Goal: Task Accomplishment & Management: Complete application form

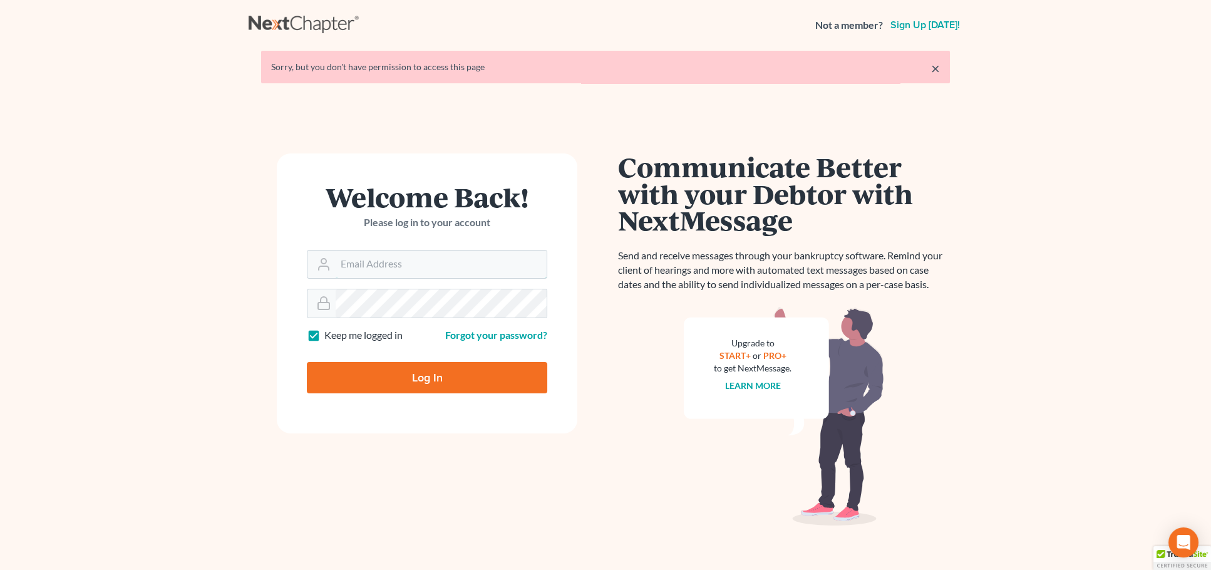
type input "[PERSON_NAME][EMAIL_ADDRESS][DOMAIN_NAME]"
click at [426, 376] on input "Log In" at bounding box center [427, 377] width 240 height 31
type input "Thinking..."
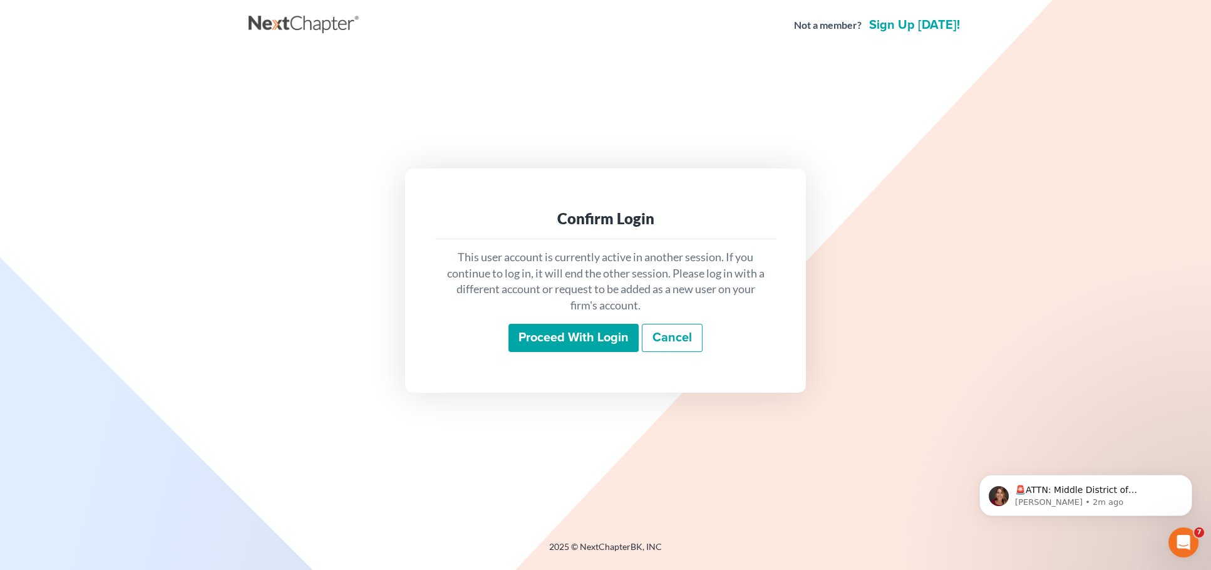
click at [573, 330] on input "Proceed with login" at bounding box center [573, 338] width 130 height 29
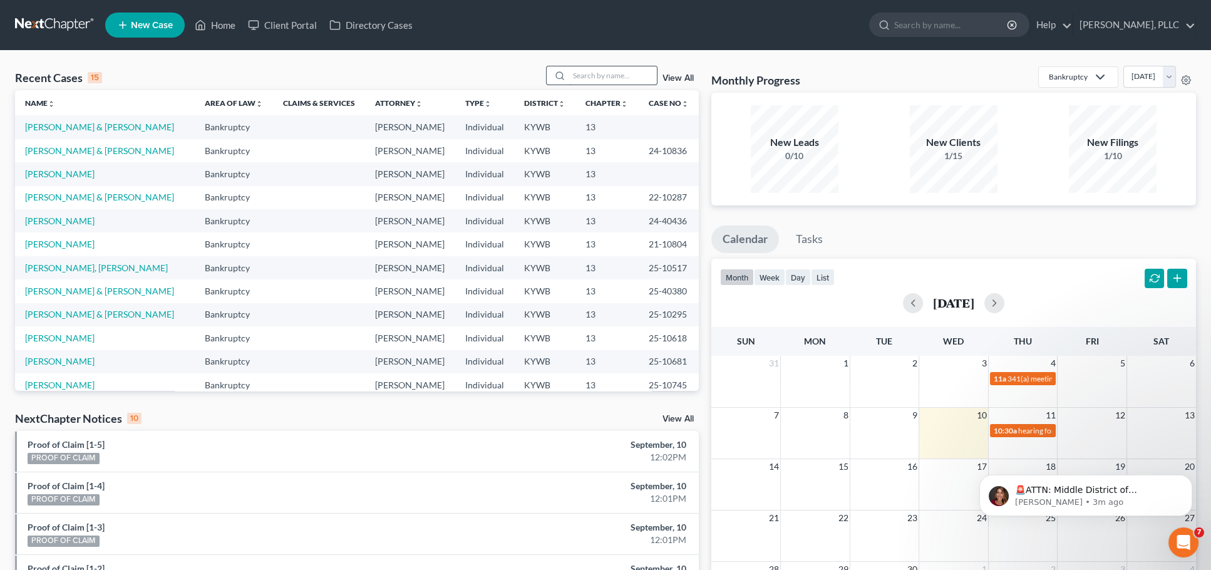
click at [585, 71] on input "search" at bounding box center [613, 75] width 88 height 18
type input "bell"
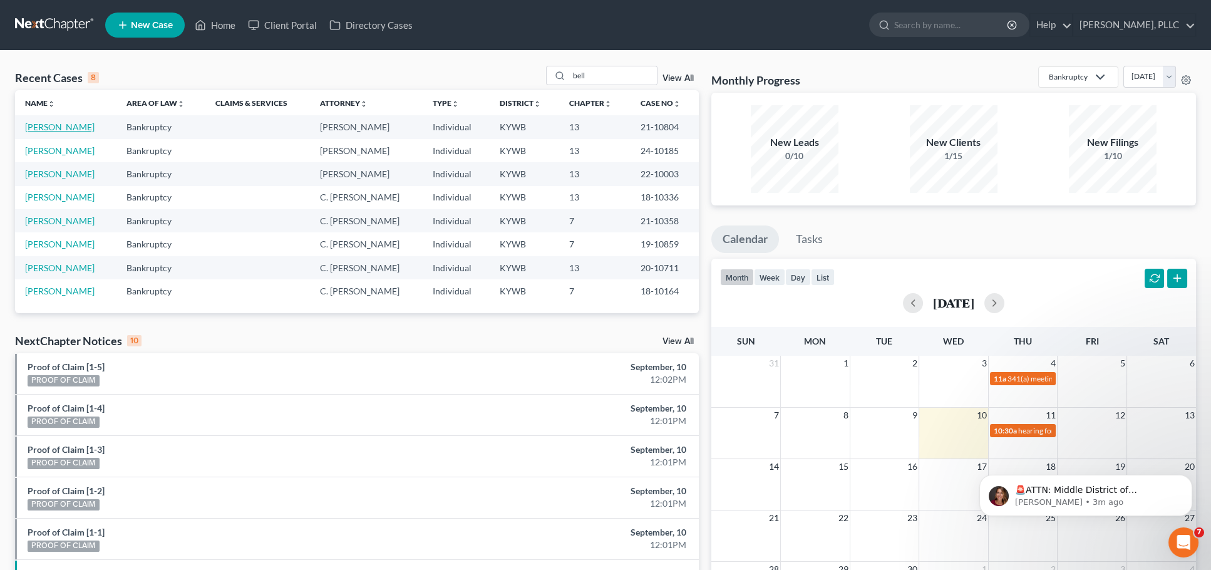
click at [33, 125] on link "[PERSON_NAME]" at bounding box center [59, 126] width 69 height 11
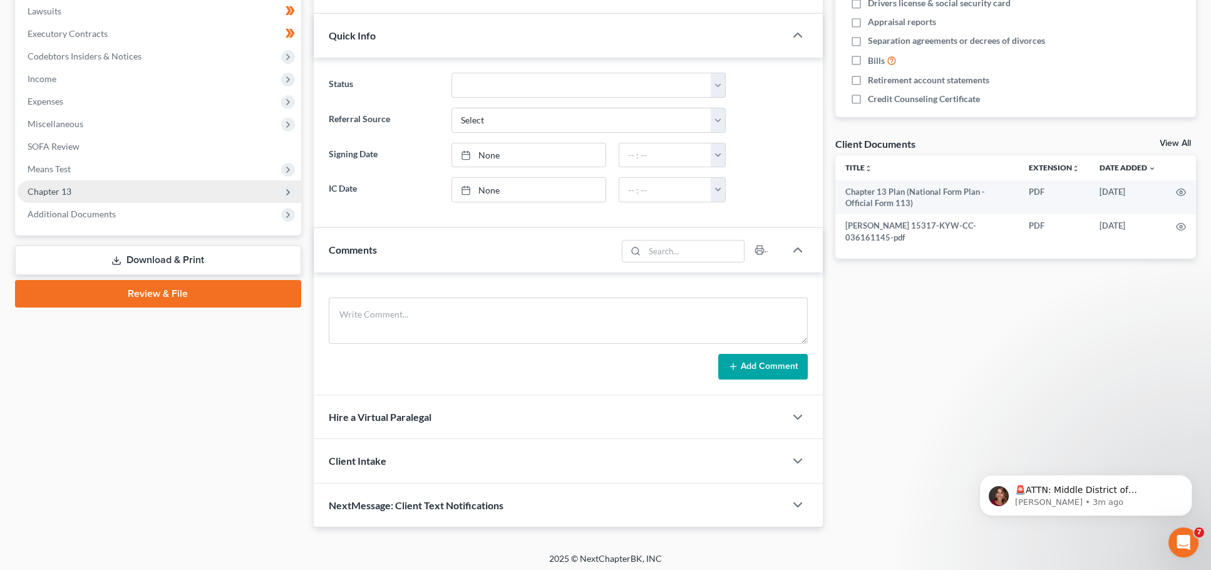
scroll to position [332, 0]
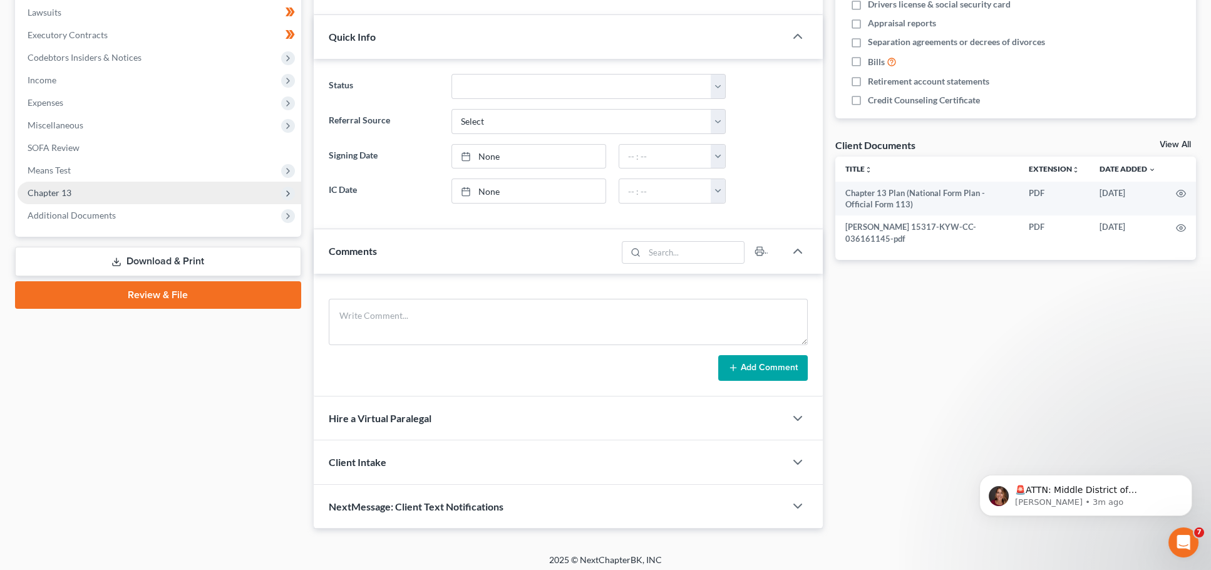
click at [128, 182] on span "Chapter 13" at bounding box center [160, 193] width 284 height 23
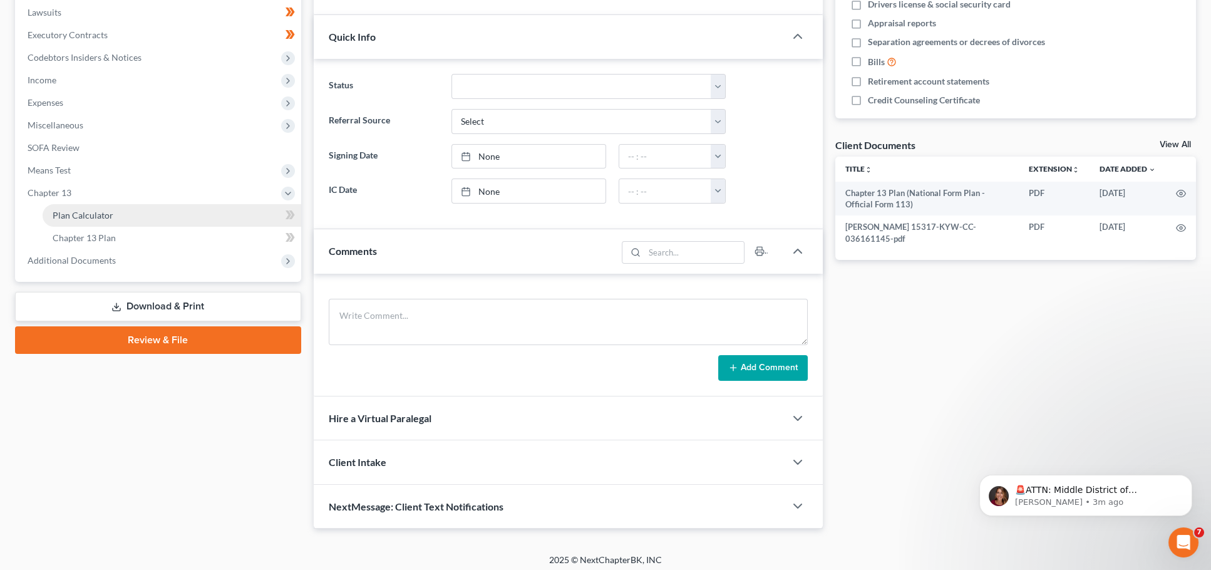
click at [118, 204] on link "Plan Calculator" at bounding box center [172, 215] width 259 height 23
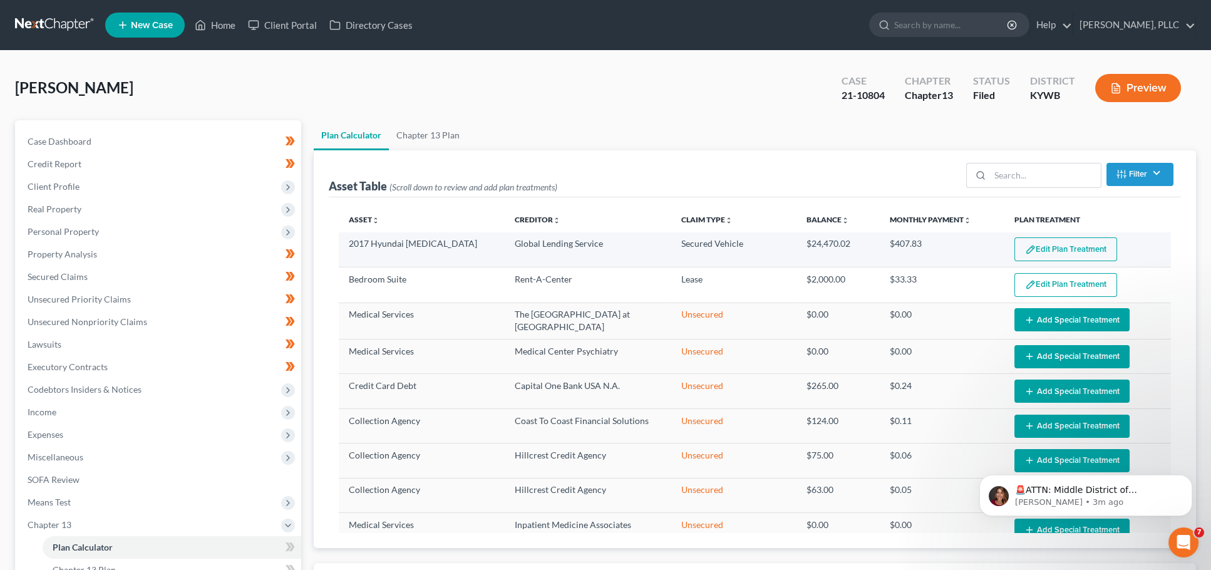
select select "59"
click at [1049, 248] on button "Edit Plan Treatment" at bounding box center [1065, 249] width 103 height 24
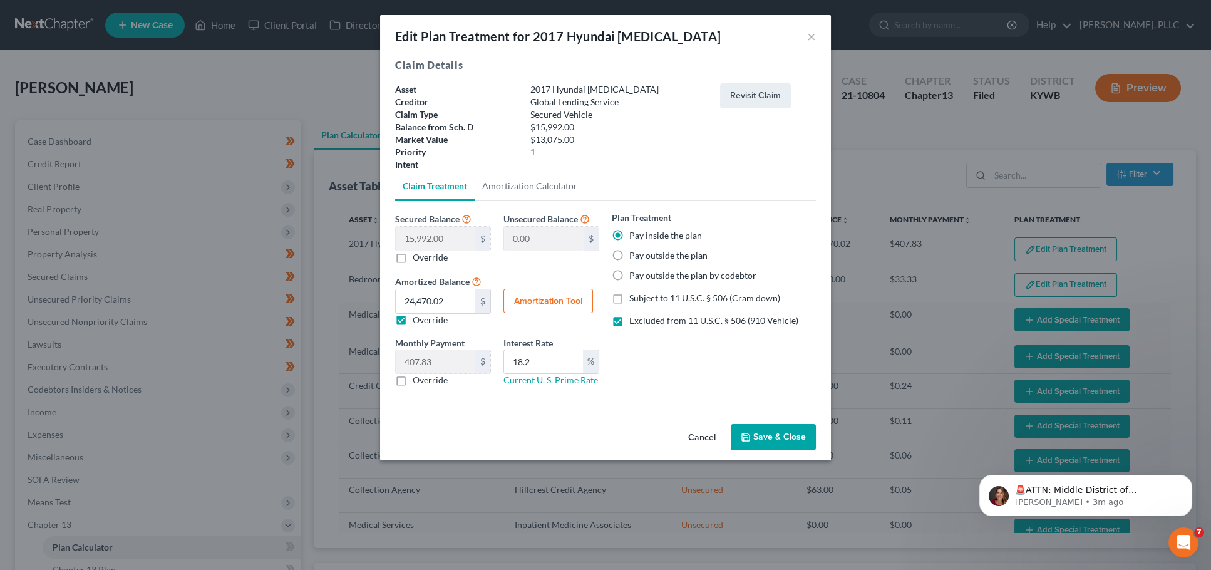
click at [558, 300] on button "Amortization Tool" at bounding box center [548, 301] width 90 height 25
type input "15,992.00"
type input "18.2"
type input "60"
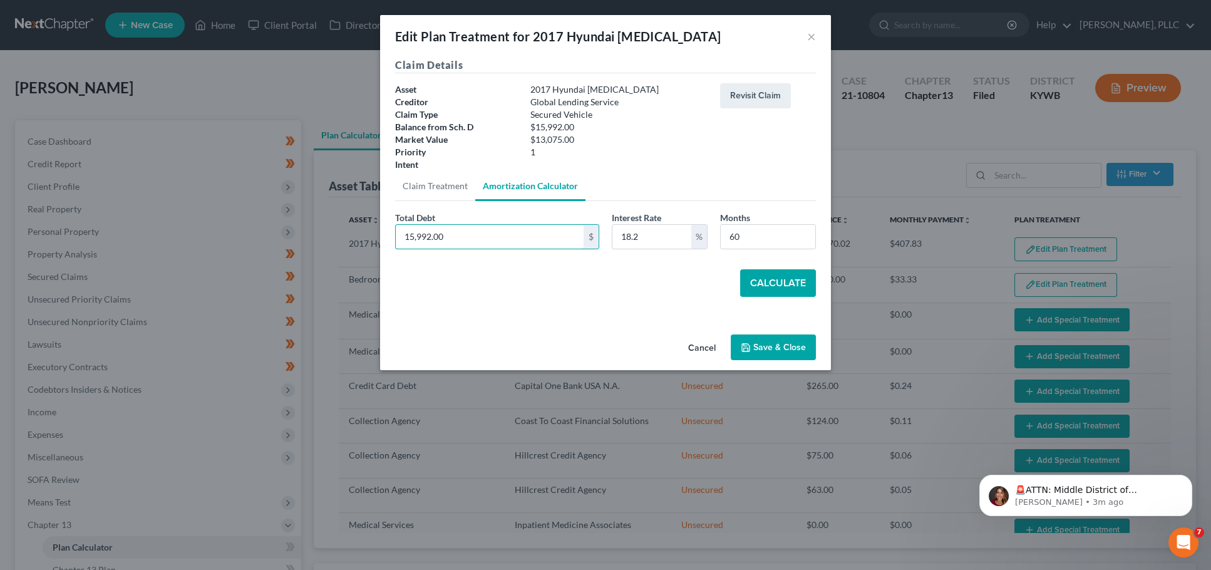
drag, startPoint x: 507, startPoint y: 234, endPoint x: 284, endPoint y: 209, distance: 224.3
click at [284, 209] on div "Edit Plan Treatment for 2017 Hyundai Sonata × Claim Details Asset 2017 Hyundai …" at bounding box center [605, 285] width 1211 height 570
type input "7,477.50"
drag, startPoint x: 677, startPoint y: 229, endPoint x: 669, endPoint y: 229, distance: 8.8
click at [669, 229] on div "Total Debt 7,477.50 $ Interest Rate 18.2 % Months 60" at bounding box center [605, 235] width 433 height 48
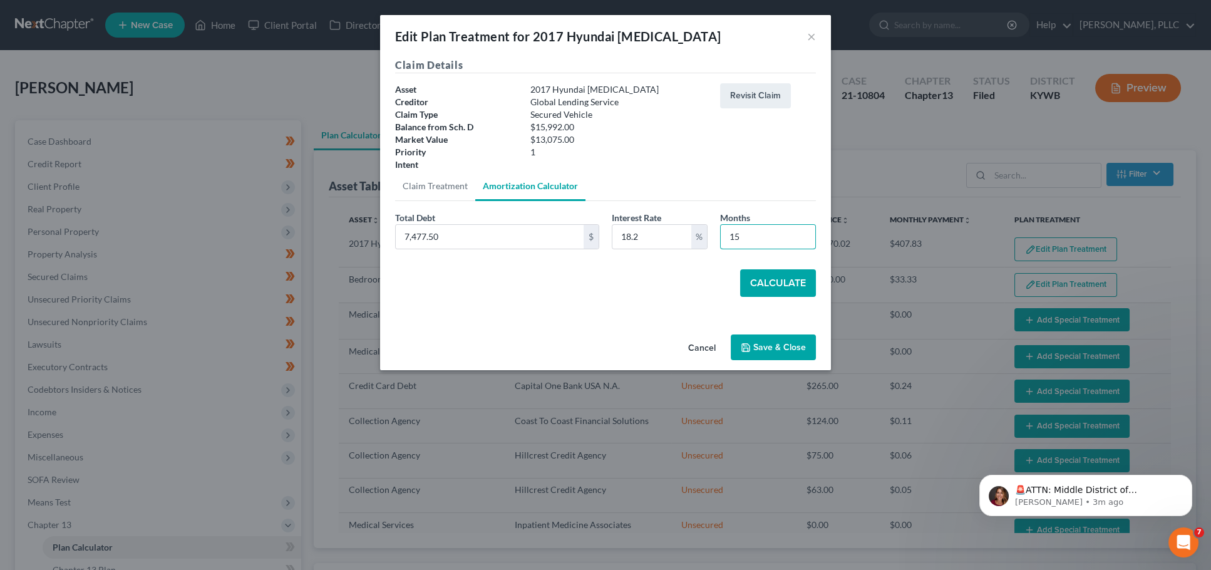
type input "15"
click at [776, 284] on button "Calculate" at bounding box center [778, 283] width 76 height 28
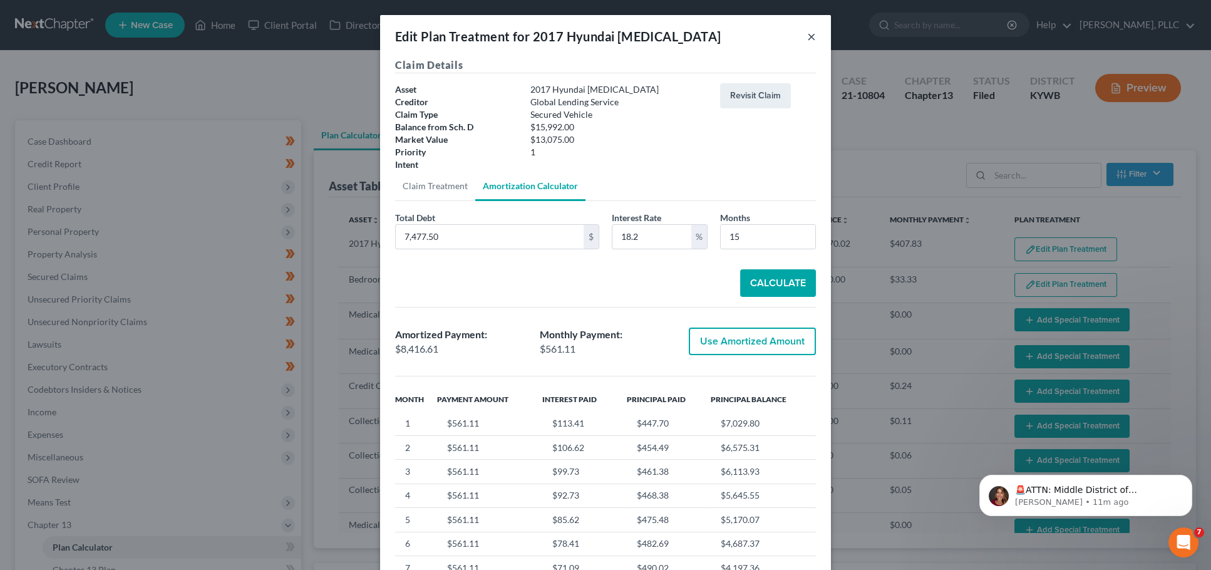
click at [810, 34] on button "×" at bounding box center [811, 36] width 9 height 15
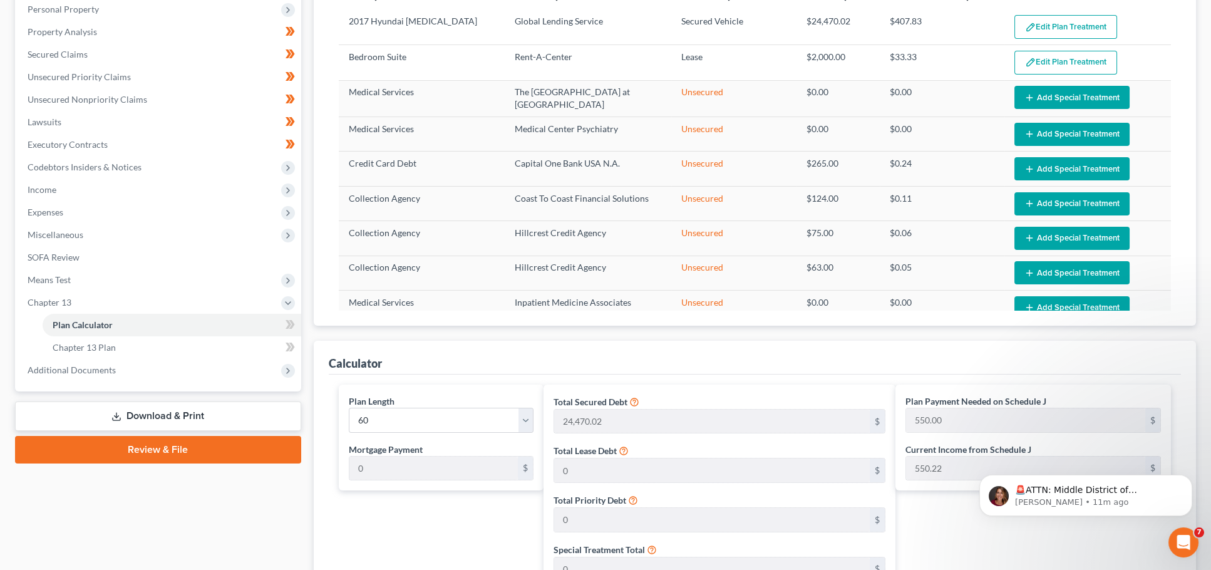
scroll to position [228, 0]
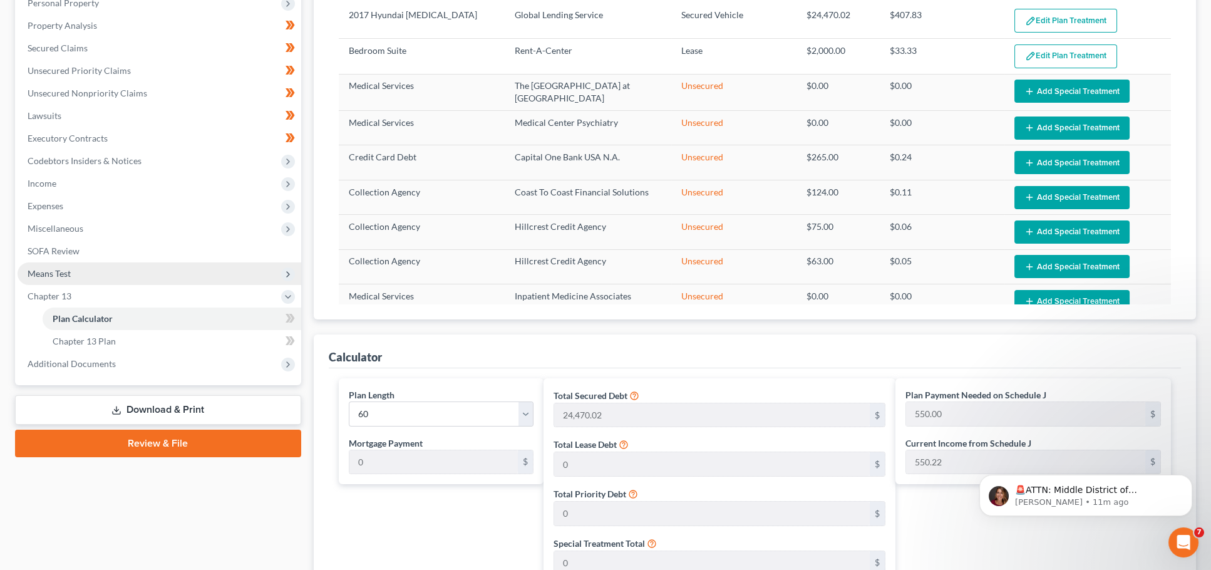
click at [79, 269] on span "Means Test" at bounding box center [160, 273] width 284 height 23
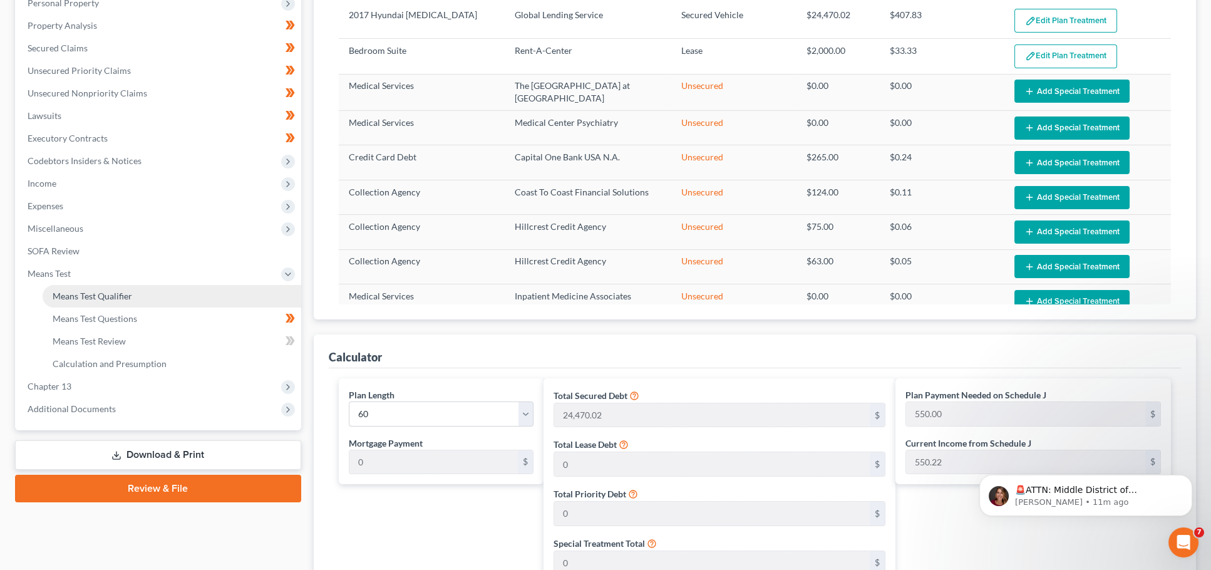
click at [94, 290] on span "Means Test Qualifier" at bounding box center [93, 295] width 80 height 11
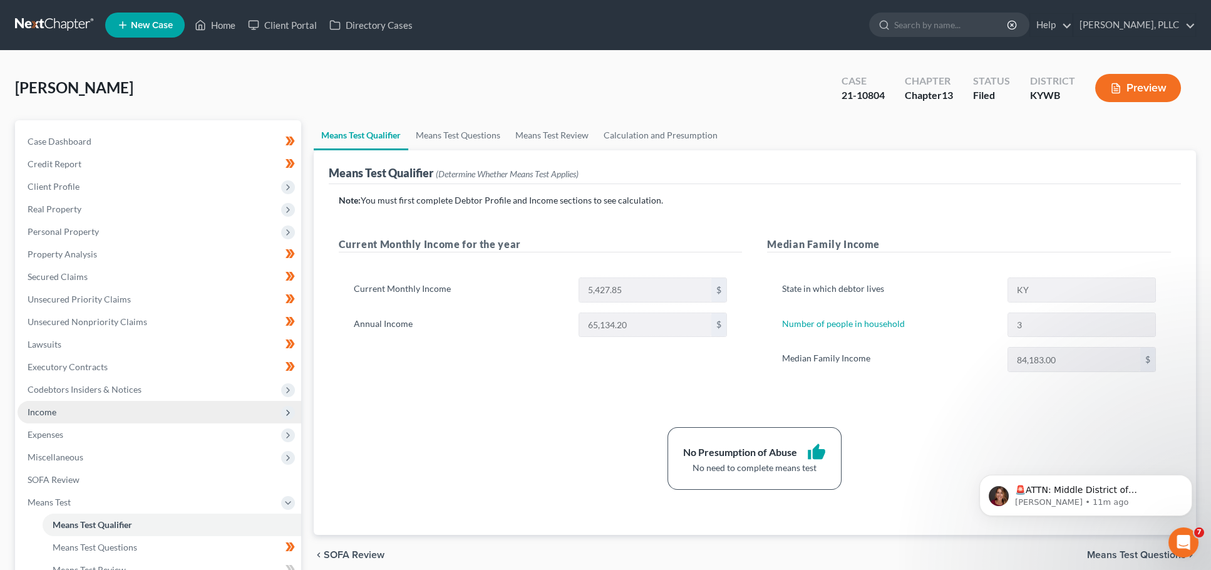
click at [78, 404] on span "Income" at bounding box center [160, 412] width 284 height 23
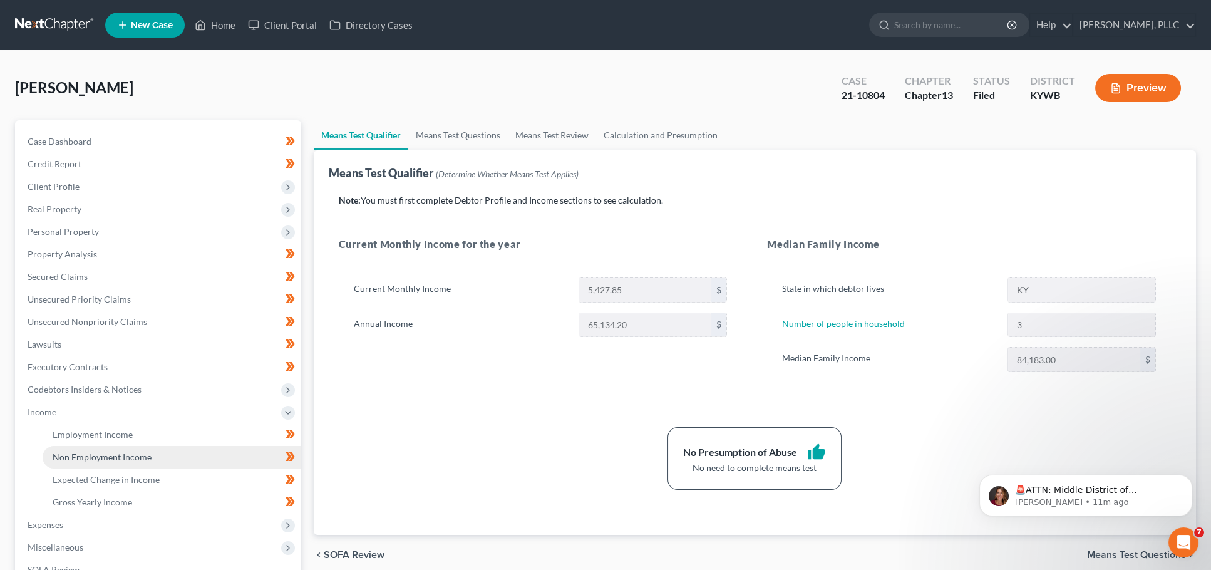
click at [85, 446] on link "Non Employment Income" at bounding box center [172, 457] width 259 height 23
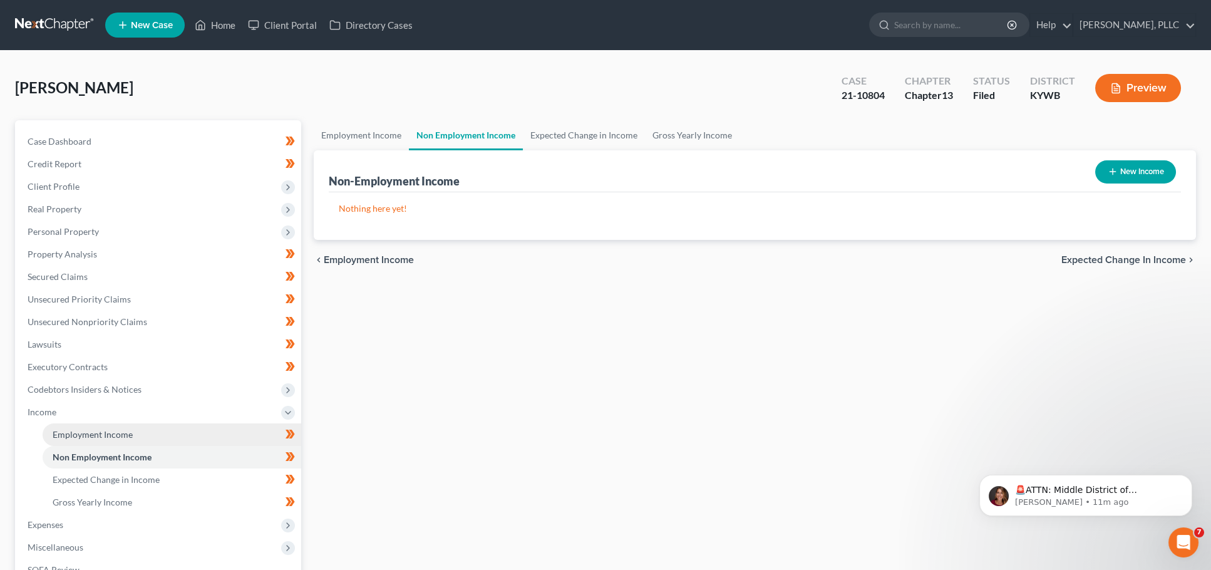
click at [86, 429] on span "Employment Income" at bounding box center [93, 434] width 80 height 11
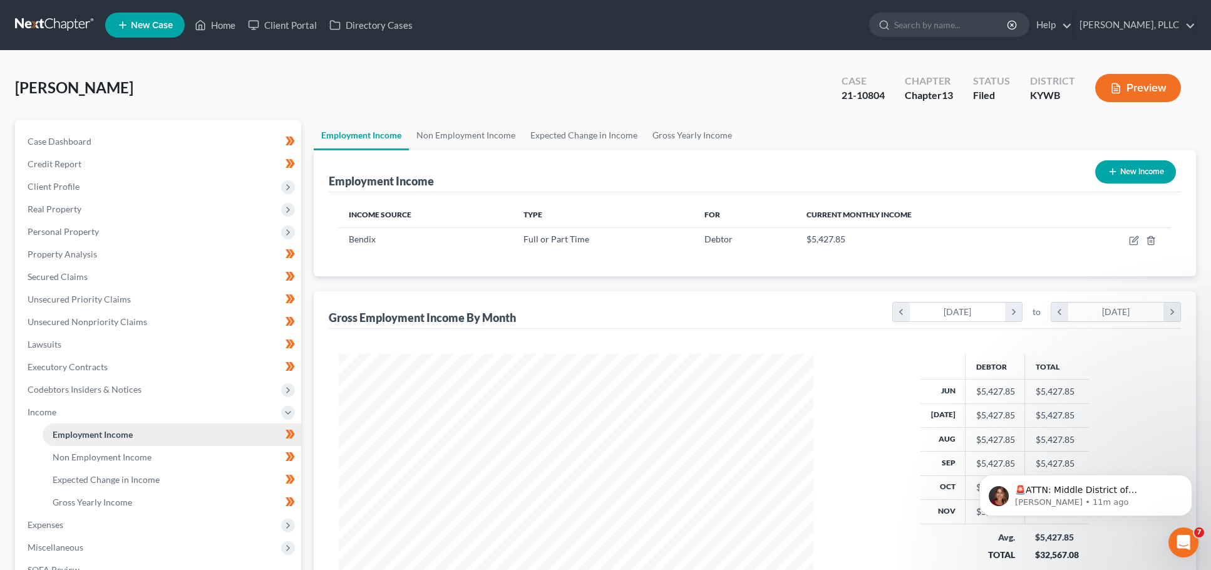
scroll to position [238, 500]
click at [1136, 241] on icon "button" at bounding box center [1134, 240] width 10 height 10
select select "0"
select select "18"
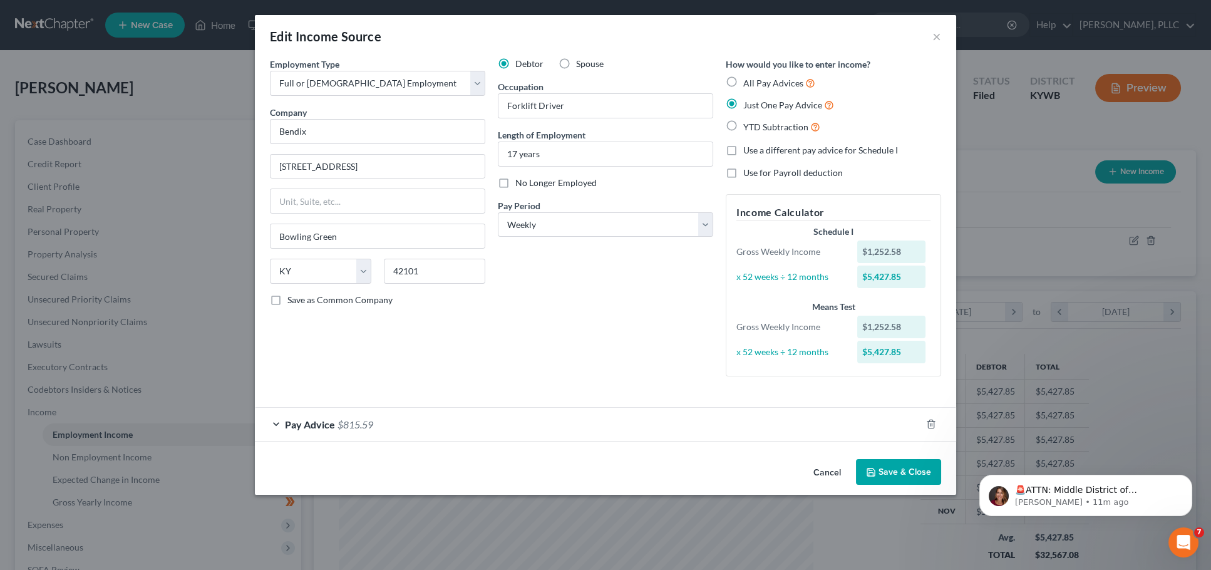
click at [284, 401] on form "Employment Type * Select Full or Part Time Employment Self Employment Company *…" at bounding box center [605, 250] width 671 height 384
click at [280, 409] on div "Pay Advice $815.59" at bounding box center [588, 424] width 666 height 33
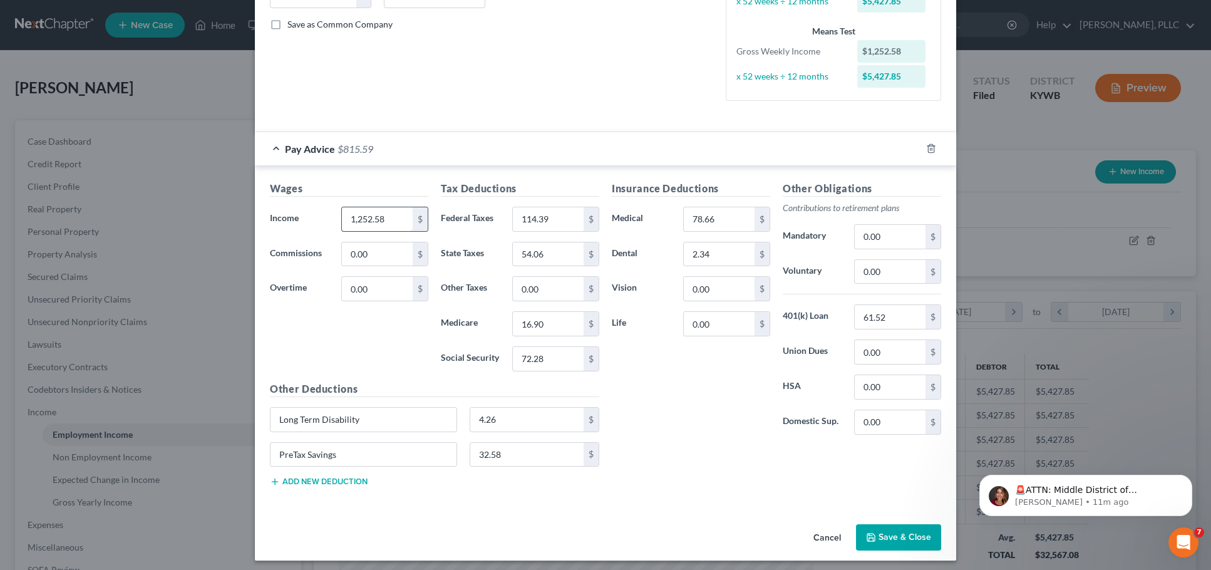
scroll to position [275, 0]
drag, startPoint x: 391, startPoint y: 214, endPoint x: 296, endPoint y: 208, distance: 94.7
click at [296, 208] on div "Income * 1,252.58 $" at bounding box center [349, 219] width 171 height 25
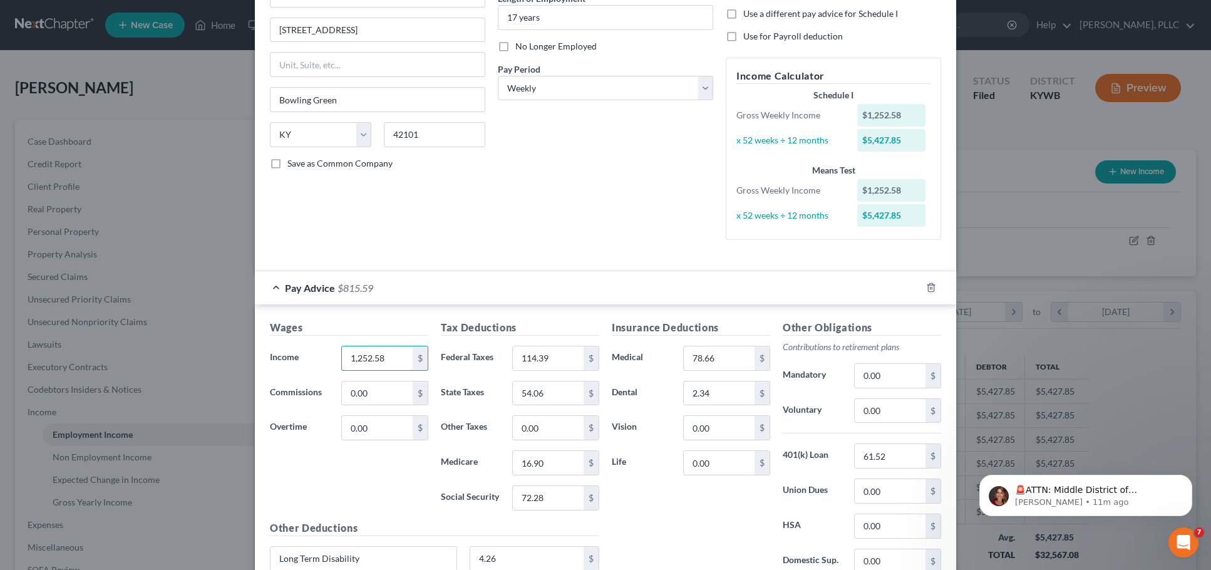
scroll to position [88, 0]
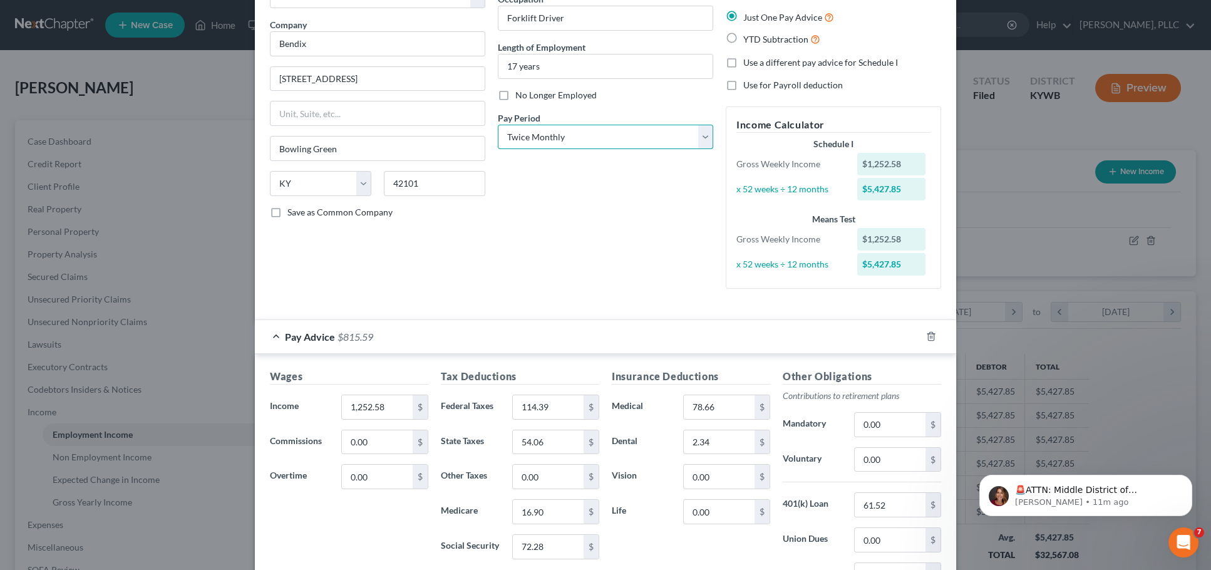
select select "0"
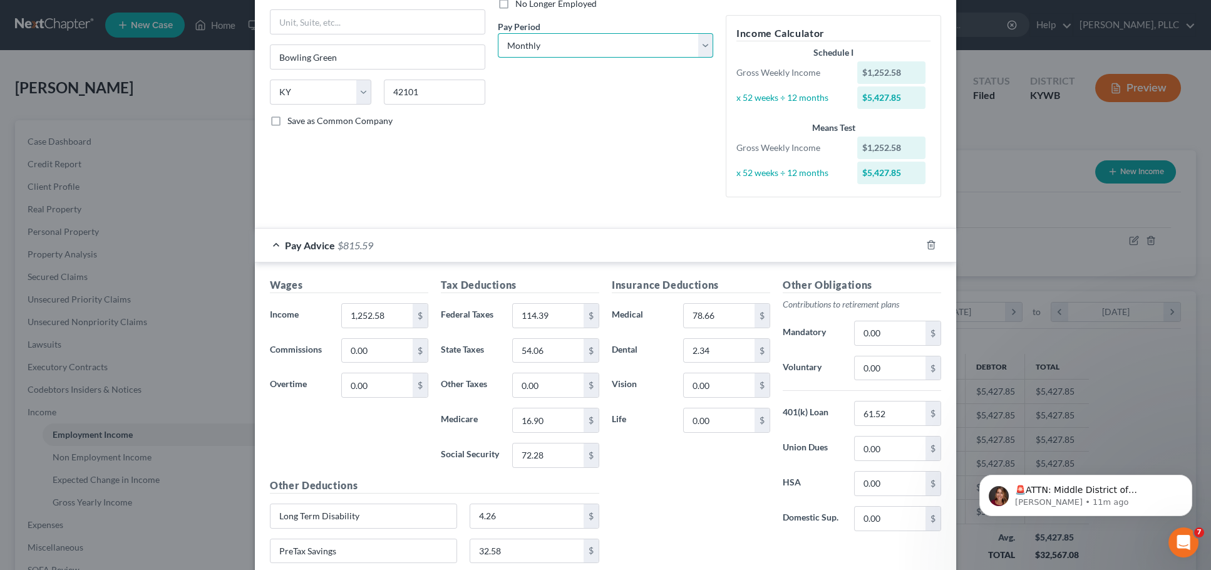
scroll to position [259, 0]
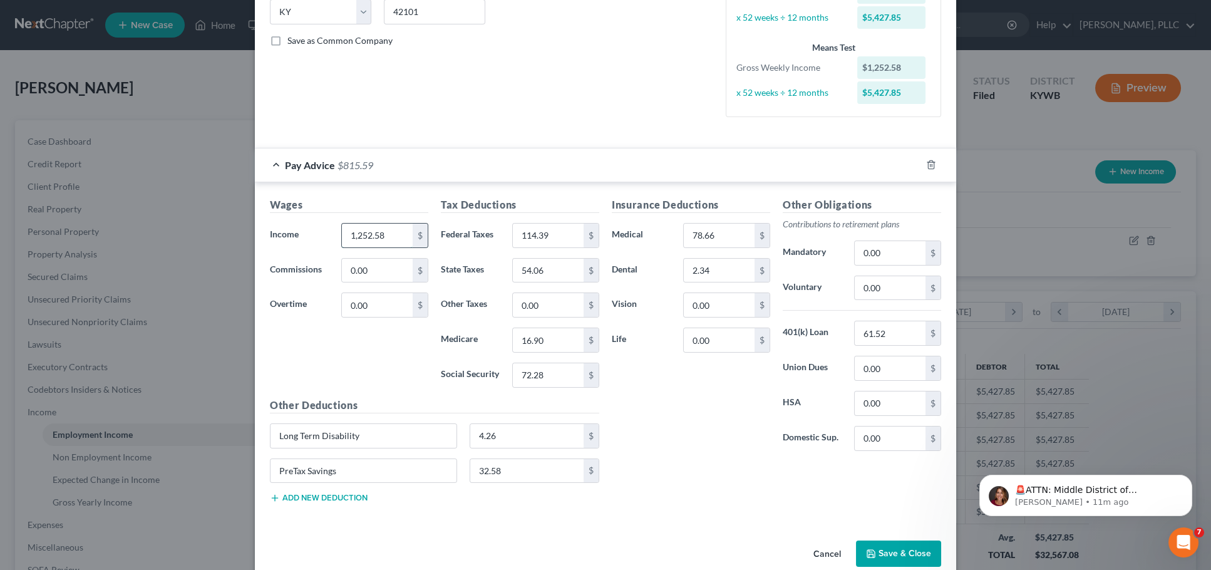
click at [389, 234] on input "1,252.58" at bounding box center [377, 235] width 71 height 24
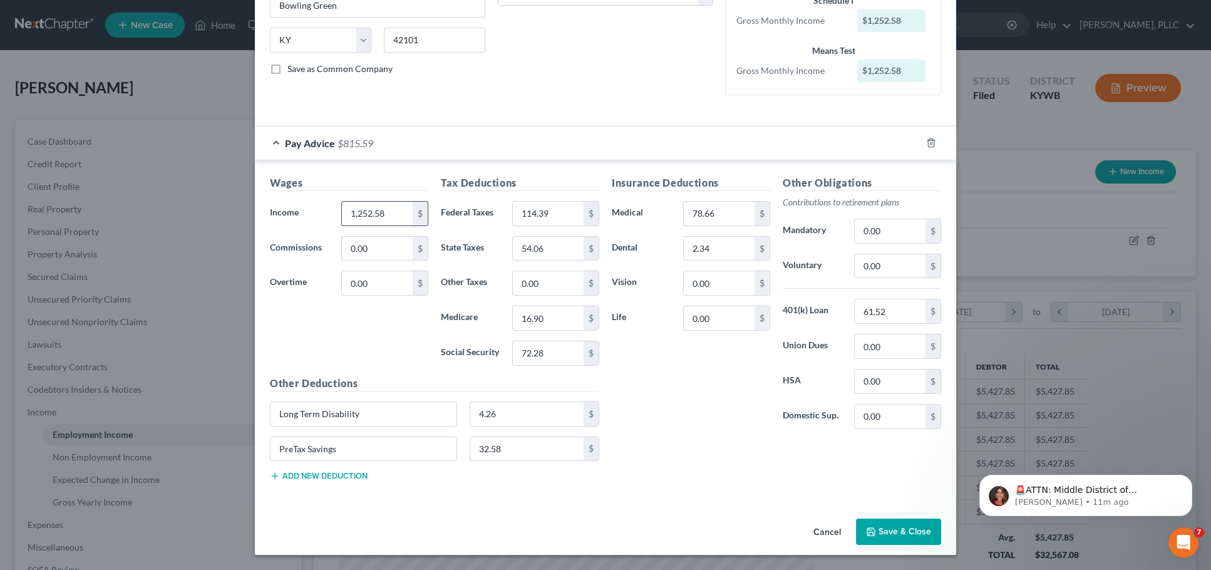
scroll to position [225, 0]
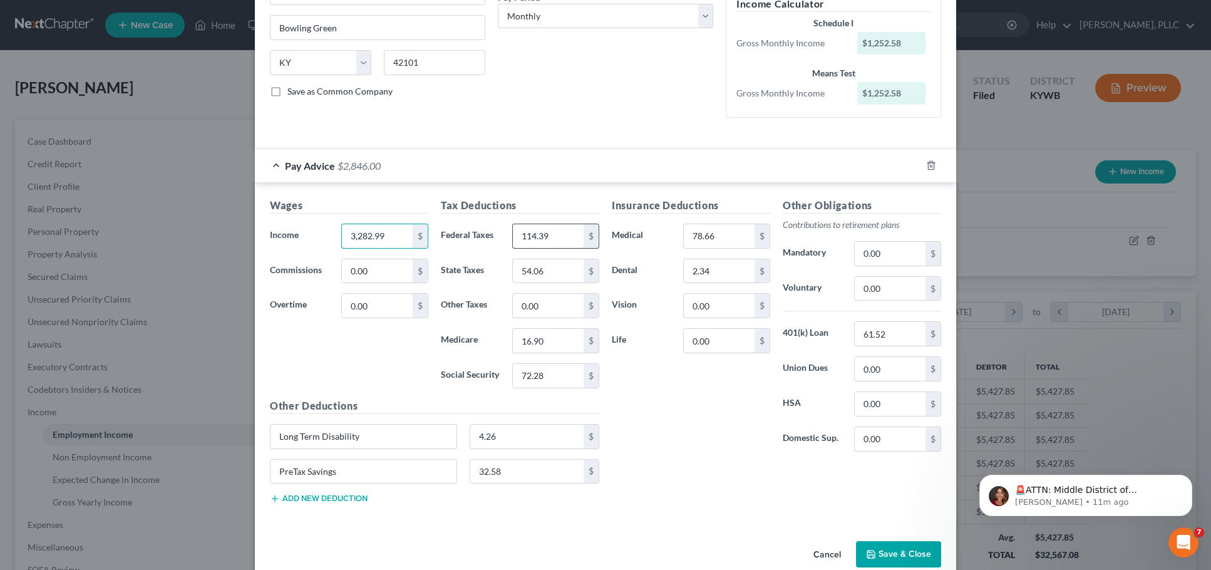
type input "3,282.99"
click at [559, 234] on input "114.39" at bounding box center [548, 236] width 71 height 24
click at [559, 267] on input "54.06" at bounding box center [548, 271] width 71 height 24
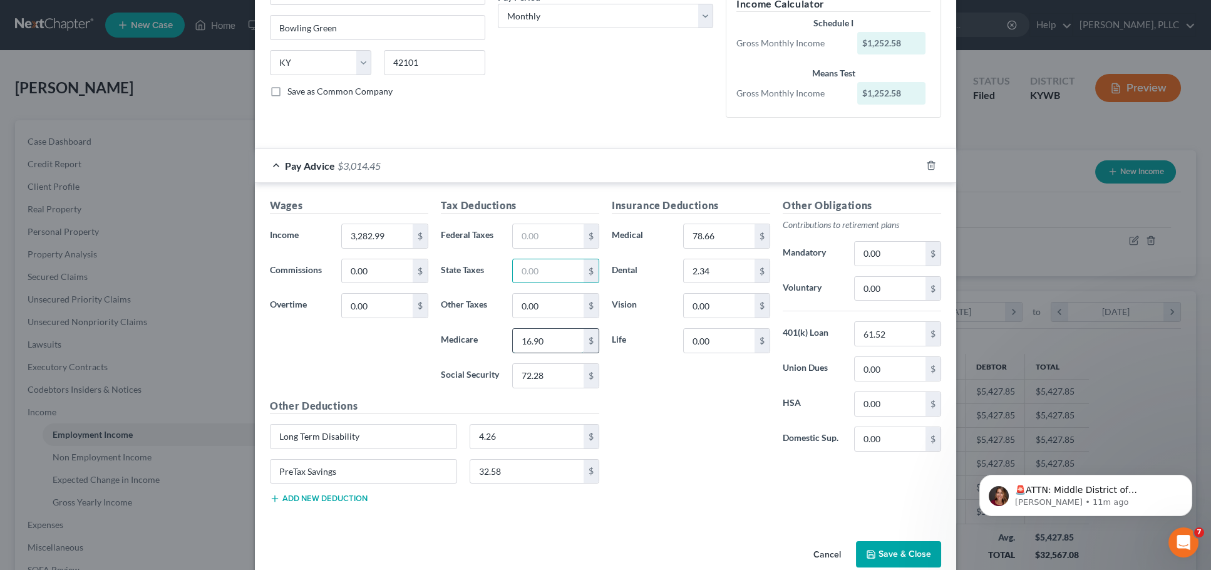
click at [550, 342] on input "16.90" at bounding box center [548, 341] width 71 height 24
type input "16.9"
click at [550, 342] on input "16.9" at bounding box center [548, 341] width 71 height 24
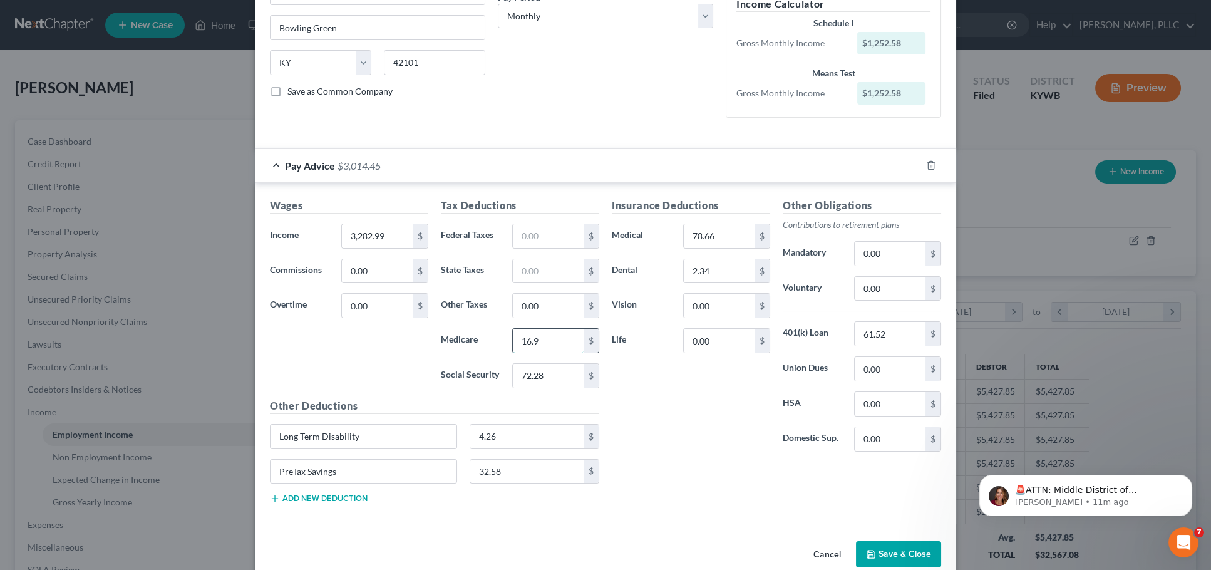
click at [550, 342] on input "16.9" at bounding box center [548, 341] width 71 height 24
click at [551, 367] on input "72.28" at bounding box center [548, 376] width 71 height 24
drag, startPoint x: 727, startPoint y: 231, endPoint x: 640, endPoint y: 228, distance: 86.4
click at [641, 227] on div "Medical $" at bounding box center [690, 235] width 171 height 25
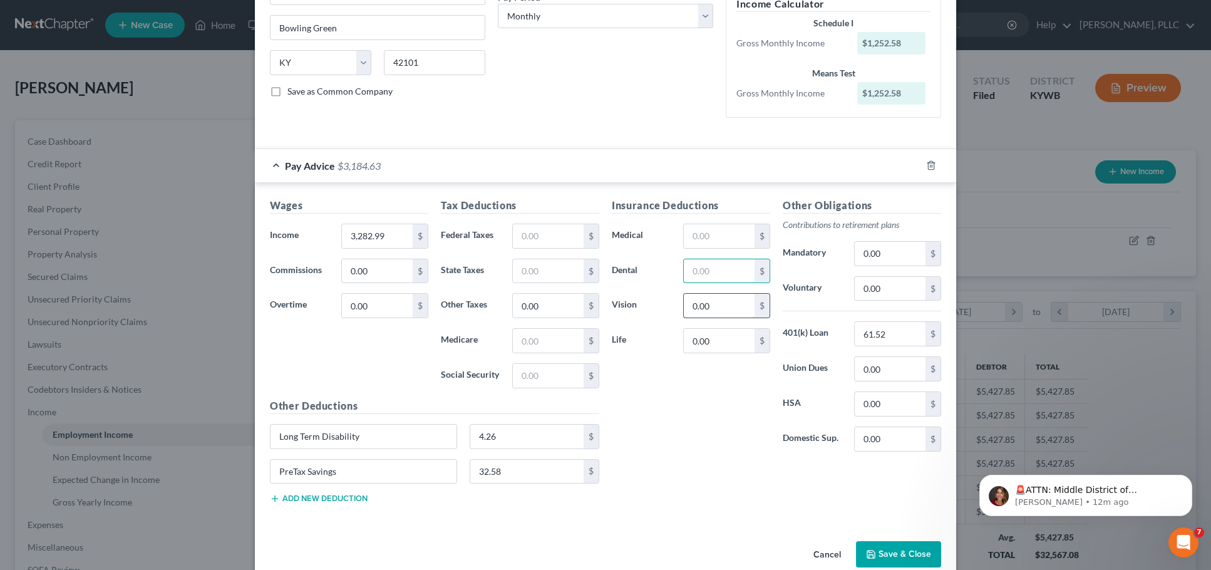
drag, startPoint x: 711, startPoint y: 265, endPoint x: 683, endPoint y: 292, distance: 38.5
click at [644, 263] on div "Dental $" at bounding box center [690, 271] width 171 height 25
drag, startPoint x: 710, startPoint y: 298, endPoint x: 675, endPoint y: 314, distance: 38.7
click at [642, 293] on div "Vision $" at bounding box center [690, 305] width 171 height 25
drag, startPoint x: 694, startPoint y: 339, endPoint x: 608, endPoint y: 331, distance: 85.5
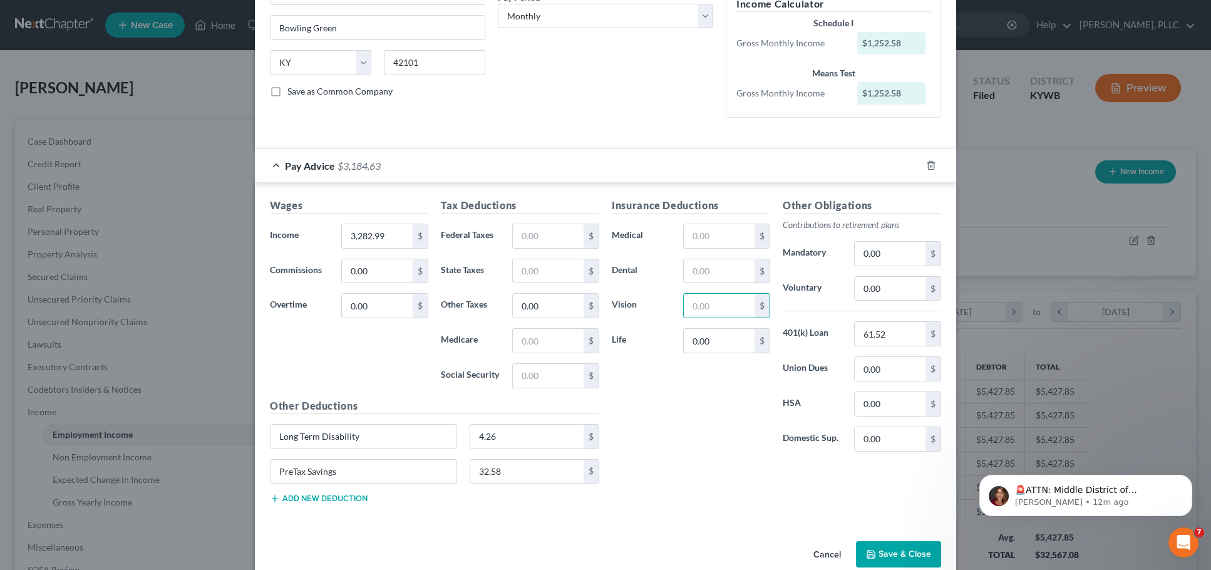
click at [608, 331] on div "Life 0.00 $" at bounding box center [690, 340] width 171 height 25
drag, startPoint x: 879, startPoint y: 326, endPoint x: 829, endPoint y: 325, distance: 49.5
click at [829, 325] on div "401(k) Loan 61.52 $" at bounding box center [861, 333] width 171 height 25
drag, startPoint x: 490, startPoint y: 436, endPoint x: 476, endPoint y: 461, distance: 28.6
click at [446, 434] on div "Long Term Disability 4.26 $" at bounding box center [435, 441] width 342 height 35
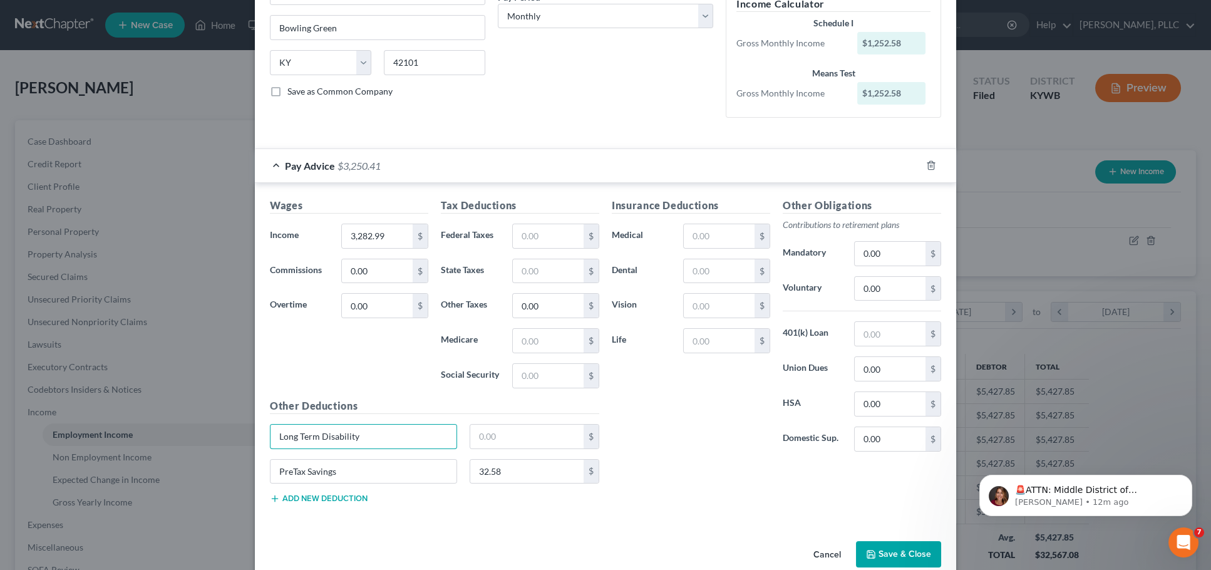
drag, startPoint x: 294, startPoint y: 422, endPoint x: 192, endPoint y: 416, distance: 102.8
drag, startPoint x: 341, startPoint y: 470, endPoint x: 279, endPoint y: 467, distance: 62.7
drag, startPoint x: 515, startPoint y: 471, endPoint x: 434, endPoint y: 461, distance: 81.3
click at [434, 461] on div "32.58 $" at bounding box center [435, 476] width 342 height 35
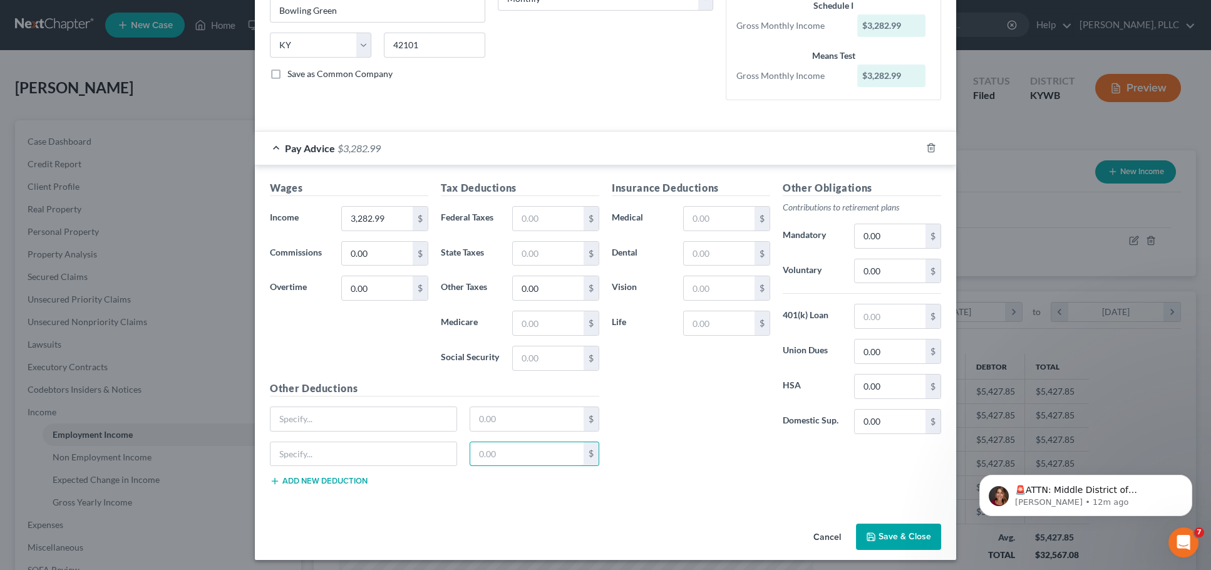
scroll to position [225, 0]
click at [828, 534] on button "Cancel" at bounding box center [827, 537] width 48 height 25
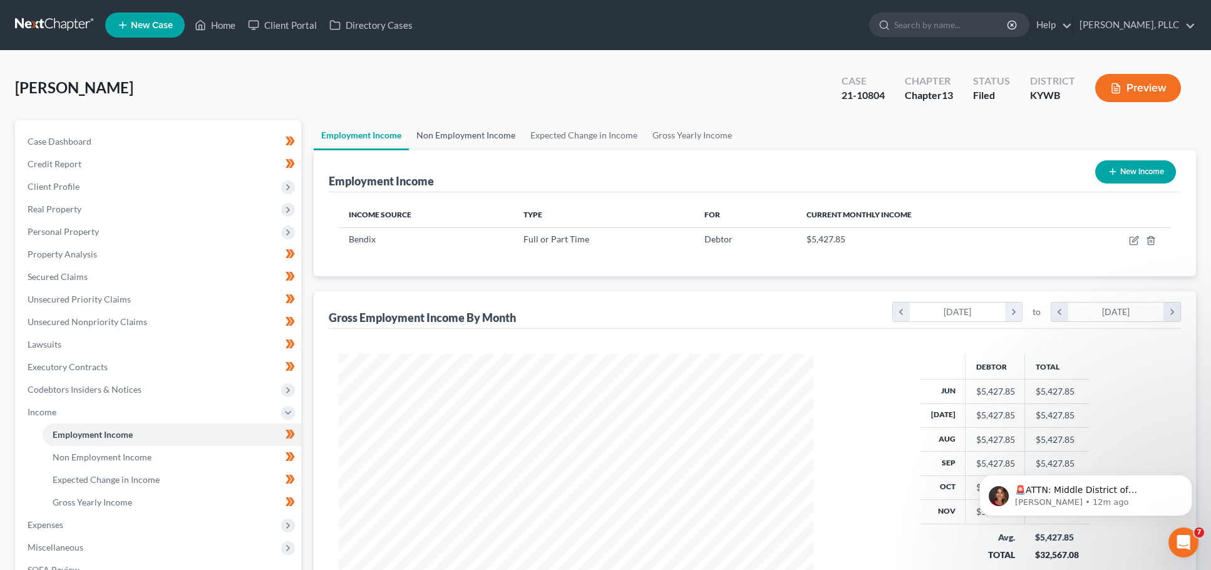
click at [441, 138] on link "Non Employment Income" at bounding box center [466, 135] width 114 height 30
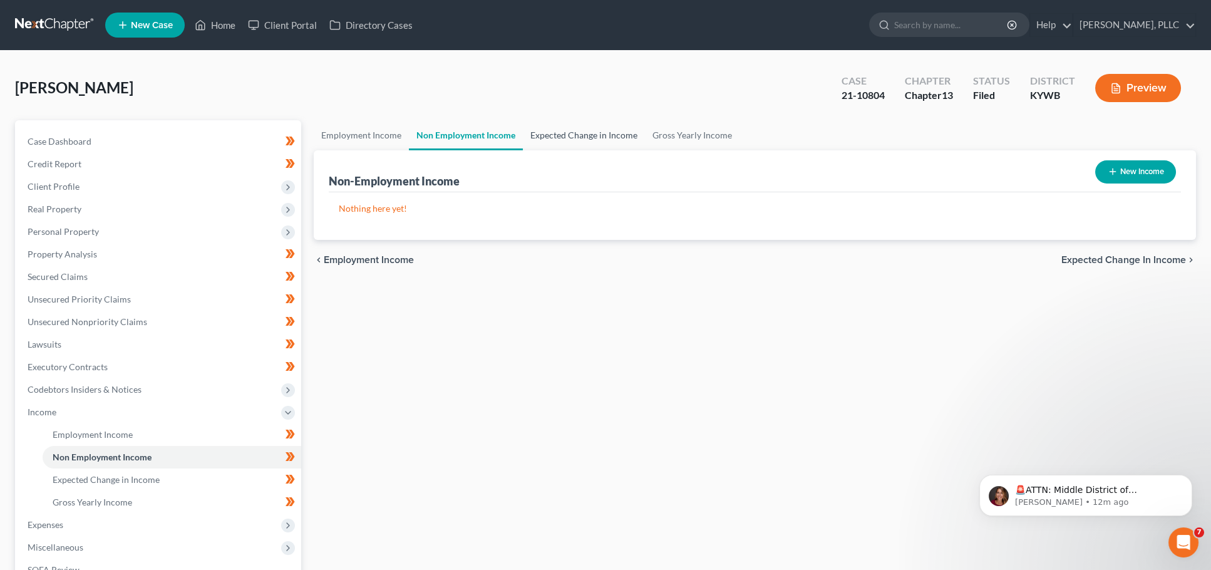
click at [573, 138] on link "Expected Change in Income" at bounding box center [584, 135] width 122 height 30
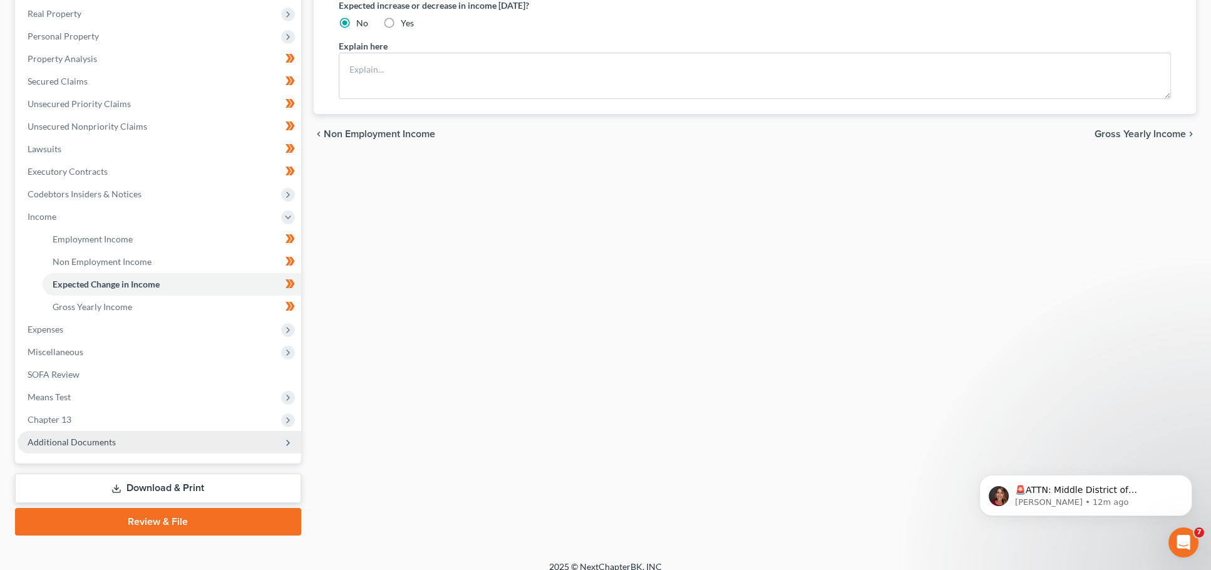
scroll to position [194, 0]
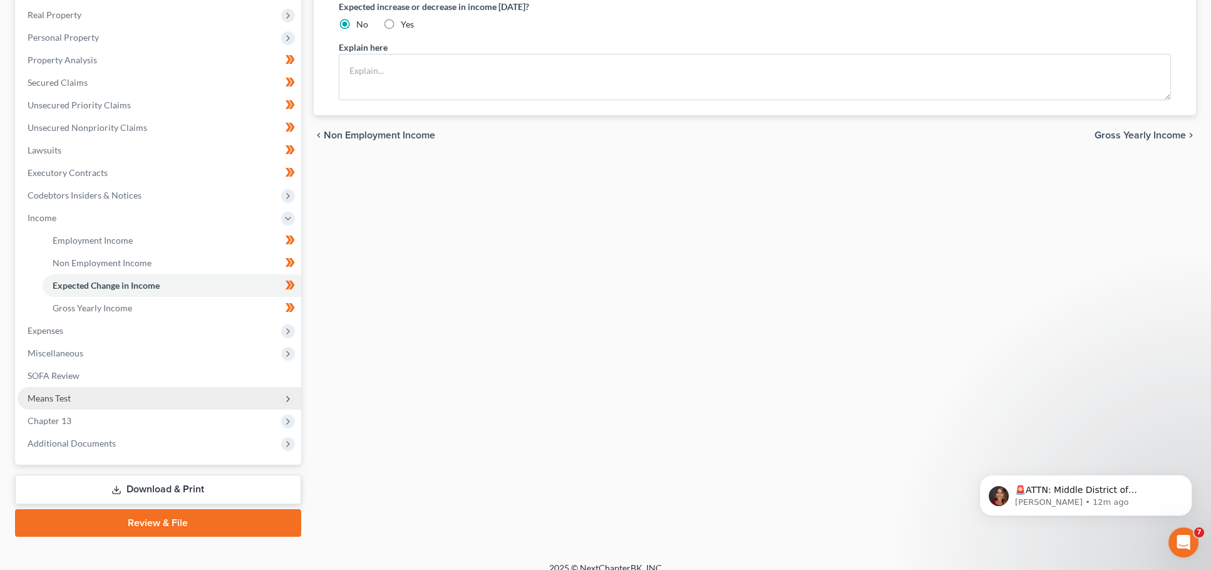
click at [51, 393] on span "Means Test" at bounding box center [49, 398] width 43 height 11
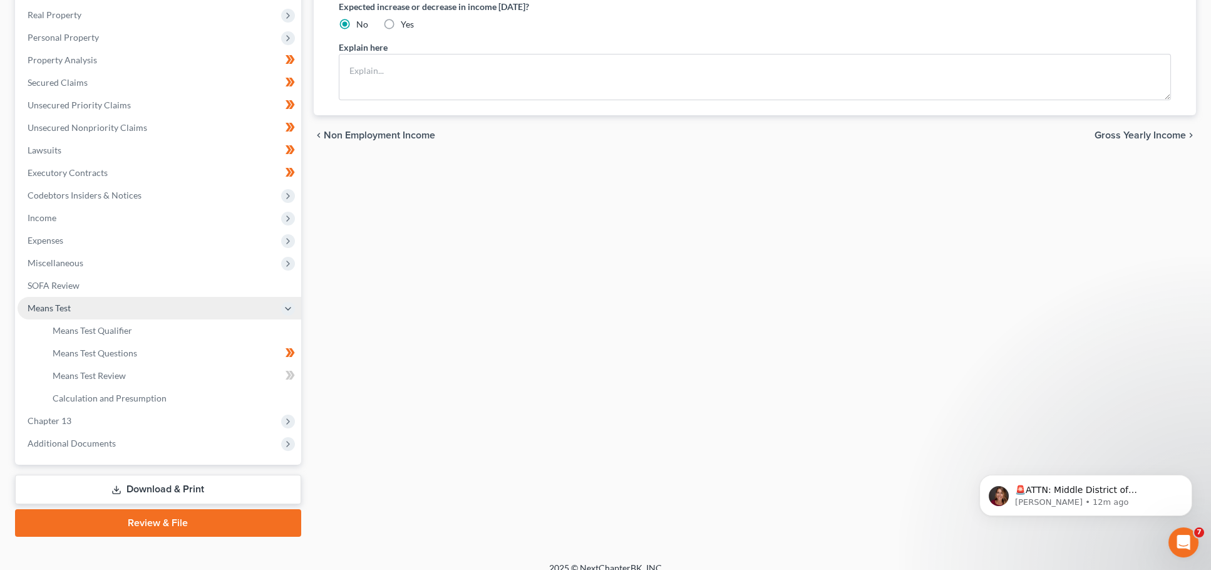
click at [83, 325] on span "Means Test Qualifier" at bounding box center [93, 330] width 80 height 11
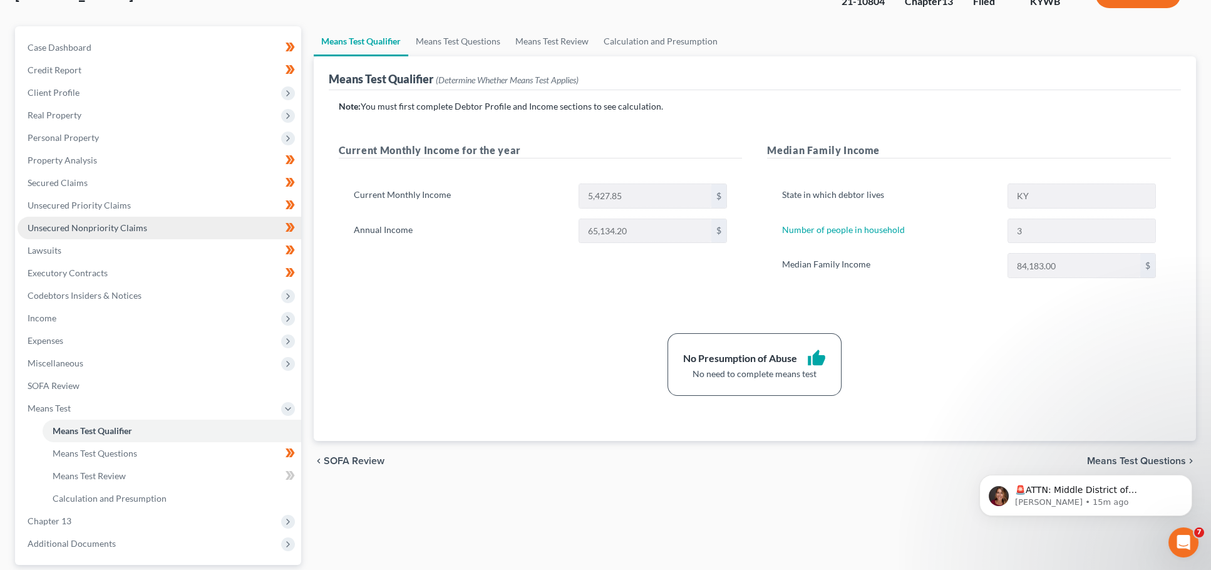
click at [49, 225] on span "Unsecured Nonpriority Claims" at bounding box center [88, 227] width 120 height 11
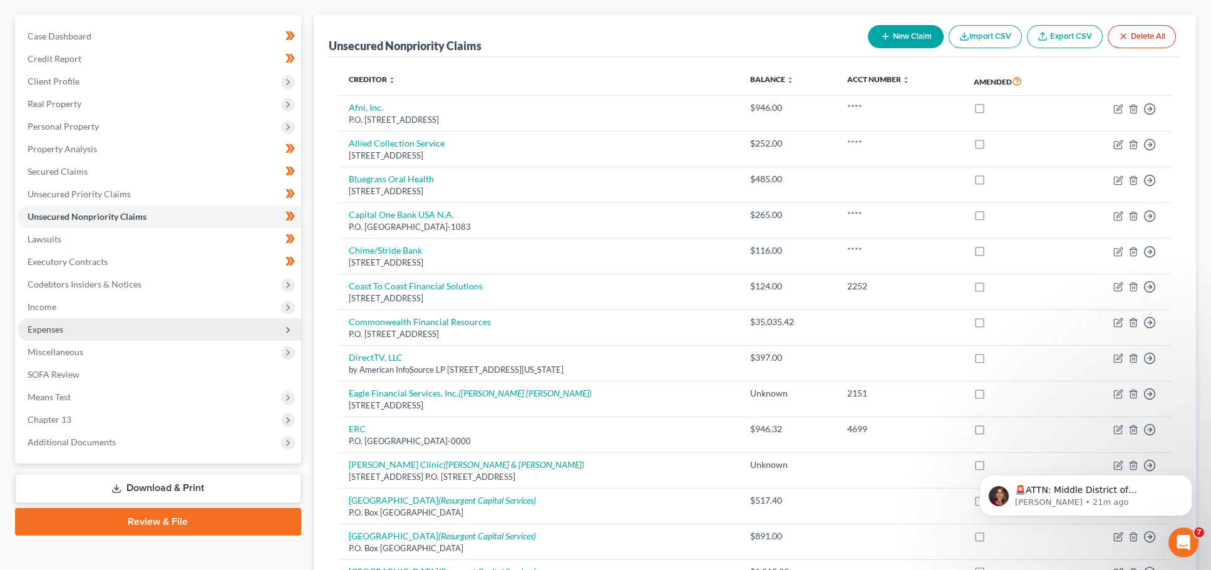
scroll to position [113, 0]
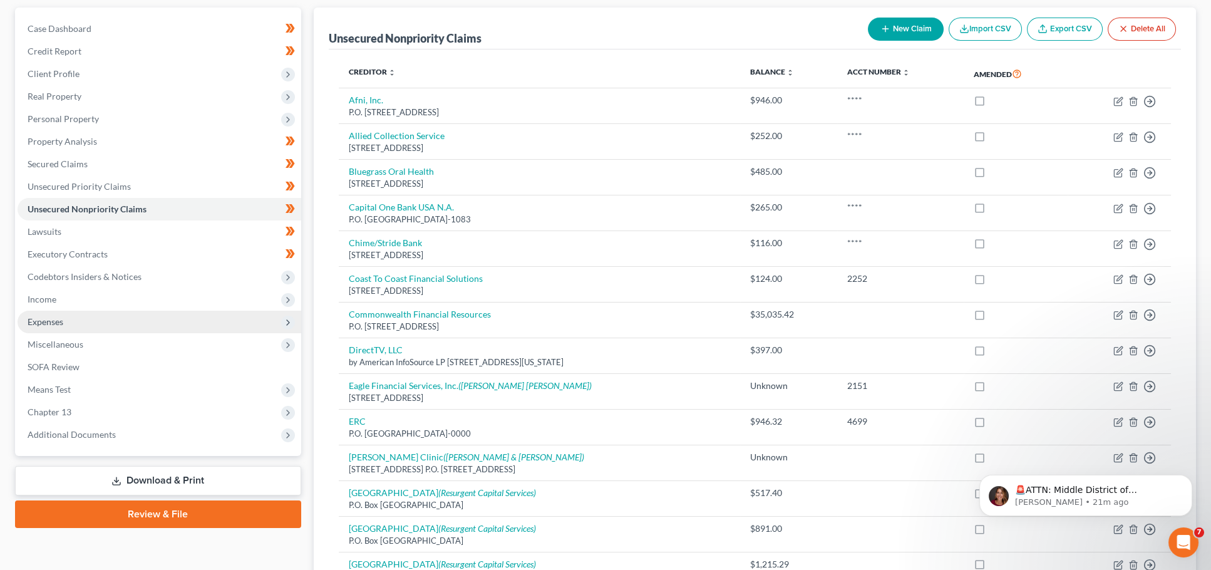
click at [110, 316] on span "Expenses" at bounding box center [160, 321] width 284 height 23
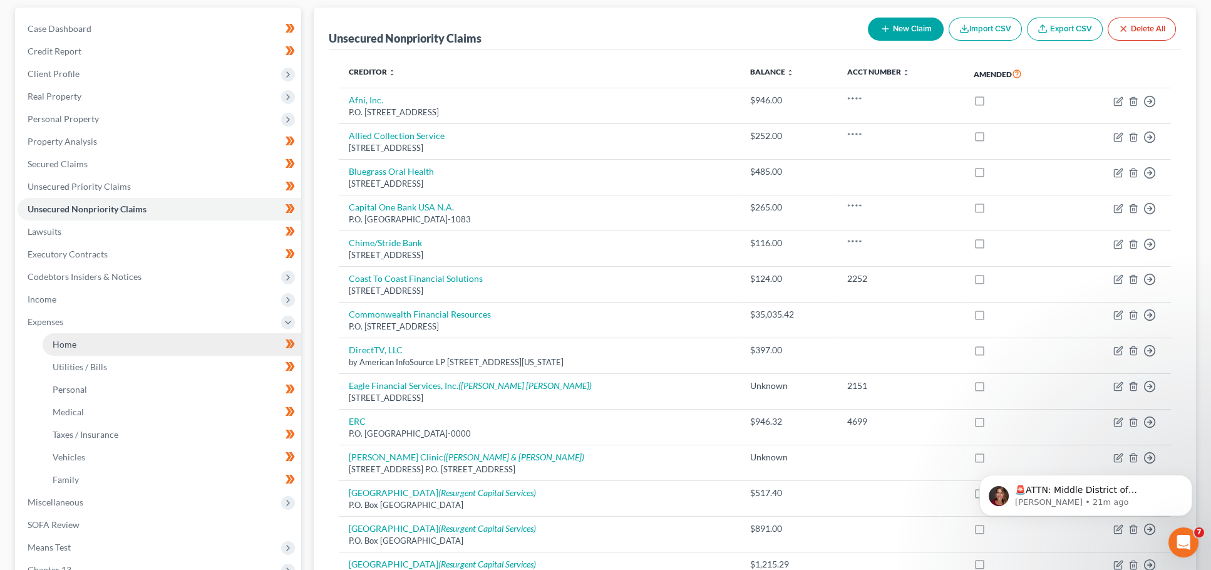
click at [117, 343] on link "Home" at bounding box center [172, 344] width 259 height 23
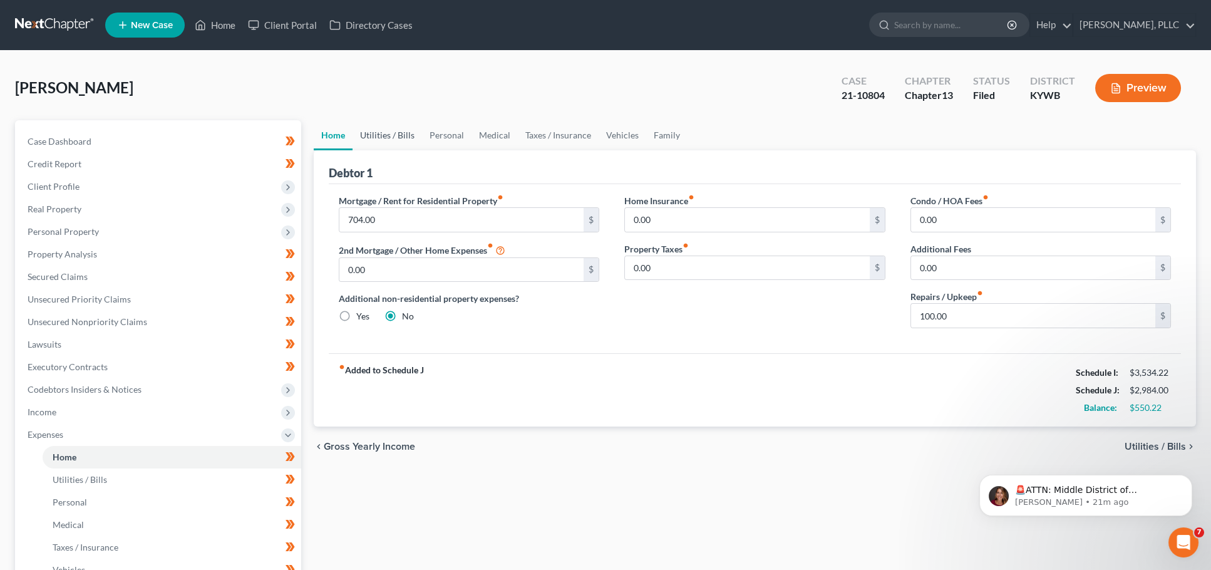
click at [370, 138] on link "Utilities / Bills" at bounding box center [386, 135] width 69 height 30
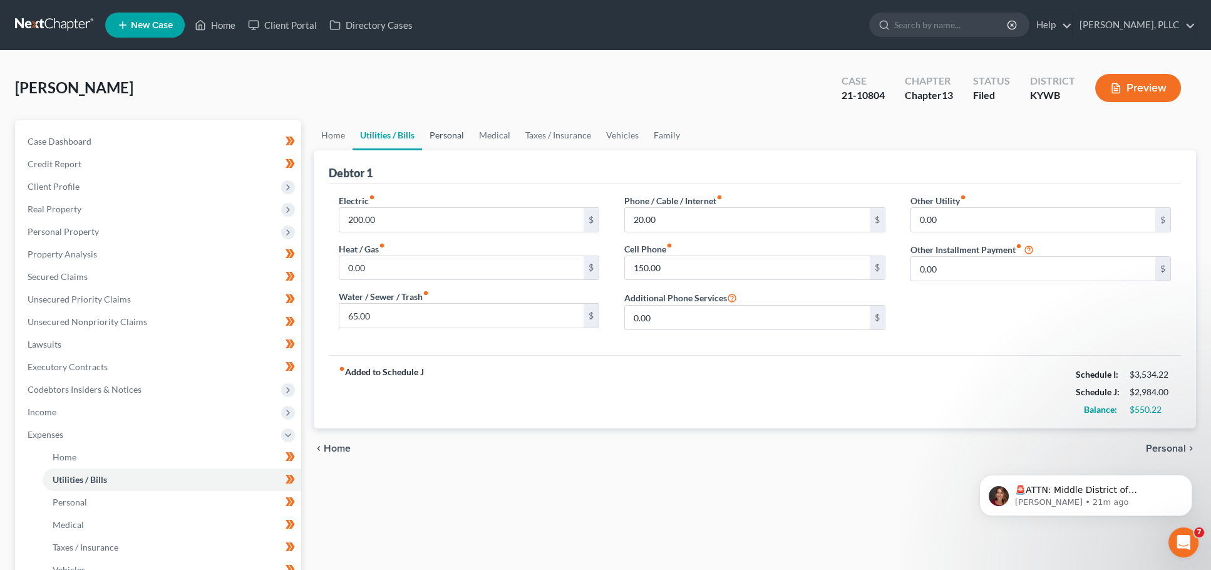
click at [447, 133] on link "Personal" at bounding box center [446, 135] width 49 height 30
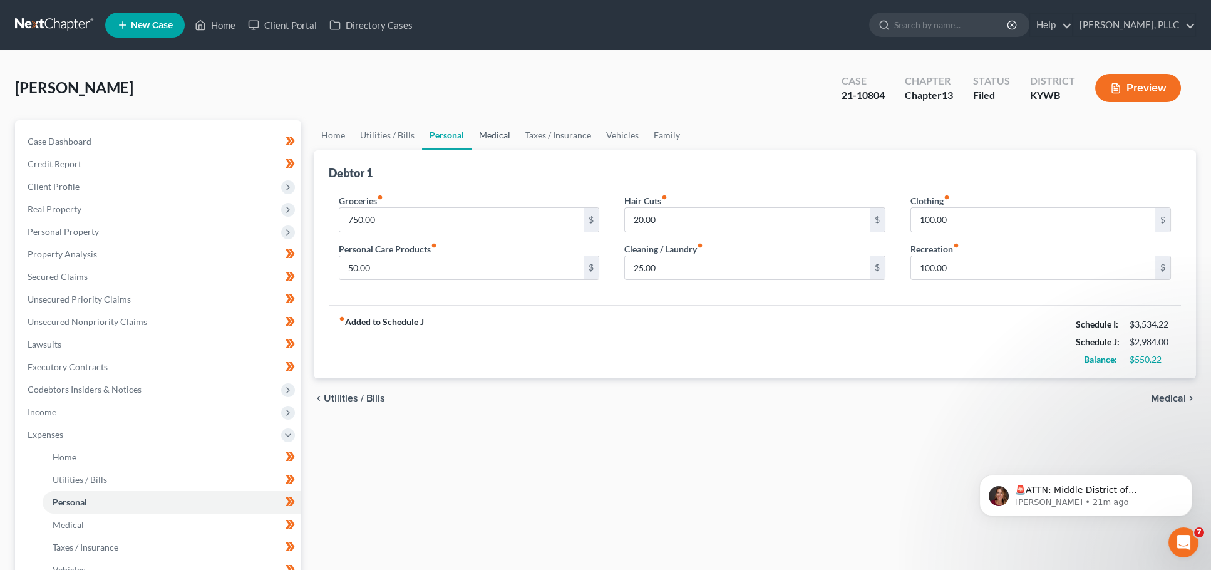
click at [485, 131] on link "Medical" at bounding box center [494, 135] width 46 height 30
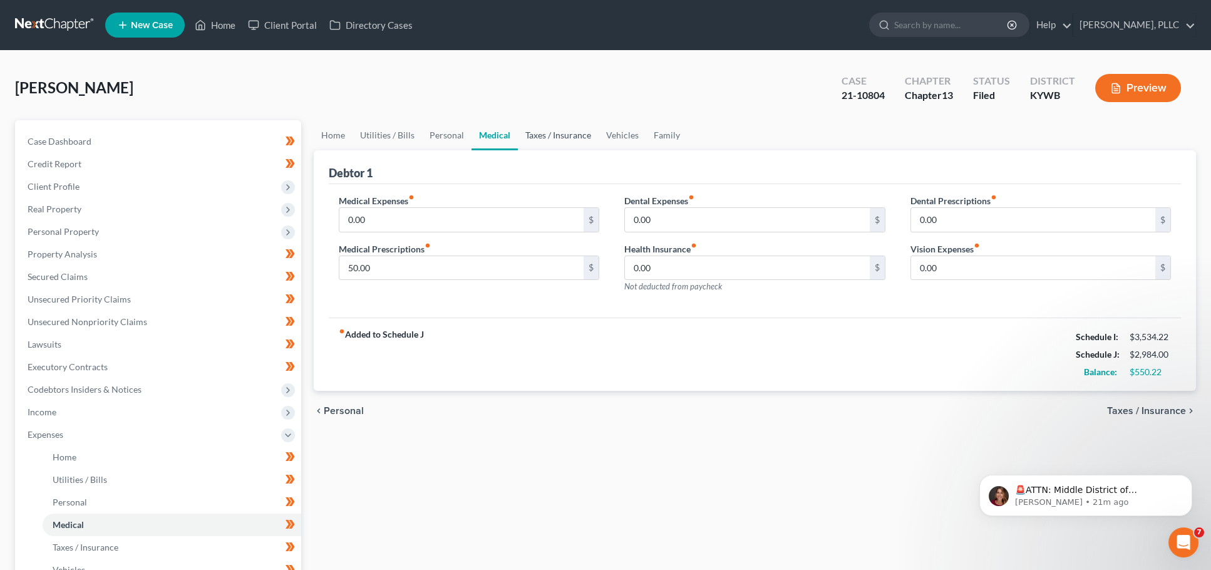
click at [536, 133] on link "Taxes / Insurance" at bounding box center [558, 135] width 81 height 30
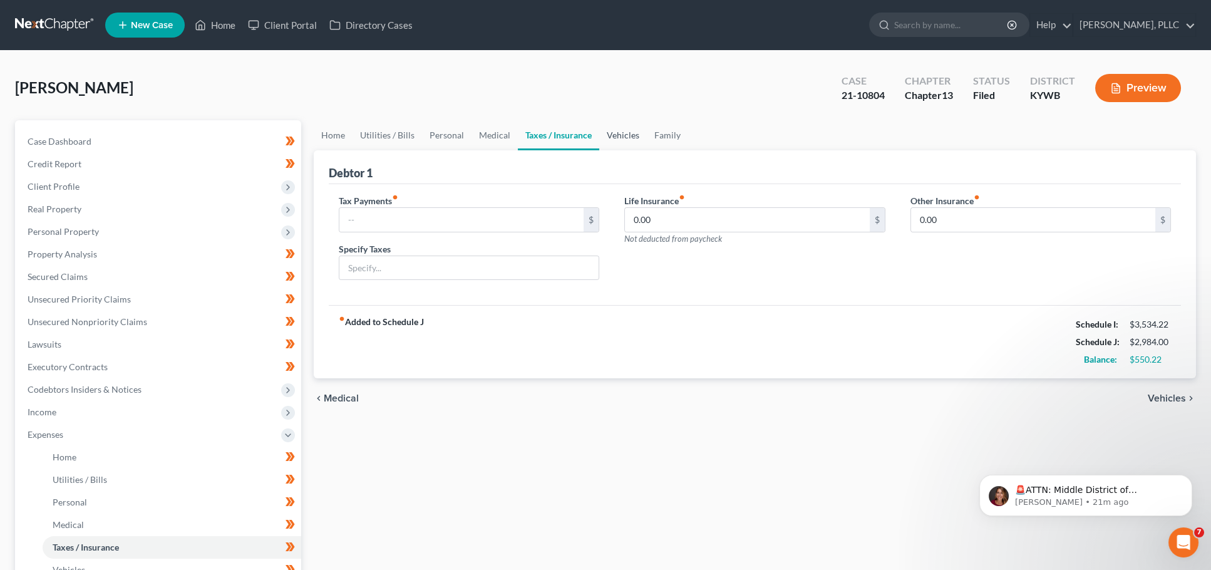
click at [617, 135] on link "Vehicles" at bounding box center [623, 135] width 48 height 30
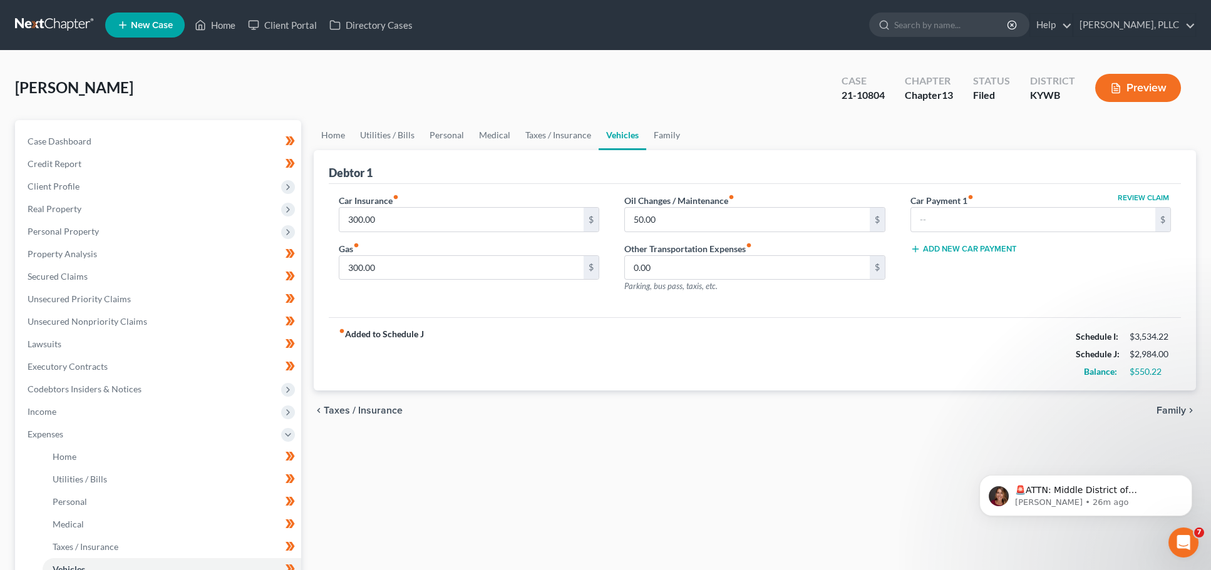
click at [38, 25] on link at bounding box center [55, 25] width 80 height 23
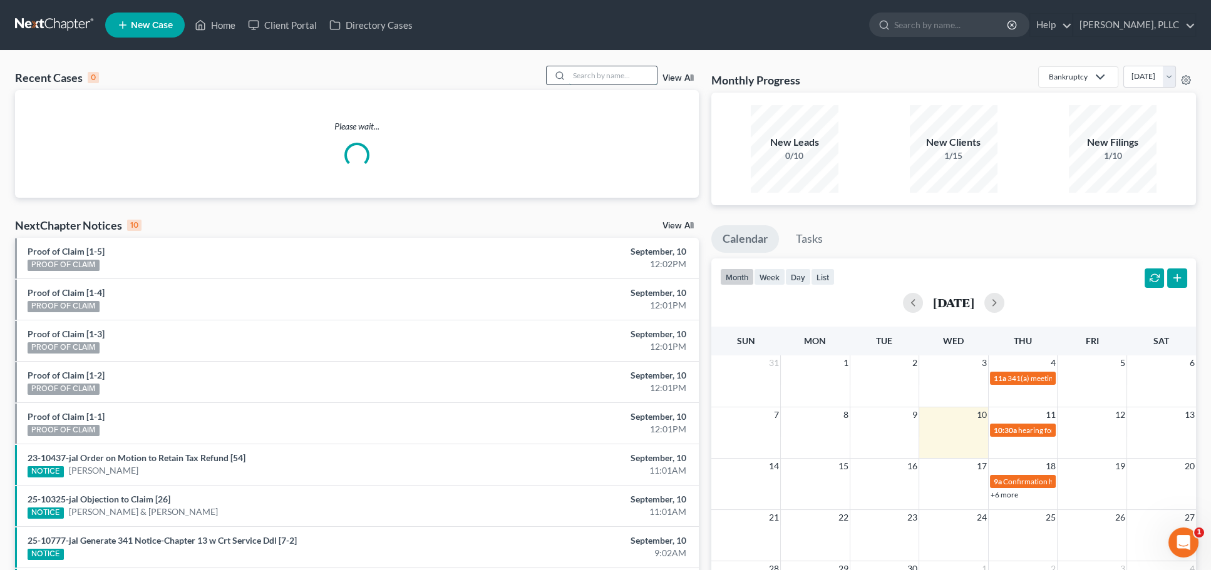
click at [600, 80] on input "search" at bounding box center [613, 75] width 88 height 18
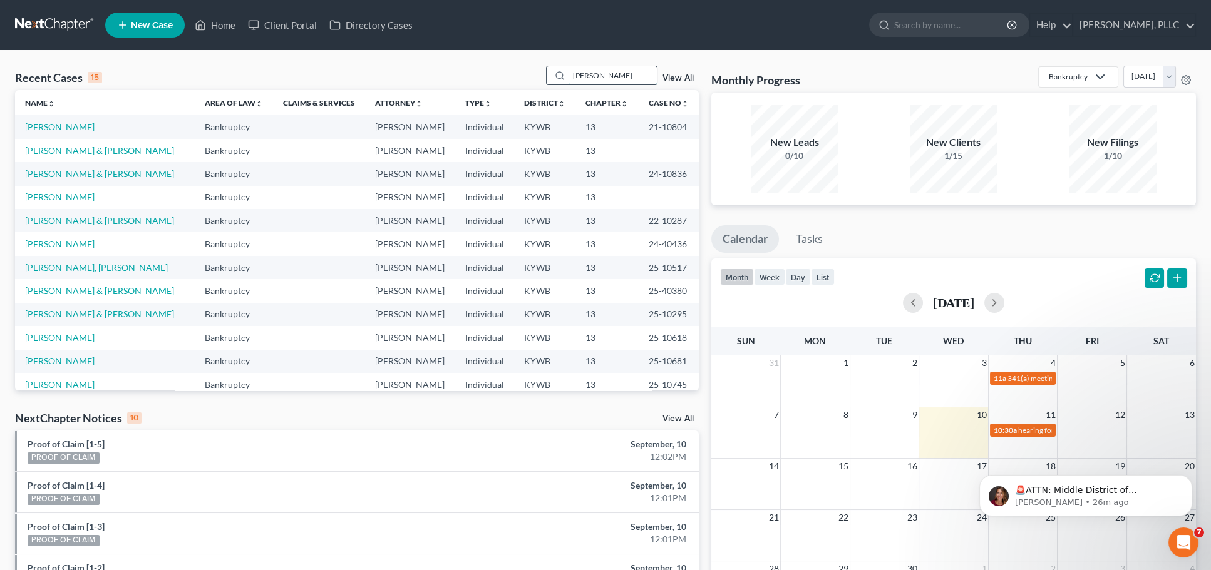
type input "zimmerman"
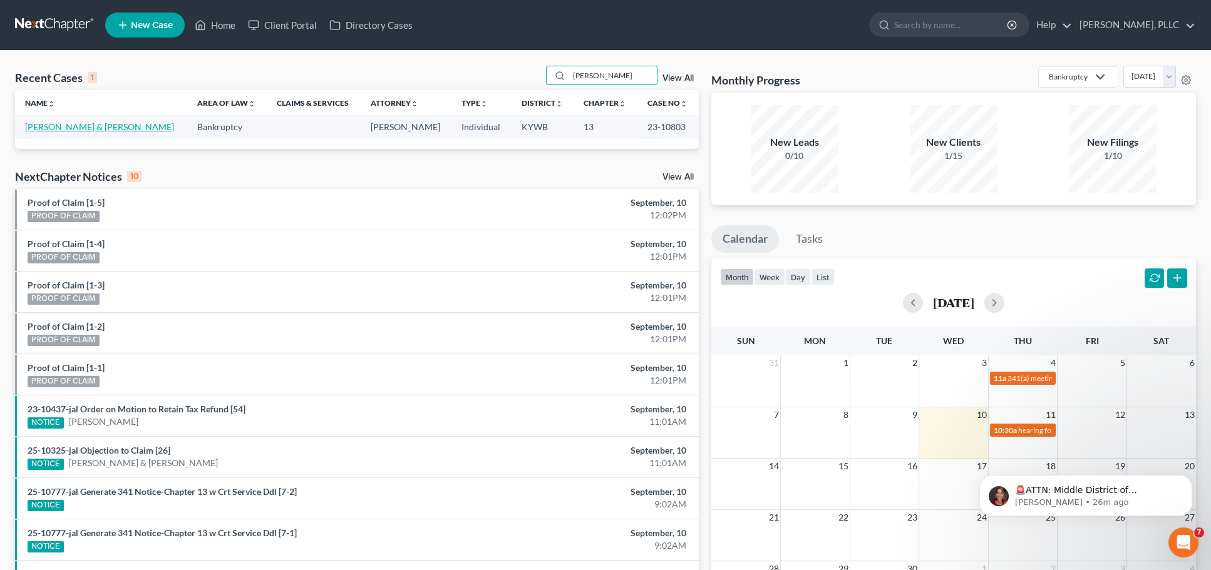
click at [67, 125] on link "Zimmerman, John & Chris" at bounding box center [99, 126] width 149 height 11
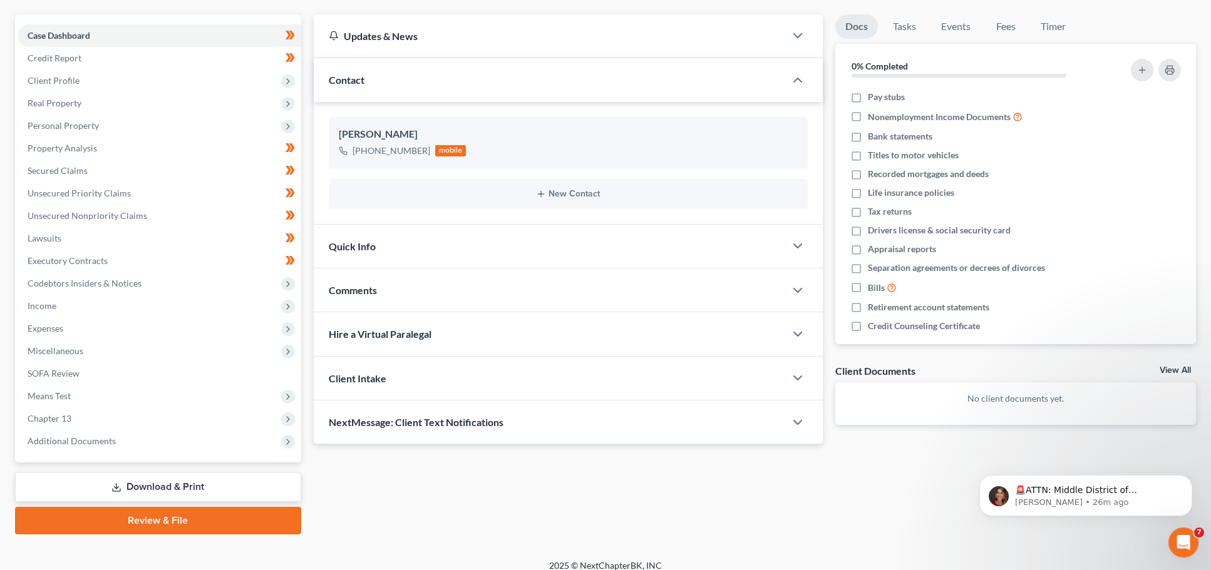
scroll to position [105, 0]
click at [80, 436] on span "Additional Documents" at bounding box center [72, 441] width 88 height 11
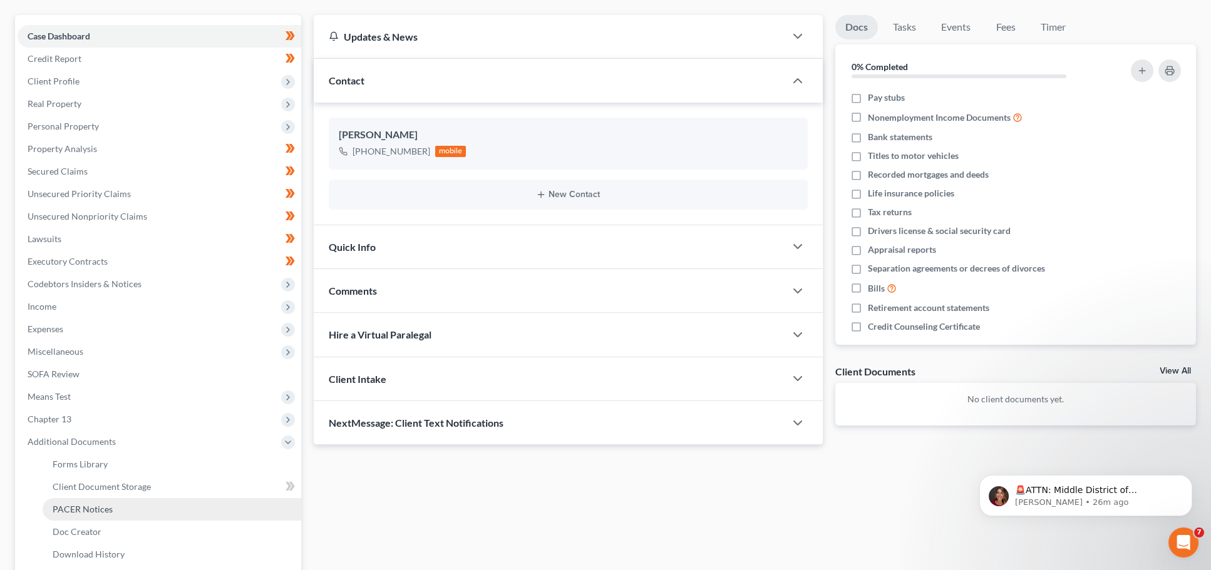
click at [94, 504] on span "PACER Notices" at bounding box center [83, 509] width 60 height 11
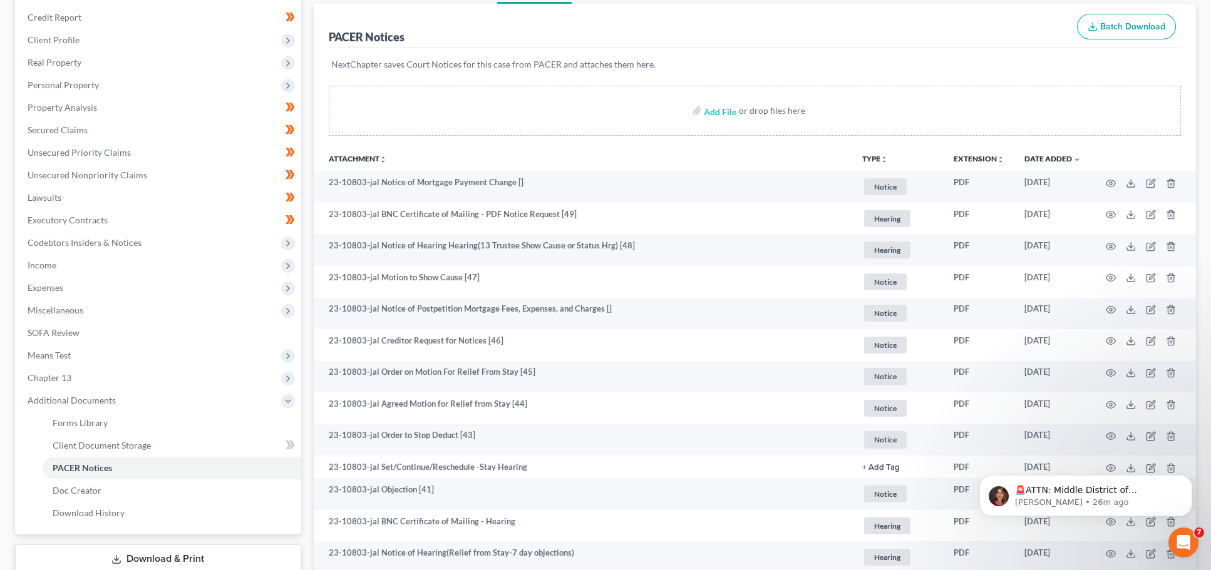
scroll to position [151, 0]
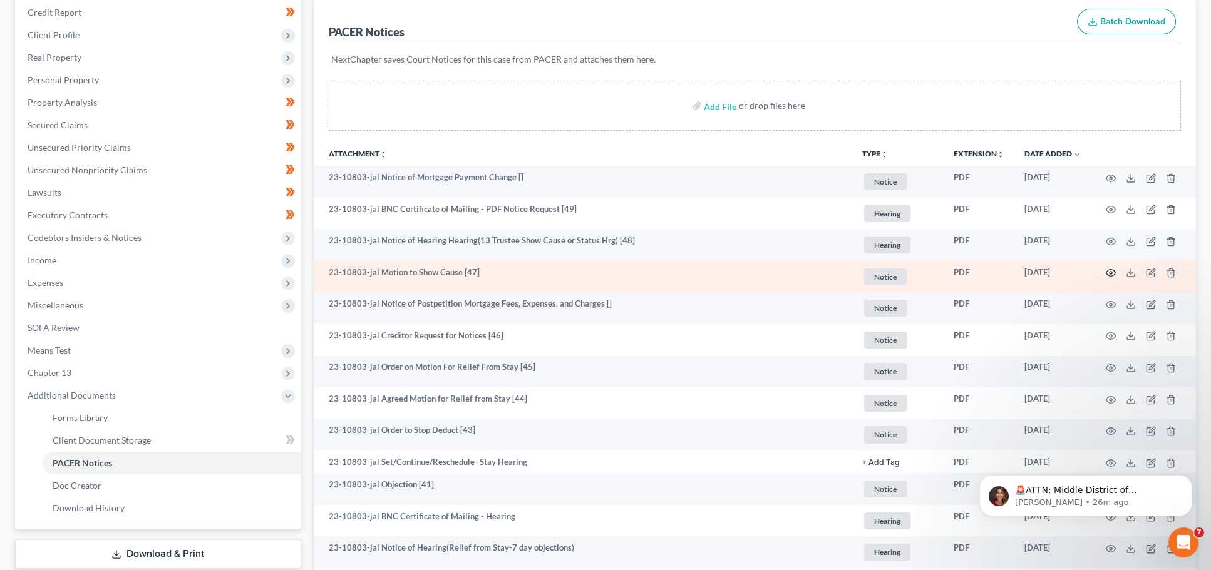
click at [1107, 271] on icon "button" at bounding box center [1110, 273] width 9 height 7
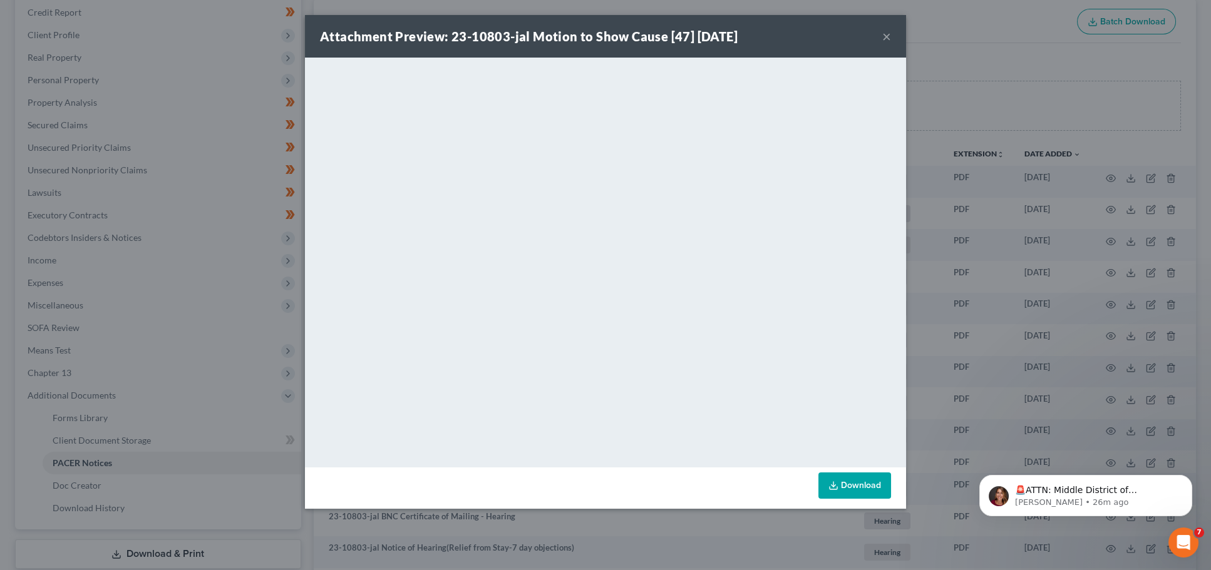
drag, startPoint x: 883, startPoint y: 34, endPoint x: 871, endPoint y: 37, distance: 12.3
click at [883, 34] on button "×" at bounding box center [886, 36] width 9 height 15
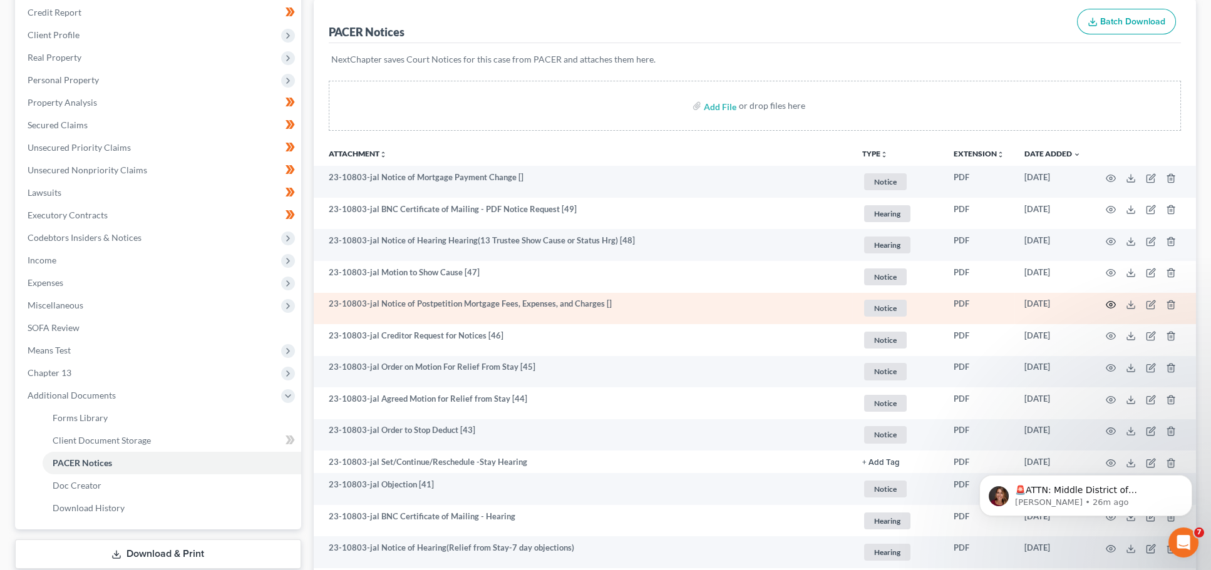
click at [1108, 300] on icon "button" at bounding box center [1111, 305] width 10 height 10
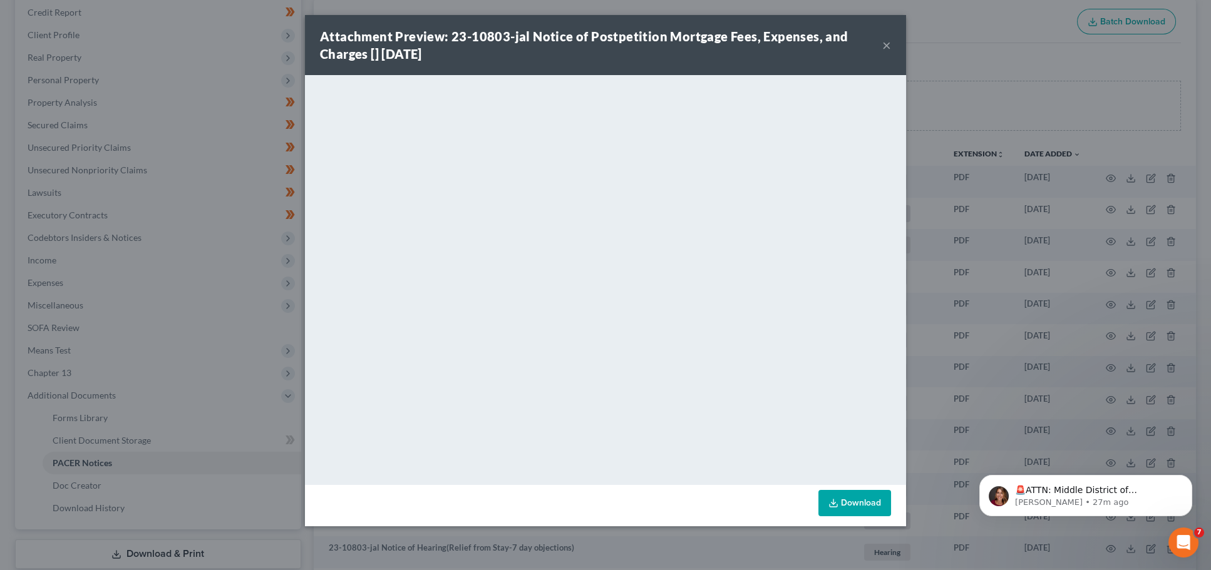
click at [883, 46] on button "×" at bounding box center [886, 45] width 9 height 15
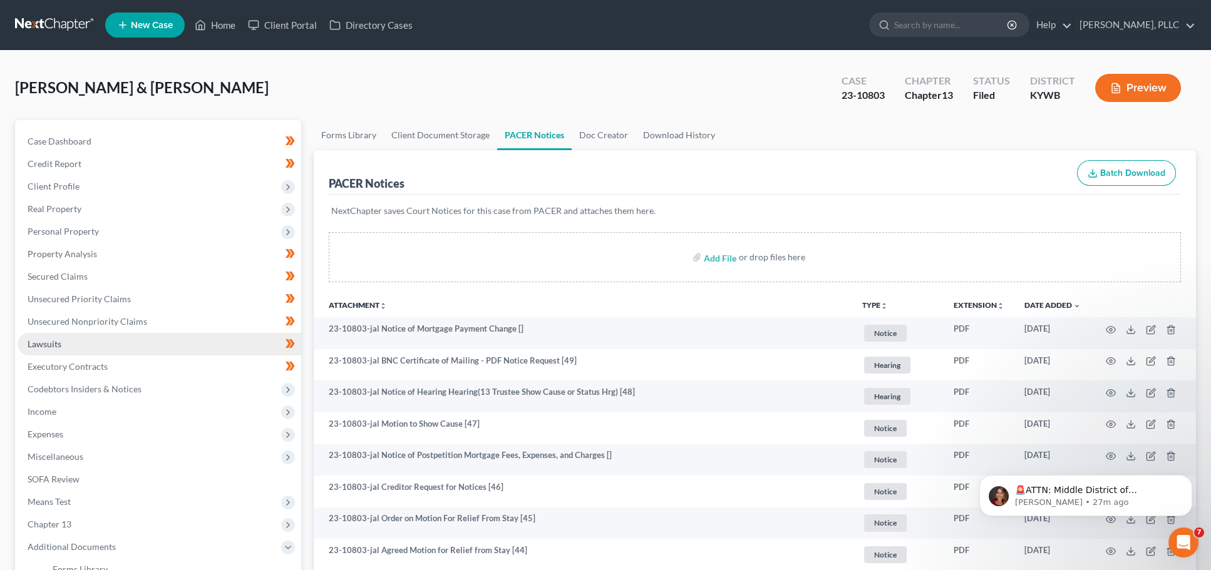
scroll to position [0, 0]
click at [37, 33] on link at bounding box center [55, 25] width 80 height 23
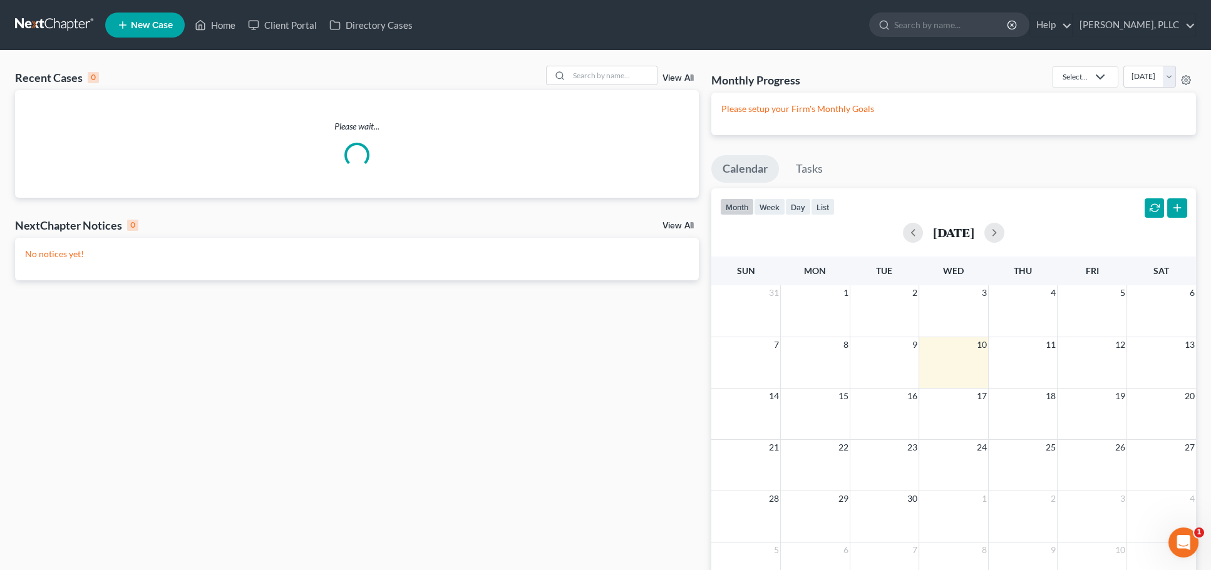
click at [679, 76] on link "View All" at bounding box center [677, 78] width 31 height 9
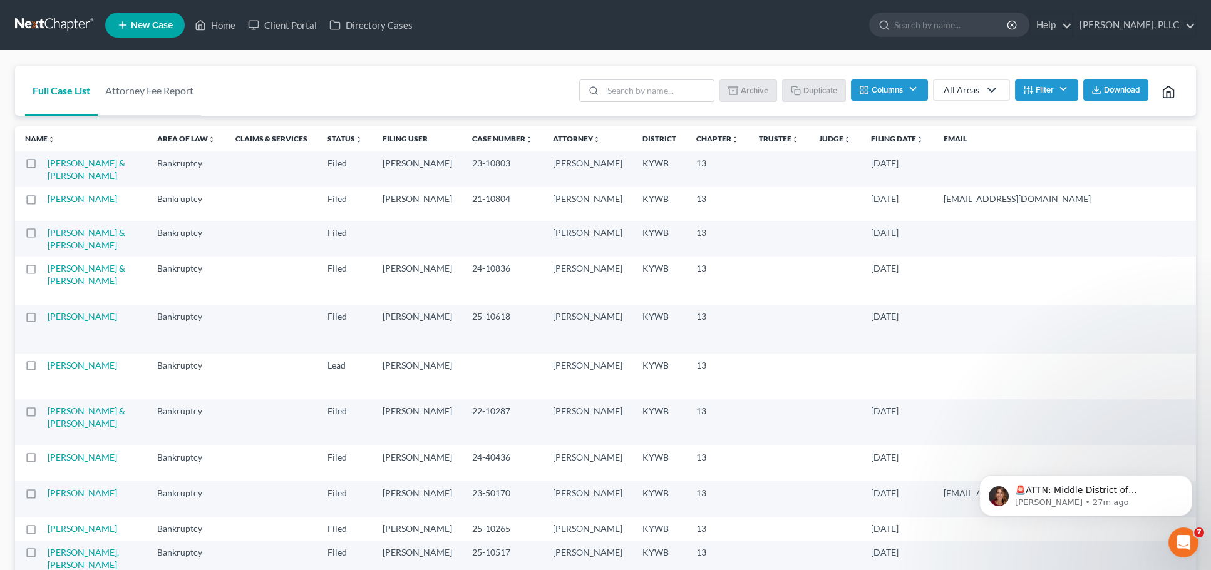
click at [43, 167] on label at bounding box center [43, 167] width 0 height 0
click at [48, 162] on input "checkbox" at bounding box center [52, 161] width 8 height 8
click at [818, 91] on button "Duplicate" at bounding box center [814, 90] width 63 height 21
checkbox input "false"
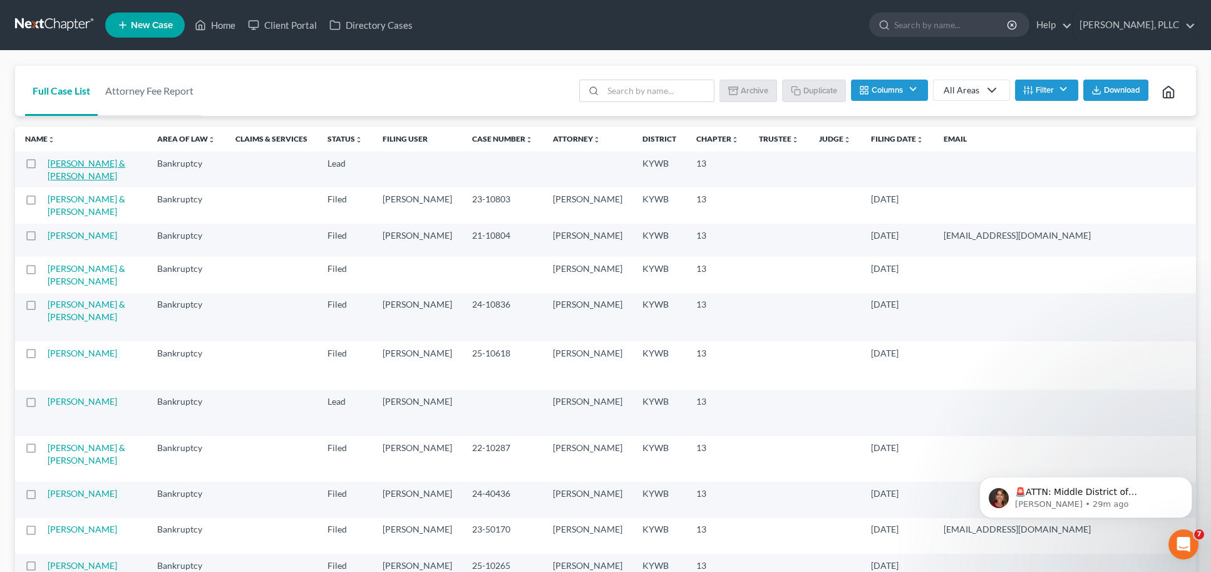
click at [71, 173] on link "Zimmerman, John & Chris" at bounding box center [87, 169] width 78 height 23
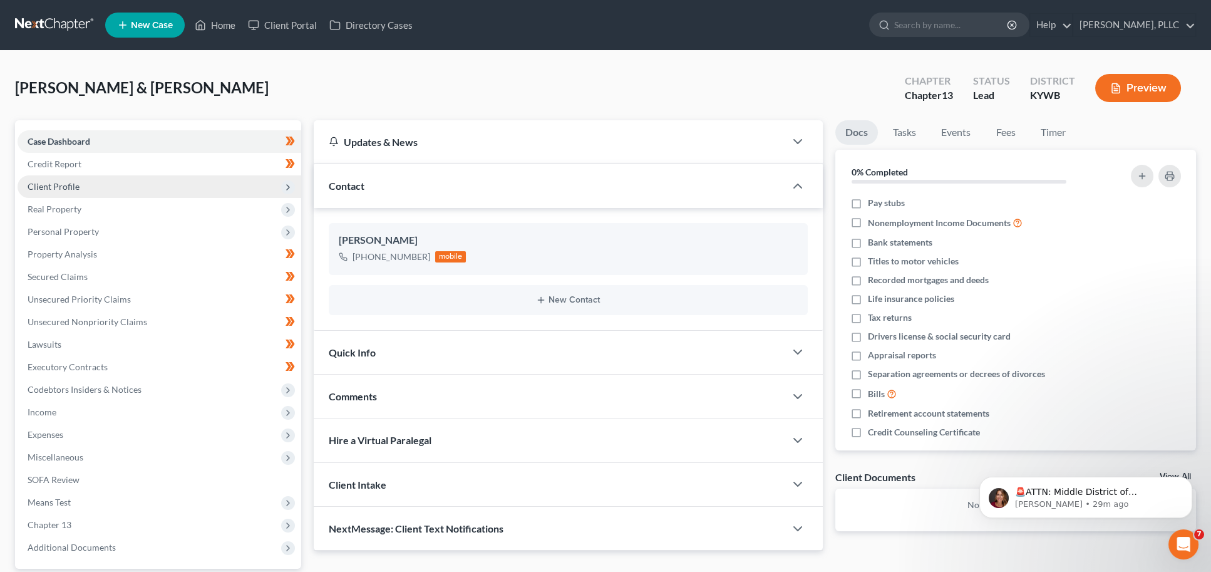
click at [67, 185] on span "Client Profile" at bounding box center [54, 186] width 52 height 11
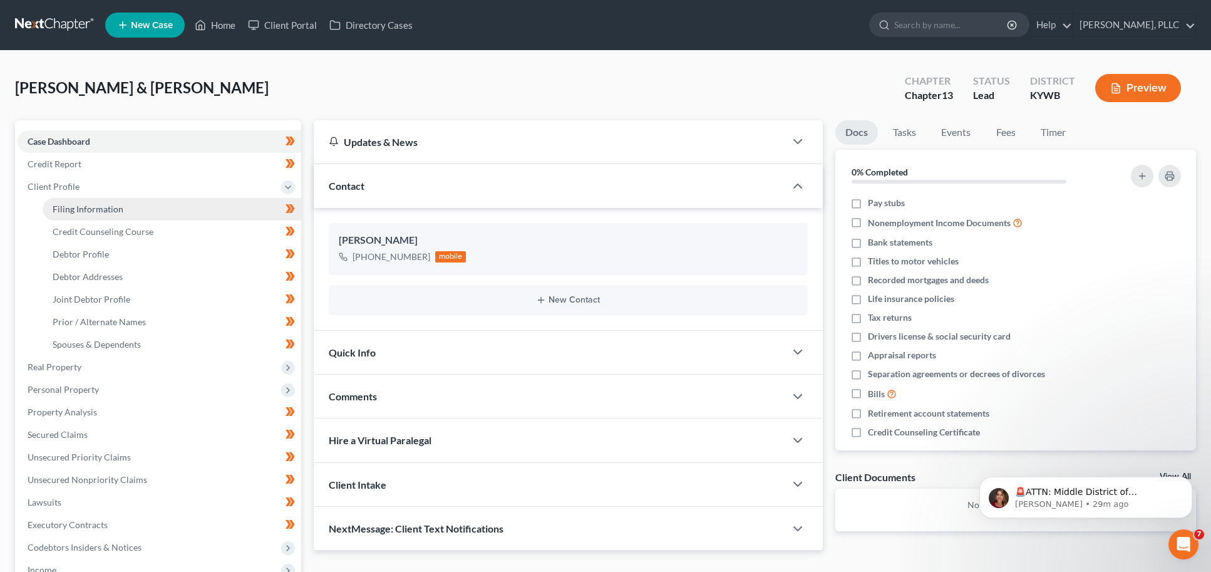
click at [68, 199] on link "Filing Information" at bounding box center [172, 209] width 259 height 23
select select "1"
select select "3"
select select "33"
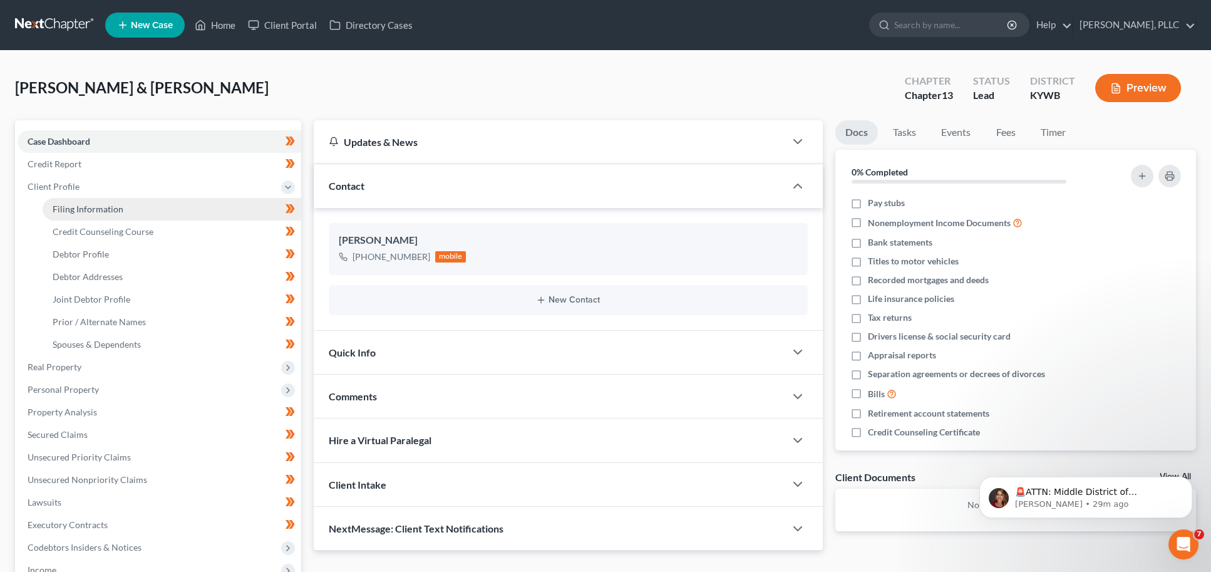
select select "1"
select select "18"
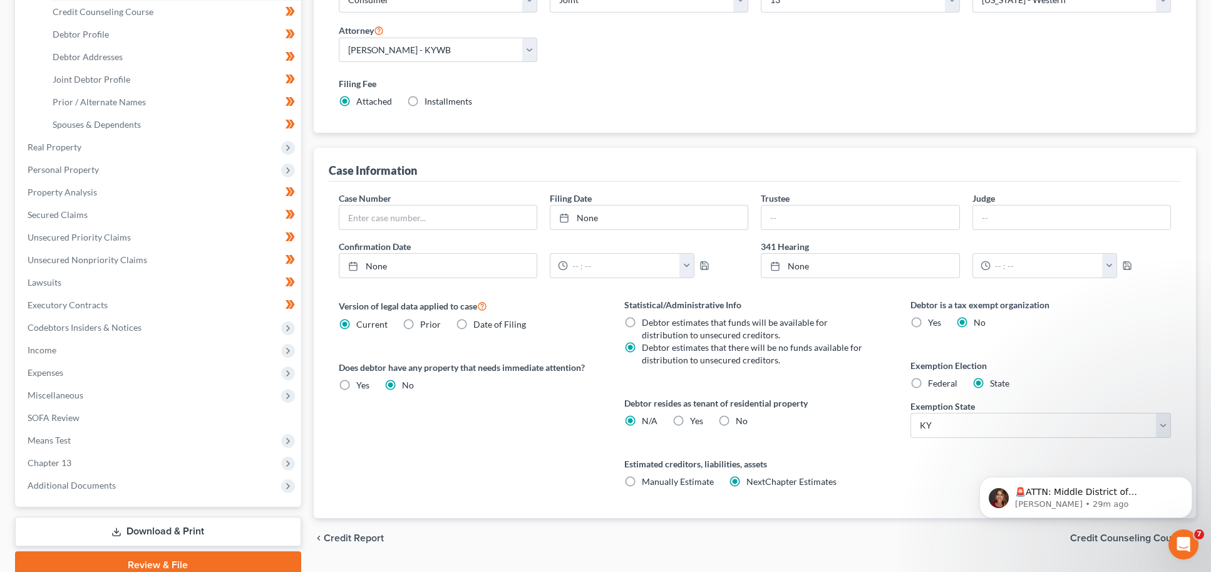
scroll to position [222, 0]
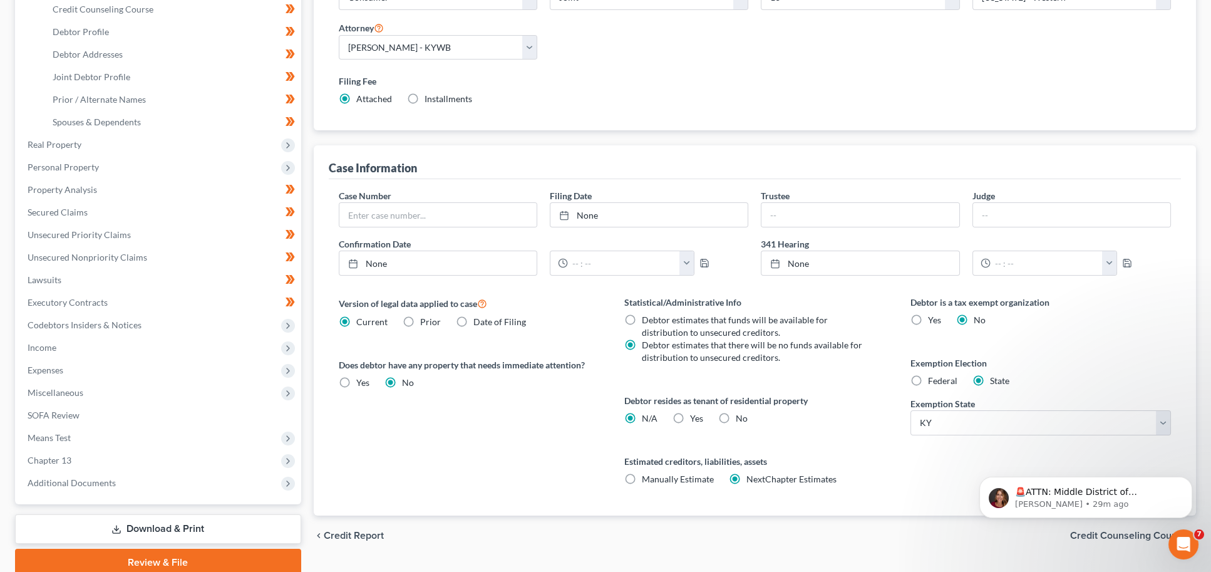
click at [928, 375] on label "Federal" at bounding box center [942, 380] width 29 height 13
click at [933, 375] on input "Federal" at bounding box center [937, 378] width 8 height 8
radio input "true"
radio input "false"
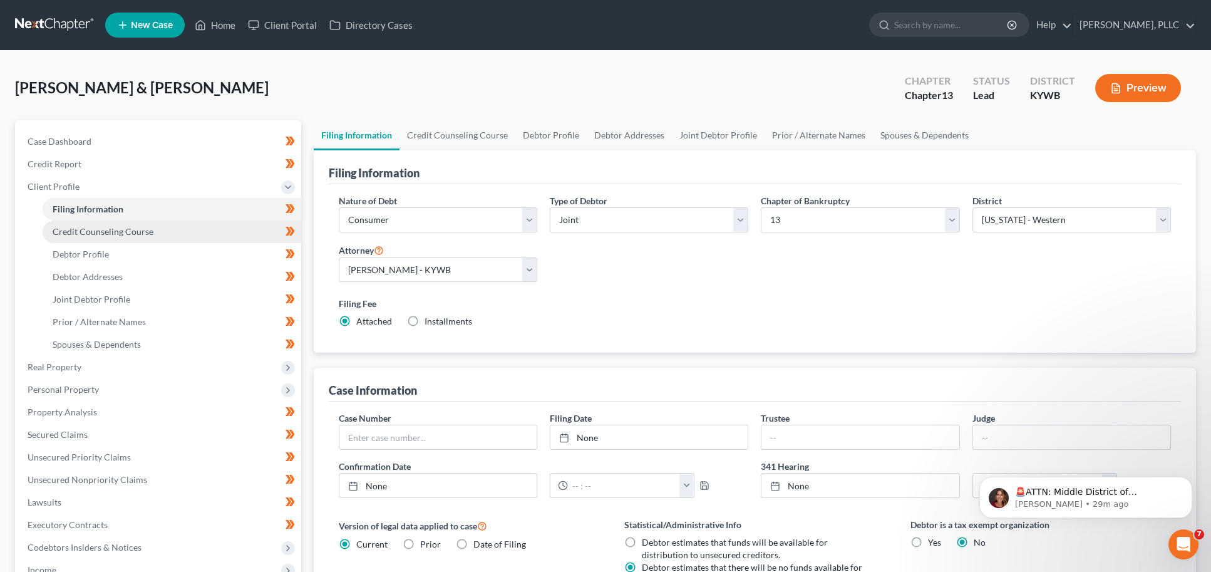
scroll to position [0, 0]
click at [153, 227] on link "Credit Counseling Course" at bounding box center [172, 231] width 259 height 23
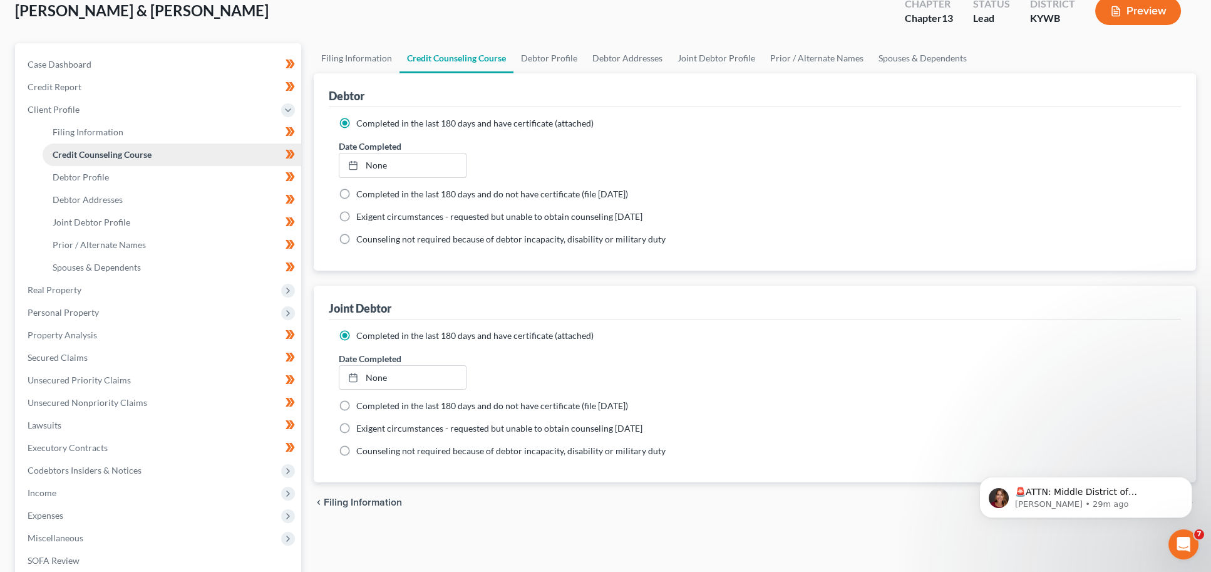
scroll to position [77, 0]
click at [292, 156] on icon at bounding box center [289, 154] width 9 height 16
click at [125, 179] on link "Debtor Profile" at bounding box center [172, 177] width 259 height 23
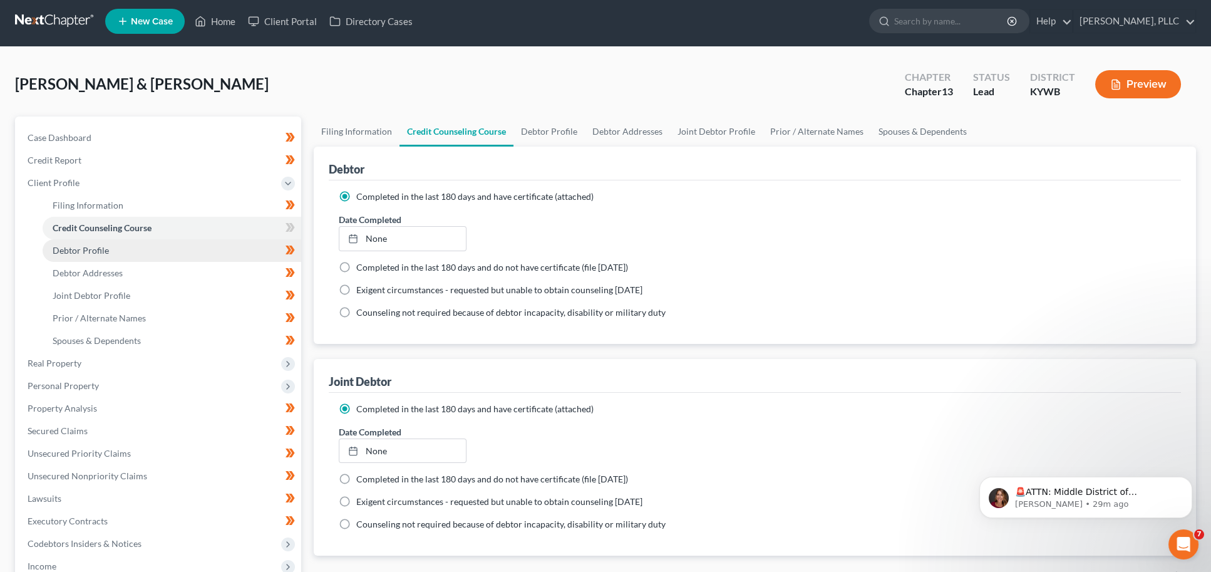
select select "1"
select select "2"
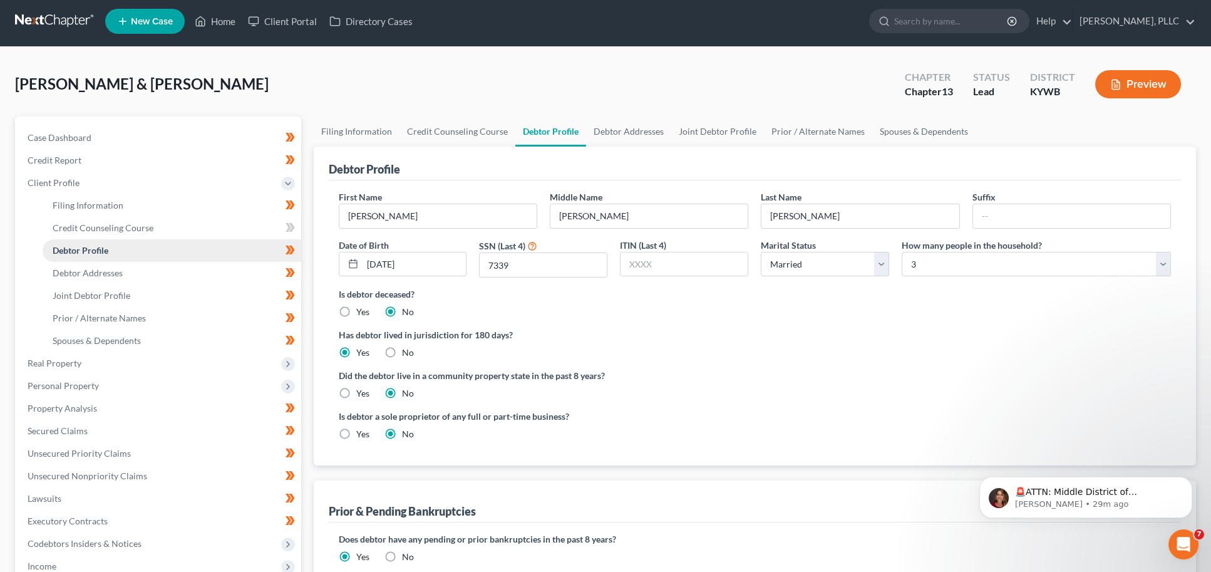
scroll to position [0, 0]
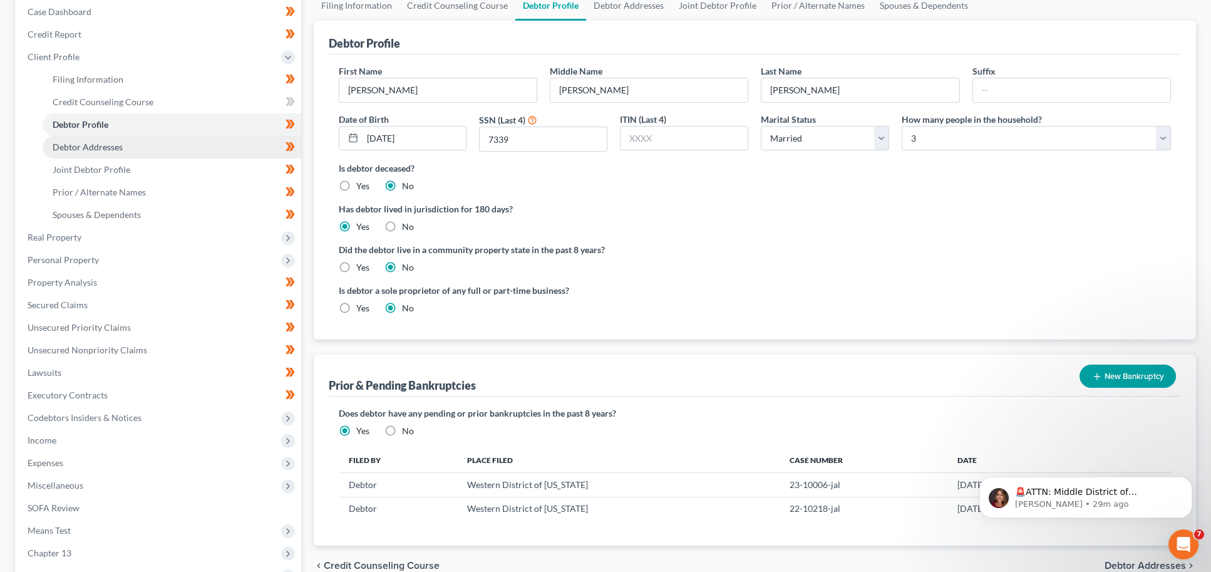
click at [146, 147] on link "Debtor Addresses" at bounding box center [172, 147] width 259 height 23
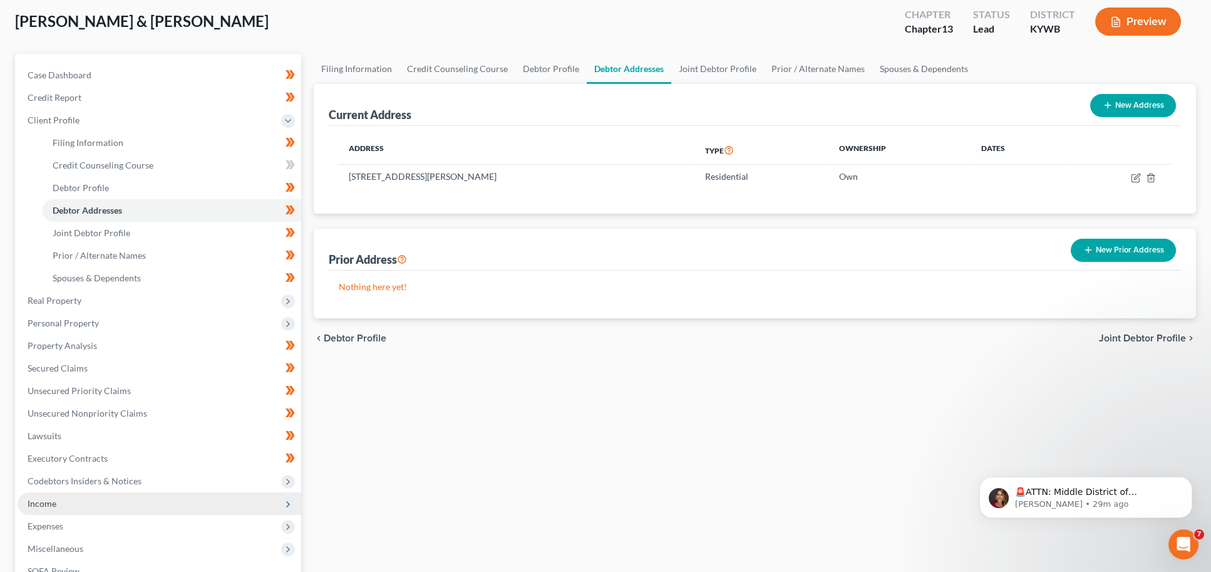
scroll to position [50, 0]
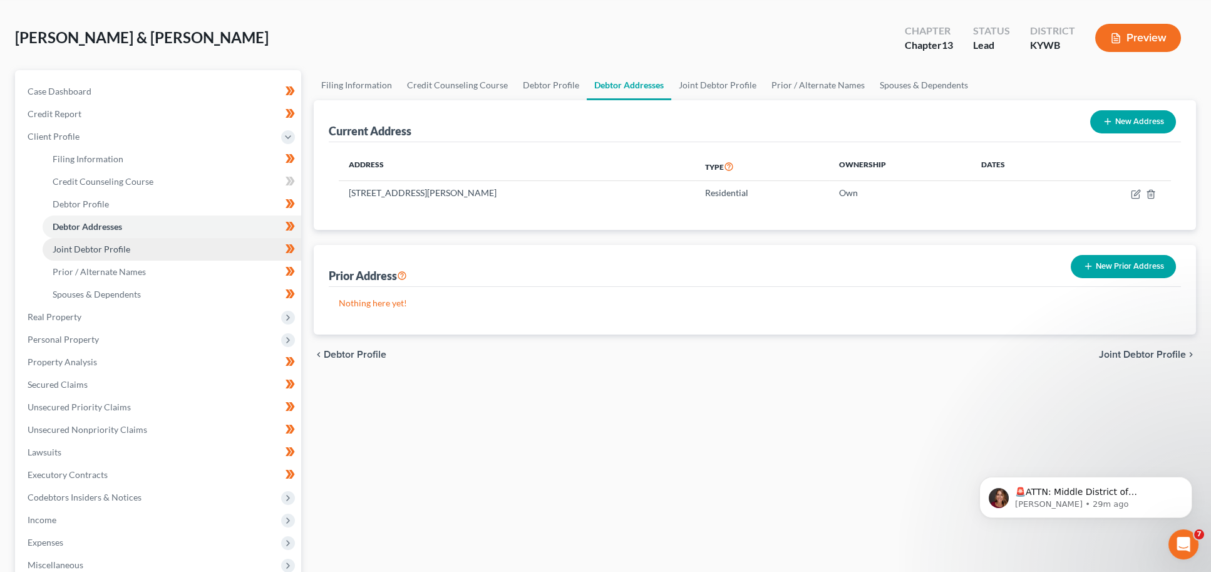
click at [108, 245] on span "Joint Debtor Profile" at bounding box center [92, 249] width 78 height 11
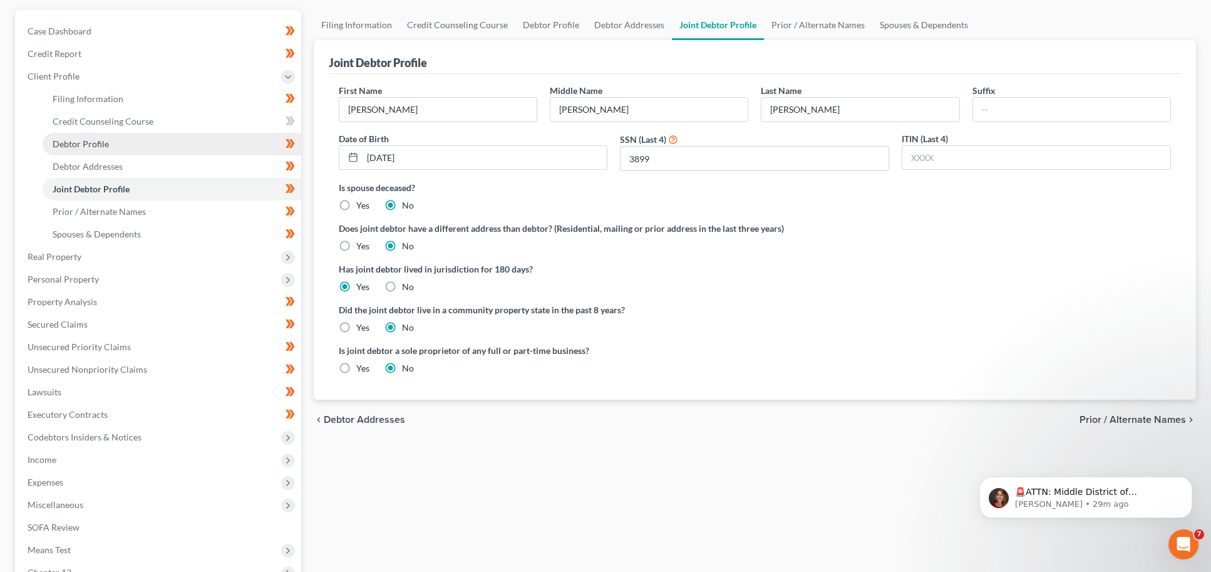
scroll to position [113, 0]
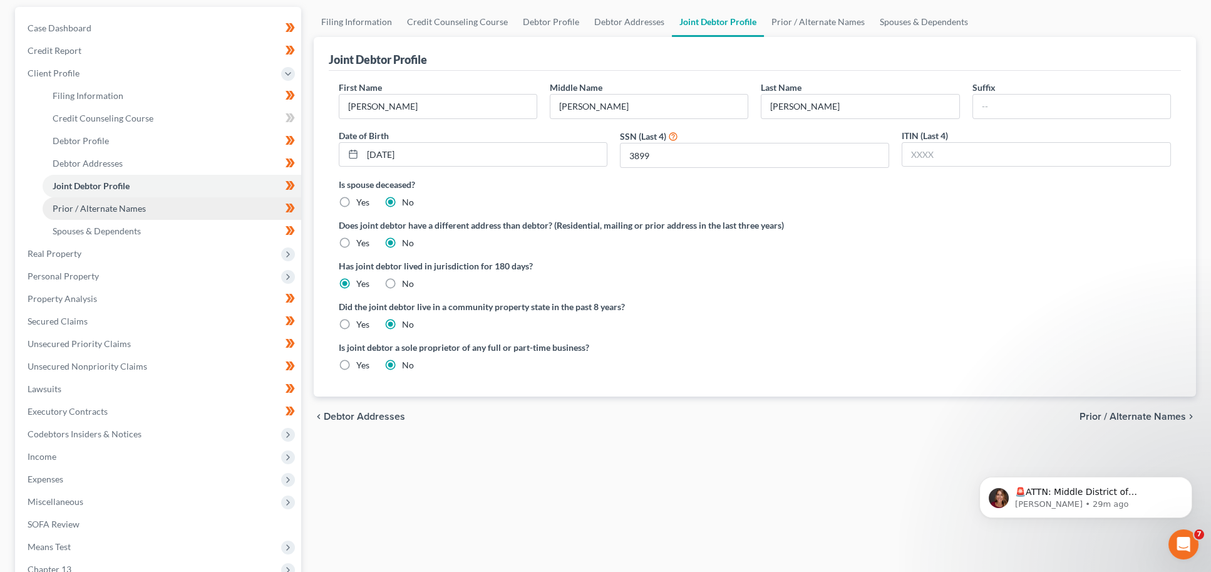
click at [87, 203] on span "Prior / Alternate Names" at bounding box center [99, 208] width 93 height 11
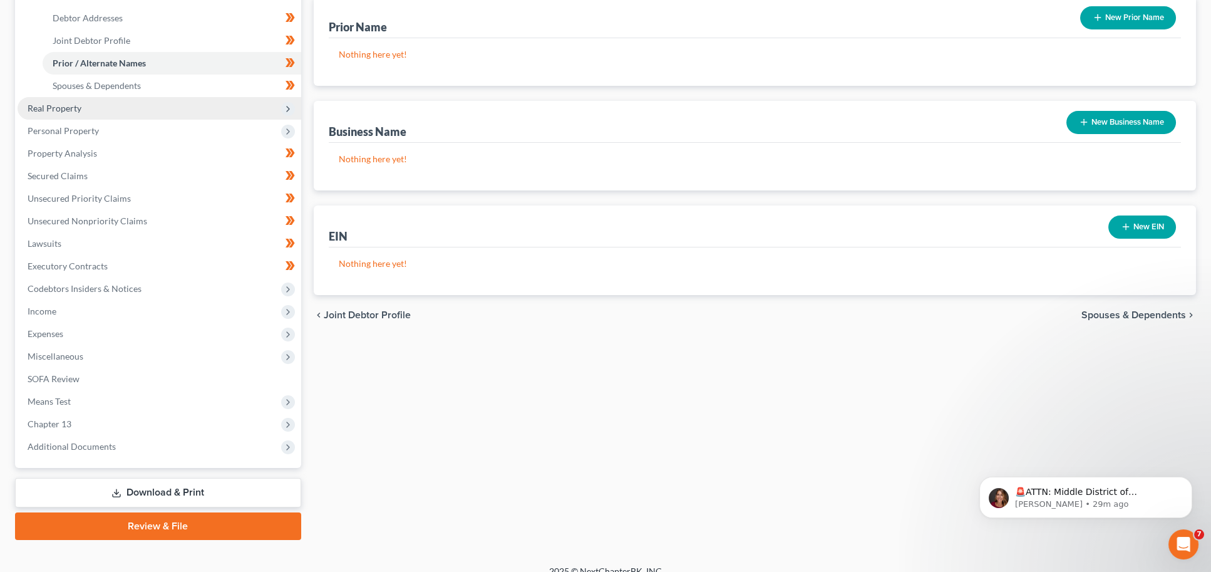
scroll to position [259, 0]
click at [63, 126] on span "Personal Property" at bounding box center [63, 130] width 71 height 11
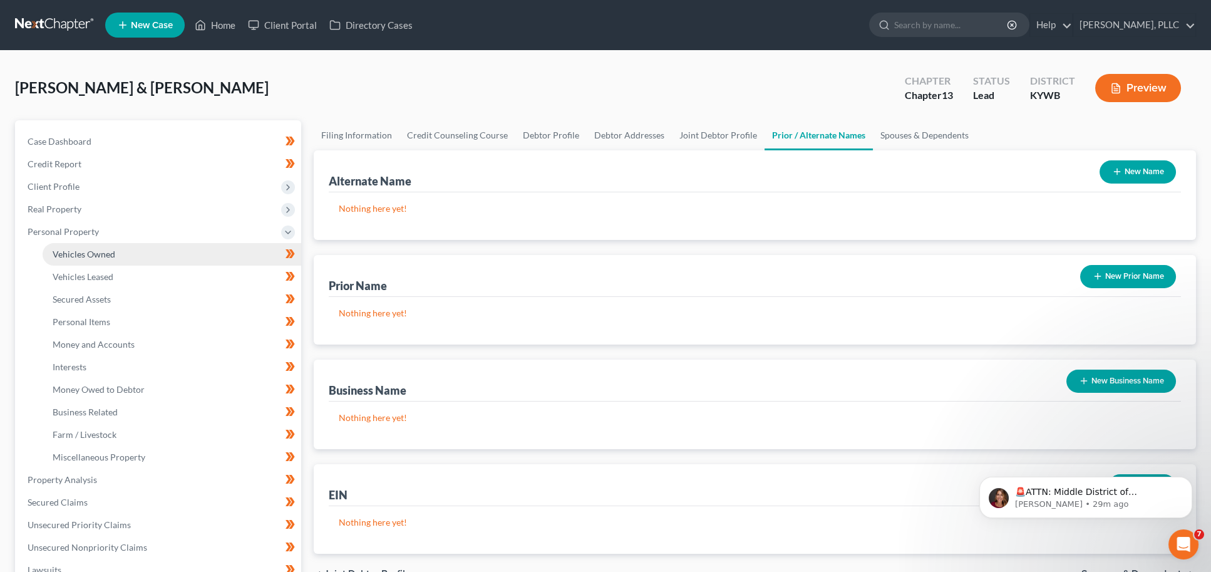
scroll to position [0, 0]
click at [90, 255] on link "Vehicles Owned" at bounding box center [172, 254] width 259 height 23
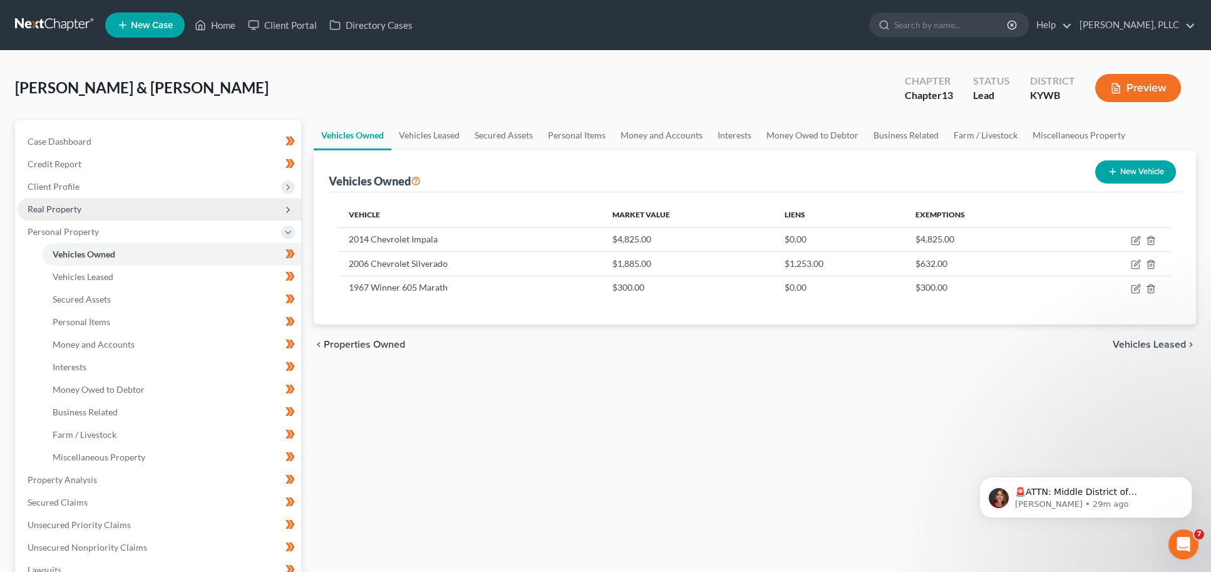
click at [88, 205] on span "Real Property" at bounding box center [160, 209] width 284 height 23
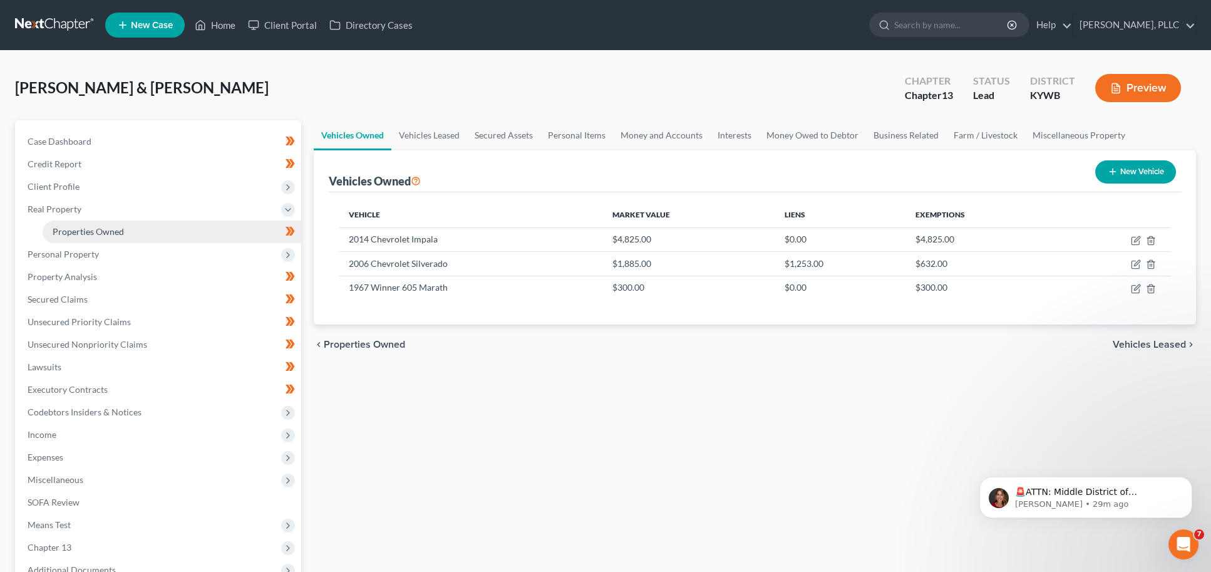
click at [96, 220] on link "Properties Owned" at bounding box center [172, 231] width 259 height 23
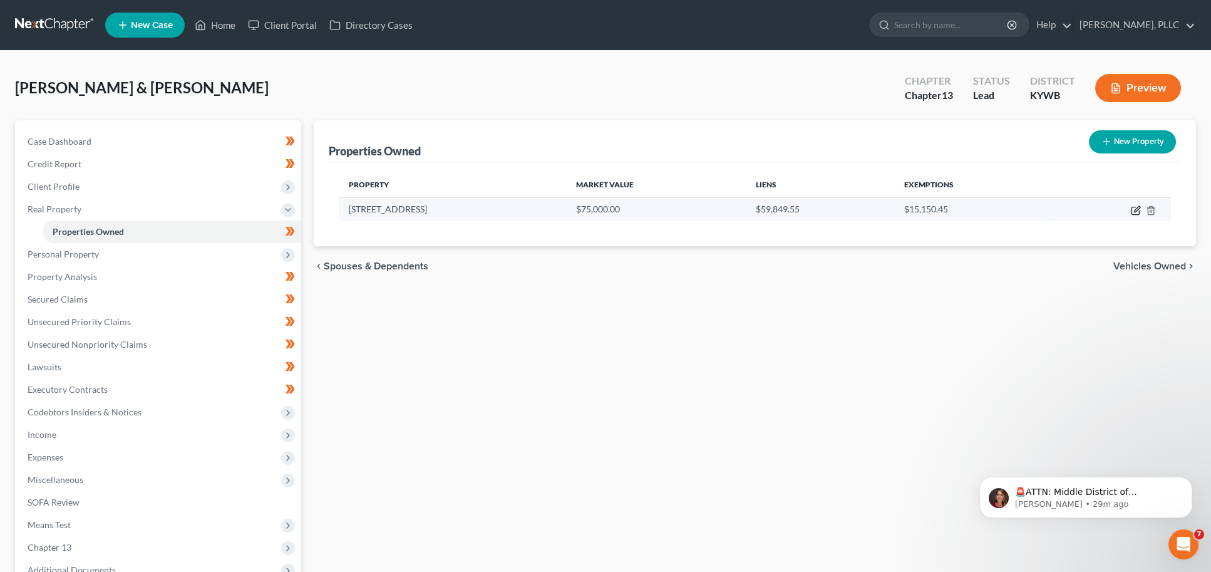
click at [1134, 210] on icon "button" at bounding box center [1137, 209] width 6 height 6
select select "18"
select select "2"
select select "0"
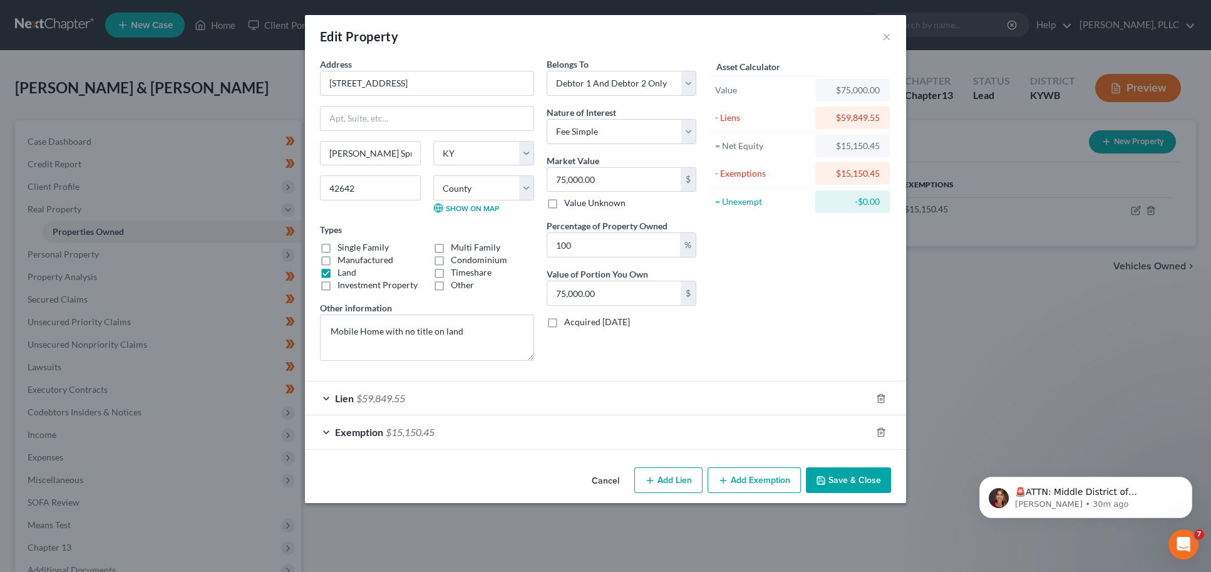
click at [384, 404] on div "Lien $59,849.55" at bounding box center [588, 397] width 566 height 33
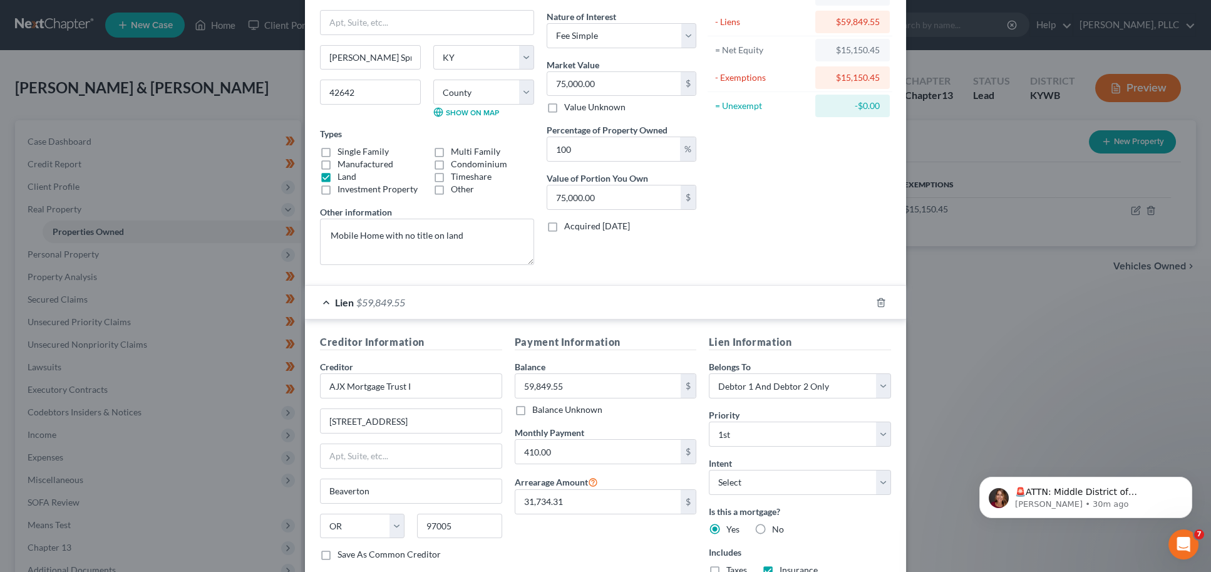
scroll to position [169, 0]
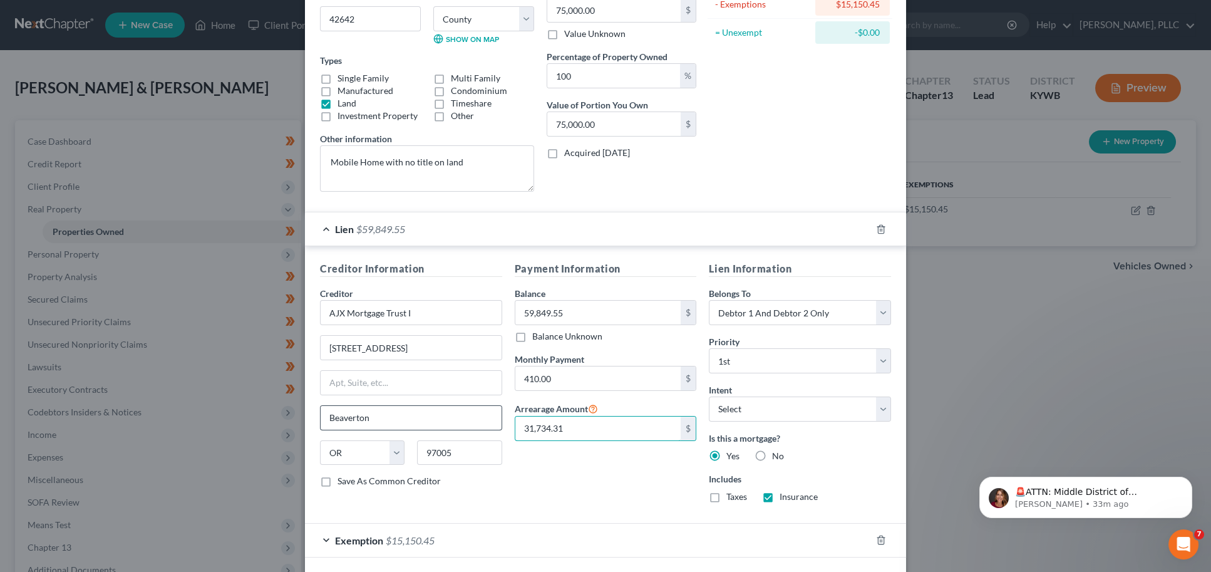
drag, startPoint x: 575, startPoint y: 429, endPoint x: 412, endPoint y: 419, distance: 163.7
click at [412, 419] on div "Creditor Information Creditor * AJX Mortgage Trust I 9400 SW BEaverton Hillsdal…" at bounding box center [605, 386] width 583 height 251
type input "30,000"
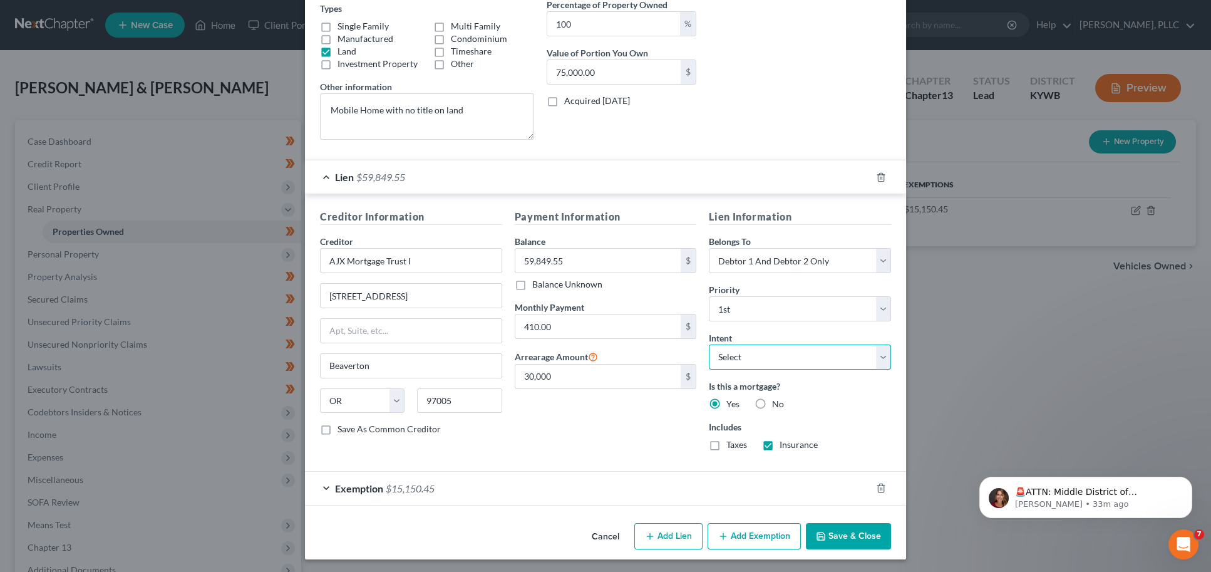
scroll to position [220, 0]
click at [401, 486] on span "$15,150.45" at bounding box center [410, 489] width 49 height 12
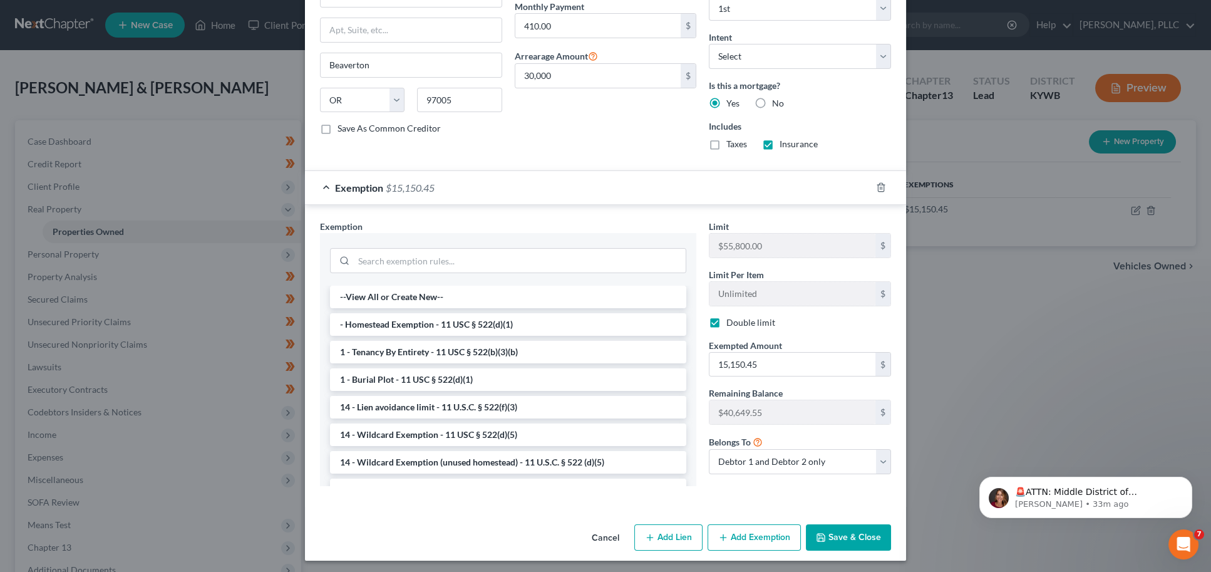
scroll to position [521, 0]
click at [851, 532] on button "Save & Close" at bounding box center [848, 537] width 85 height 26
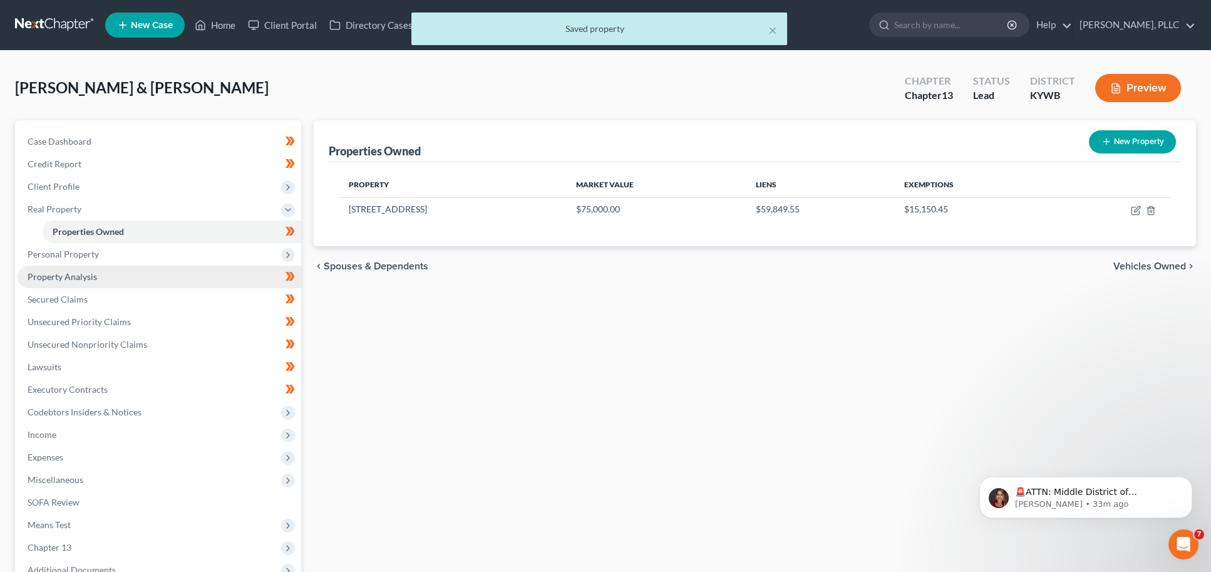
click at [127, 271] on link "Property Analysis" at bounding box center [160, 276] width 284 height 23
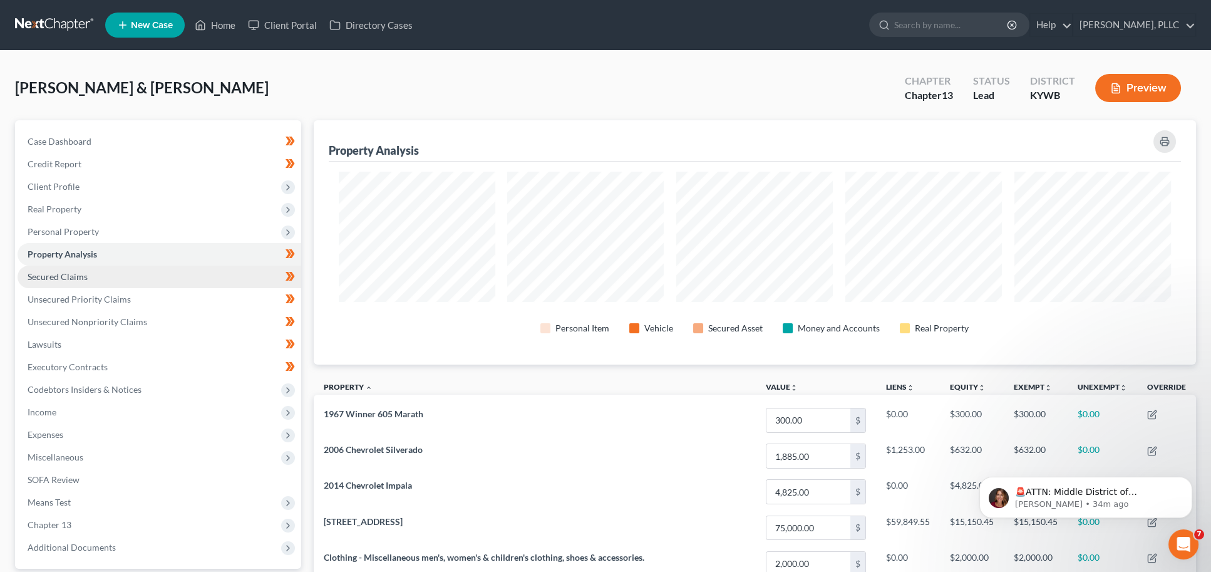
click at [63, 275] on span "Secured Claims" at bounding box center [58, 276] width 60 height 11
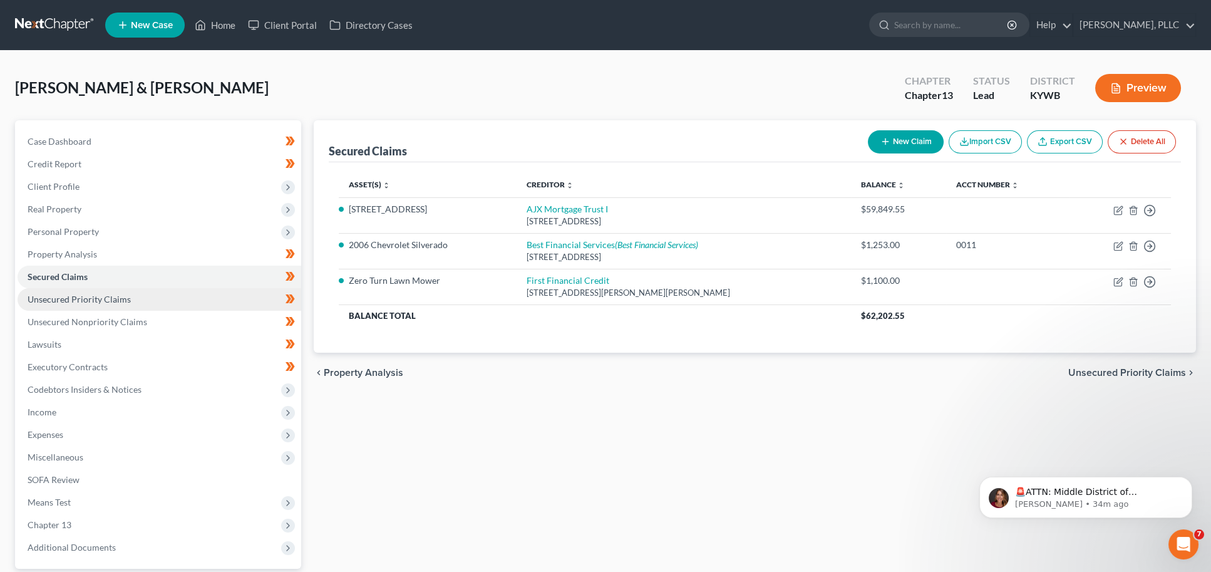
click at [150, 295] on link "Unsecured Priority Claims" at bounding box center [160, 299] width 284 height 23
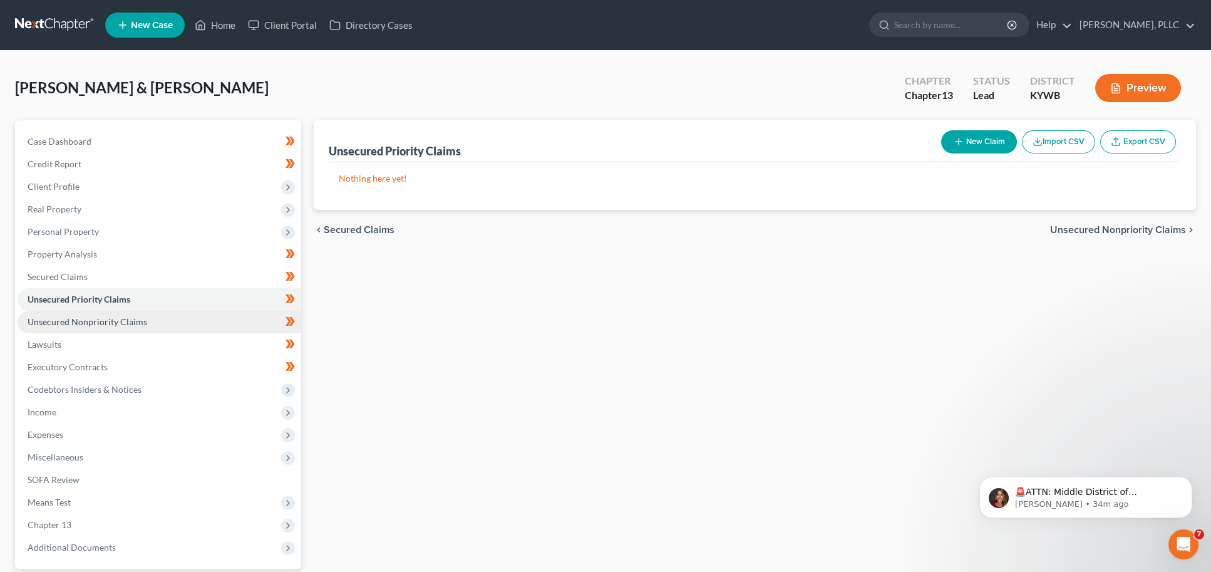
click at [129, 318] on span "Unsecured Nonpriority Claims" at bounding box center [88, 321] width 120 height 11
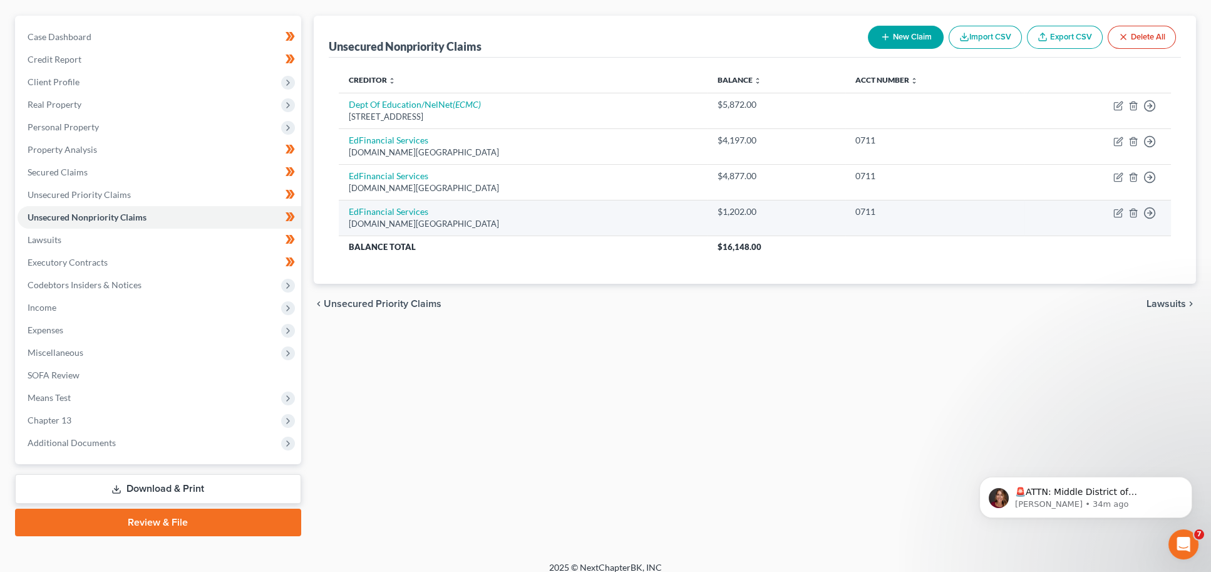
scroll to position [104, 0]
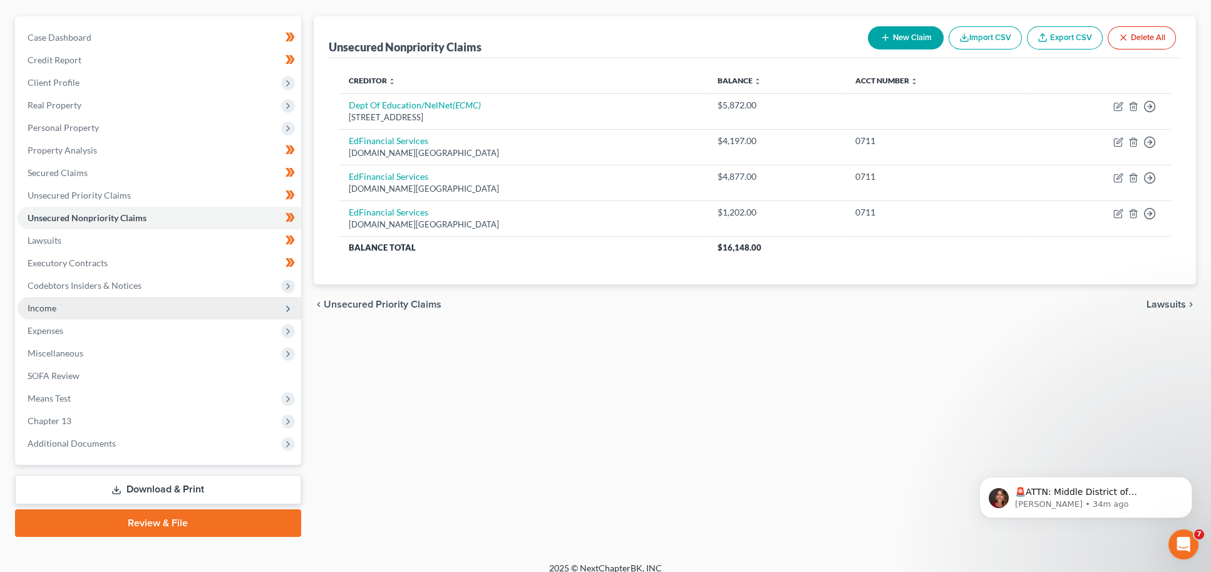
click at [167, 297] on span "Income" at bounding box center [160, 308] width 284 height 23
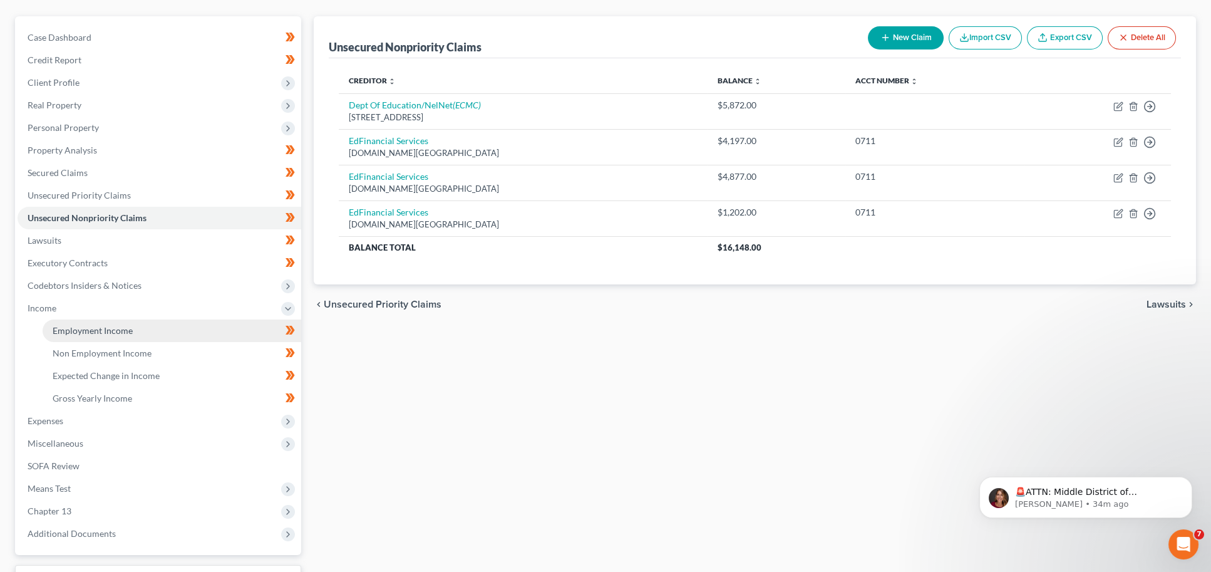
click at [106, 325] on span "Employment Income" at bounding box center [93, 330] width 80 height 11
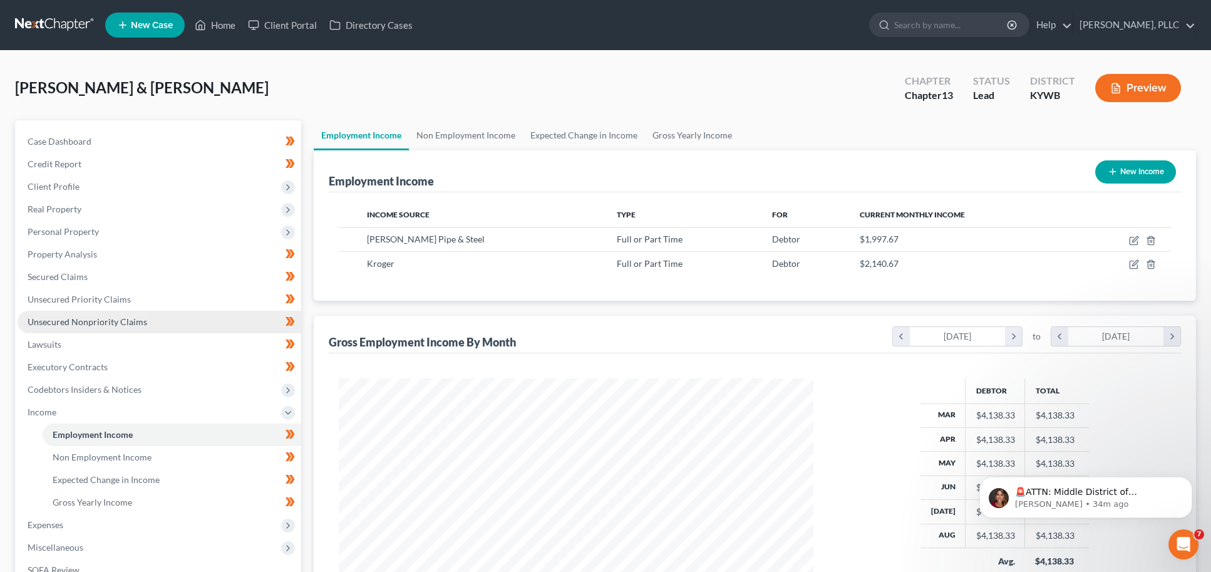
scroll to position [238, 500]
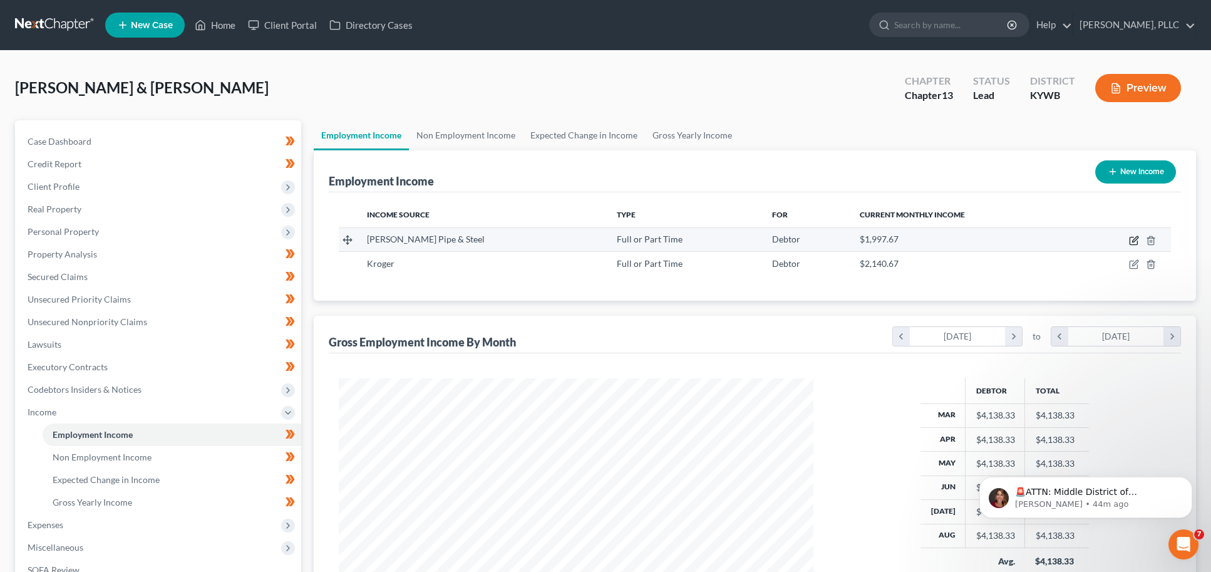
click at [1135, 238] on icon "button" at bounding box center [1134, 240] width 10 height 10
select select "0"
select select "18"
select select "3"
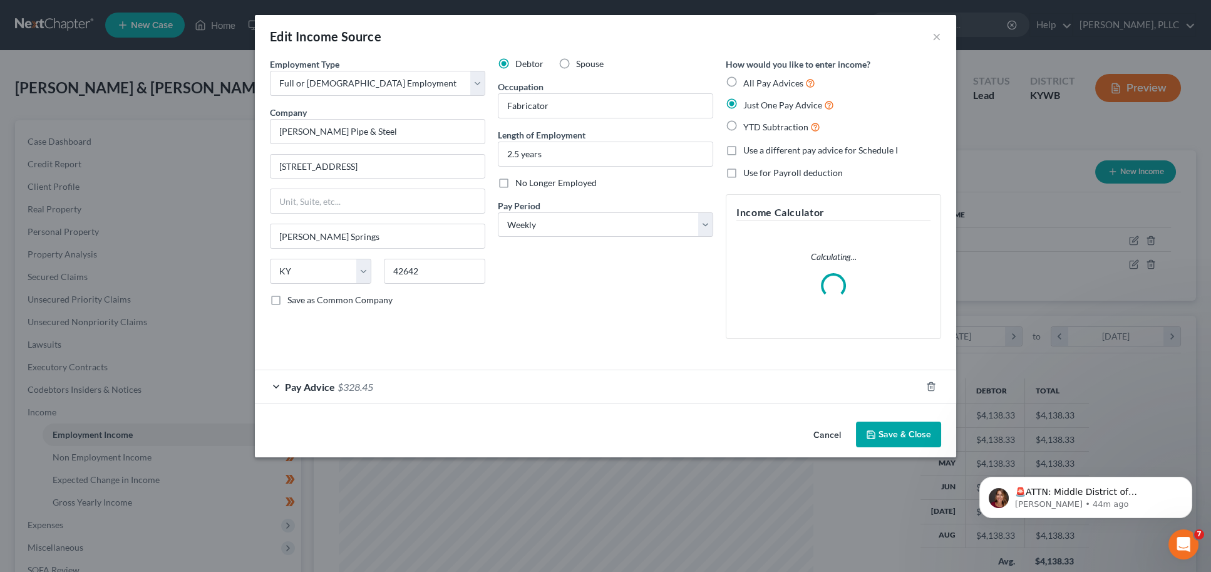
click at [515, 182] on label "No Longer Employed" at bounding box center [555, 183] width 81 height 13
click at [520, 182] on input "No Longer Employed" at bounding box center [524, 181] width 8 height 8
checkbox input "true"
click at [899, 434] on button "Save & Close" at bounding box center [898, 434] width 85 height 26
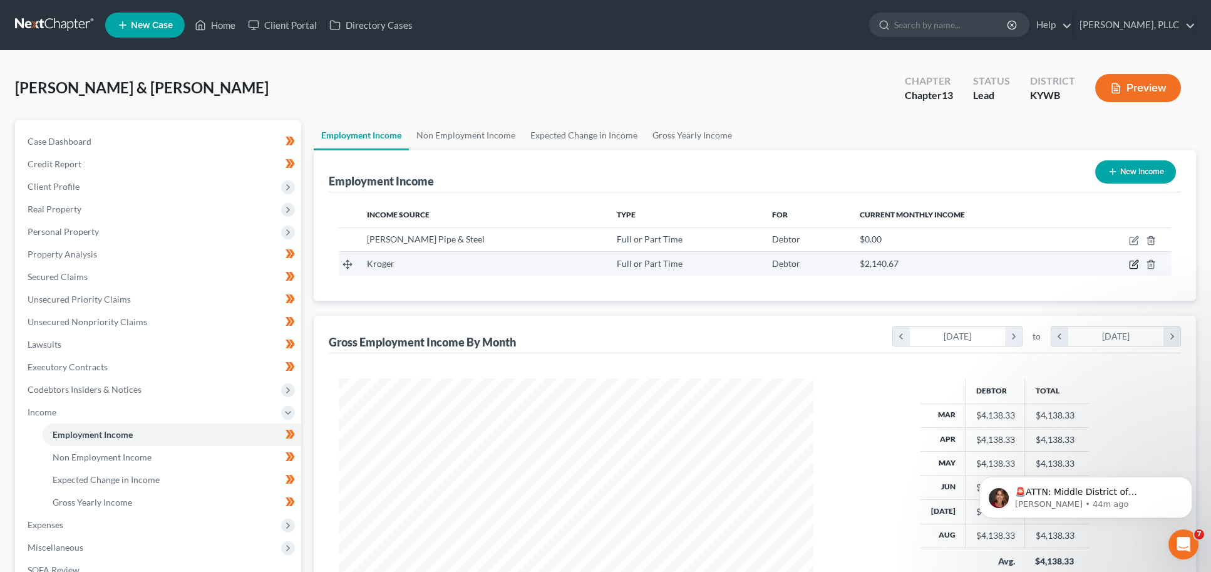
click at [1135, 263] on icon "button" at bounding box center [1134, 264] width 10 height 10
select select "0"
select select "18"
select select "3"
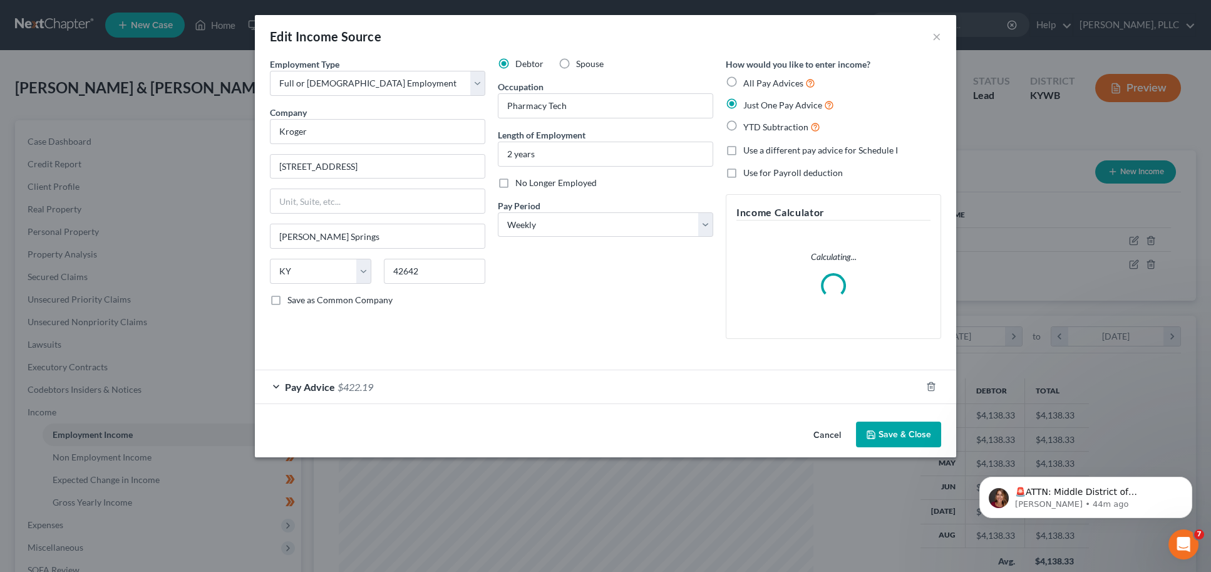
click at [314, 374] on div "Pay Advice $422.19" at bounding box center [588, 386] width 666 height 33
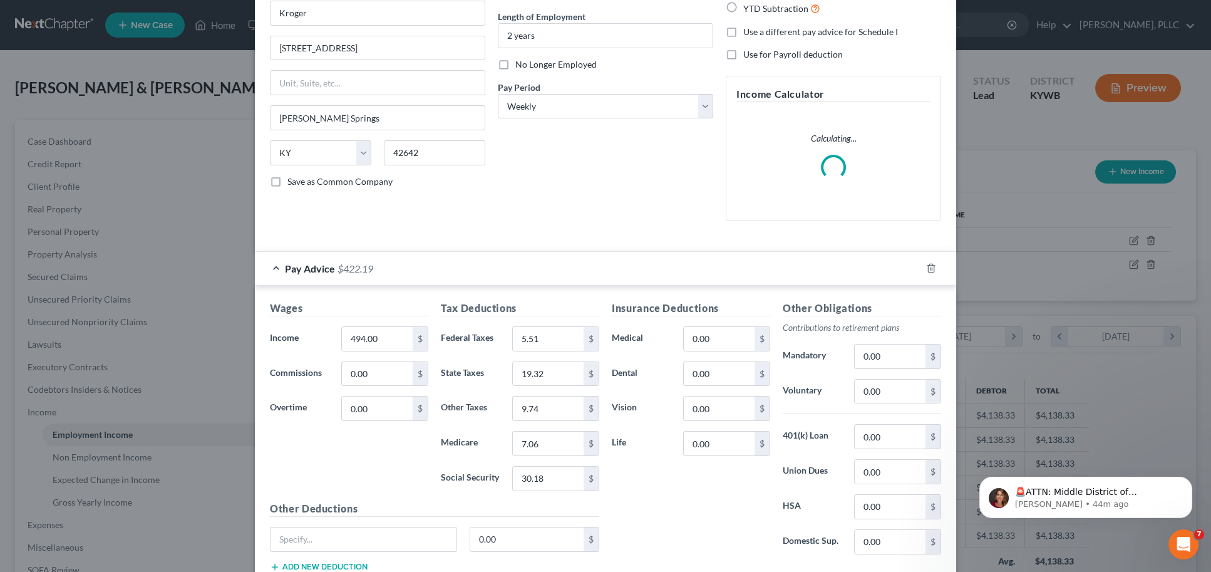
scroll to position [121, 0]
drag, startPoint x: 393, startPoint y: 338, endPoint x: 260, endPoint y: 319, distance: 134.1
click at [260, 319] on div "Wages Income * 494.00 $ Commissions 0.00 $ Overtime 0.00 $ Tax Deductions Feder…" at bounding box center [605, 436] width 701 height 306
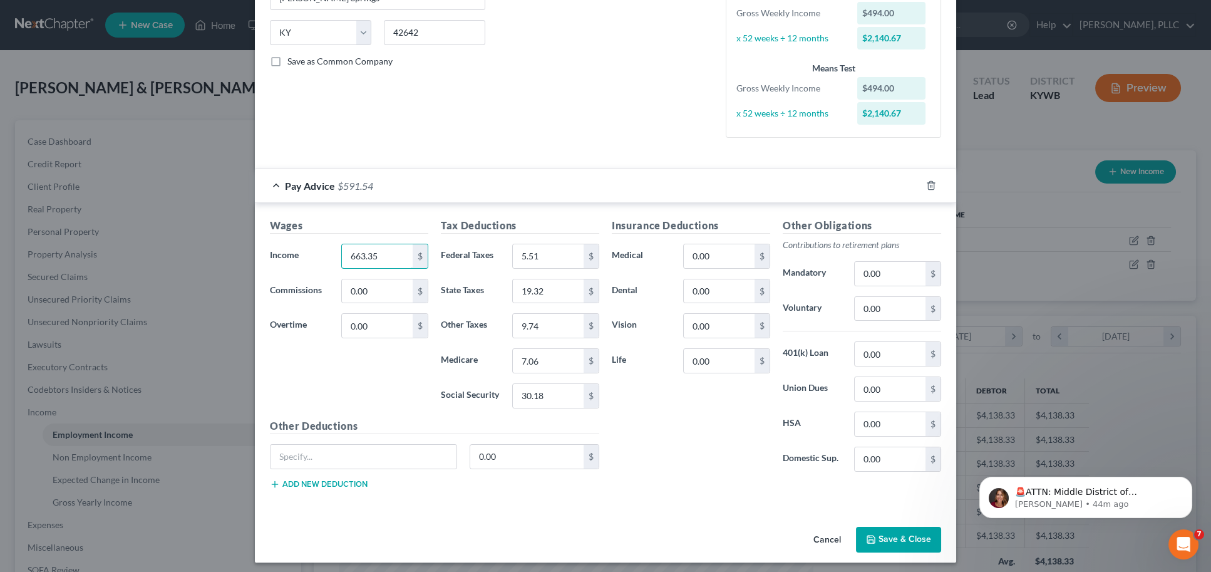
scroll to position [238, 0]
type input "663.35"
click at [901, 537] on button "Save & Close" at bounding box center [898, 540] width 85 height 26
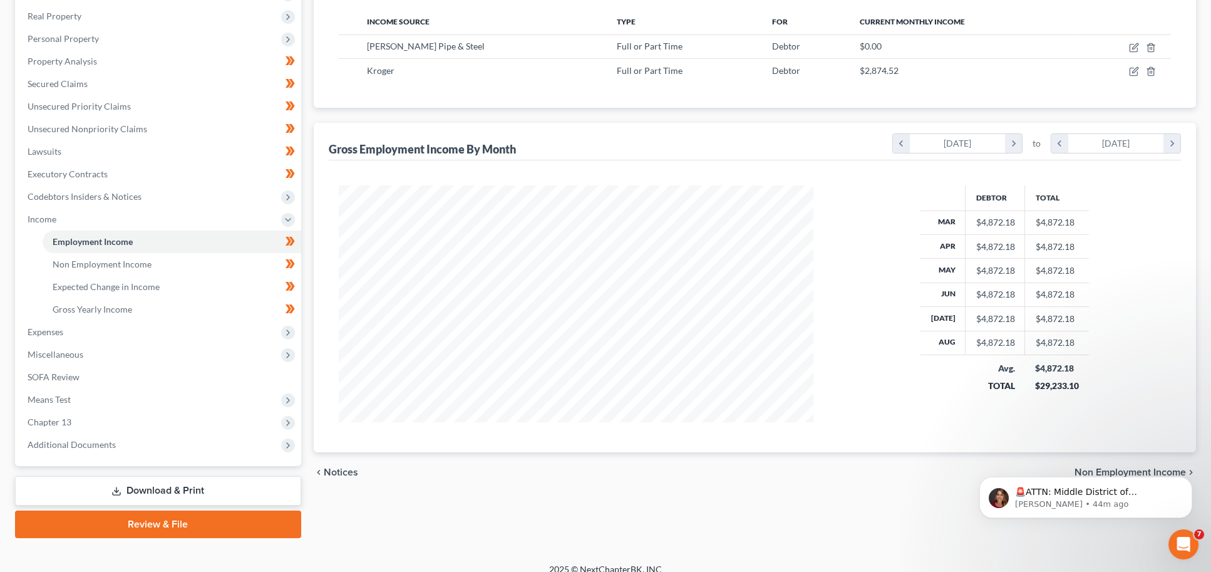
scroll to position [188, 0]
click at [150, 328] on span "Expenses" at bounding box center [160, 332] width 284 height 23
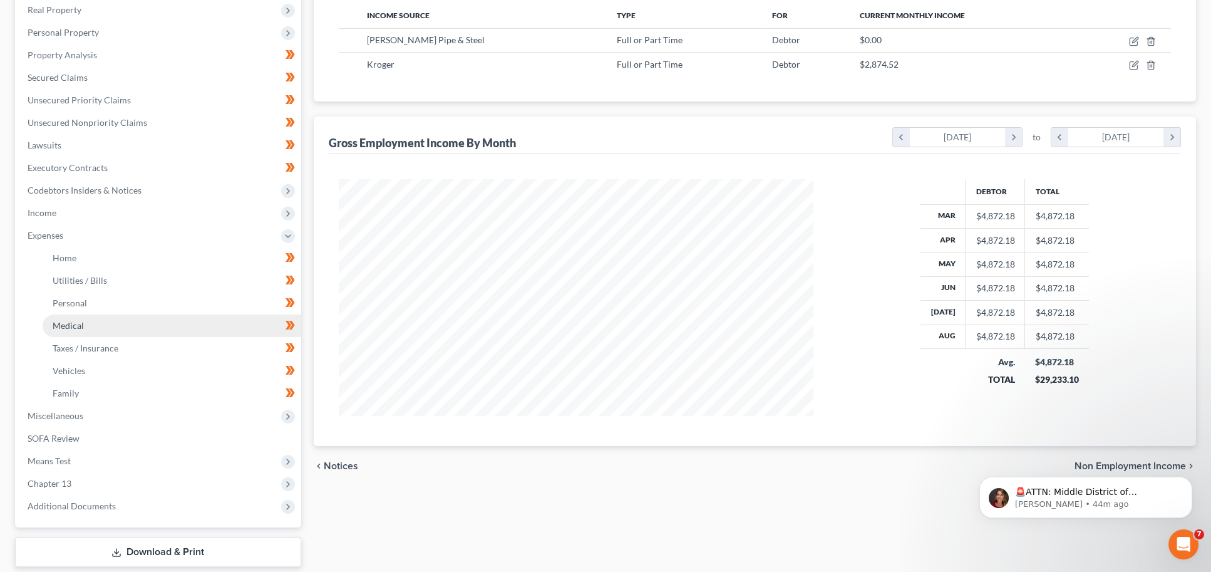
scroll to position [200, 0]
click at [171, 313] on link "Medical" at bounding box center [172, 324] width 259 height 23
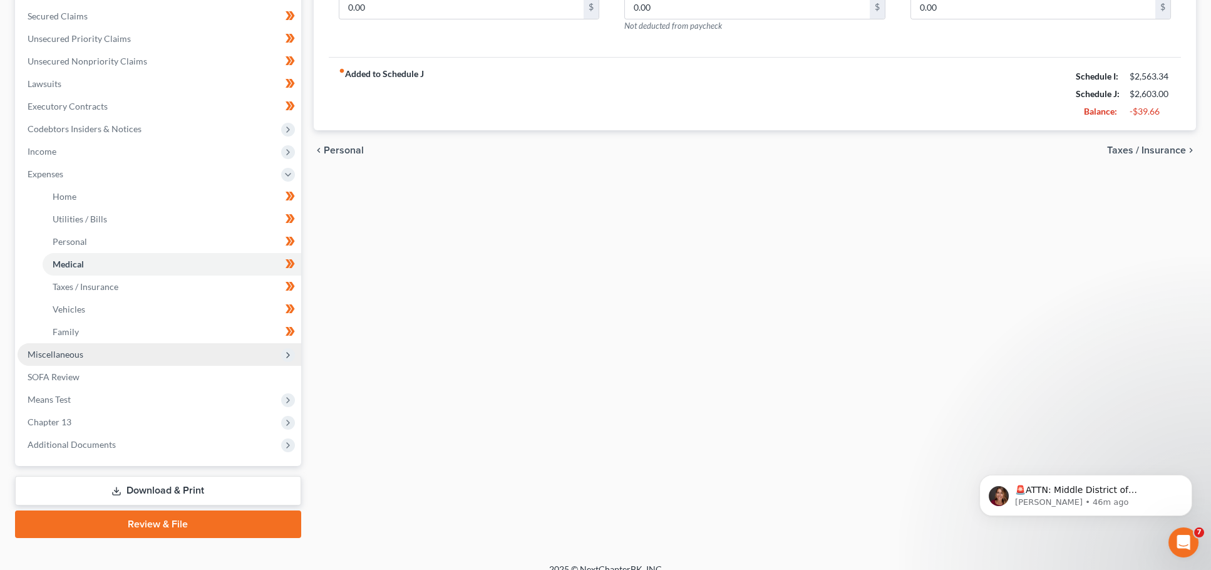
scroll to position [260, 0]
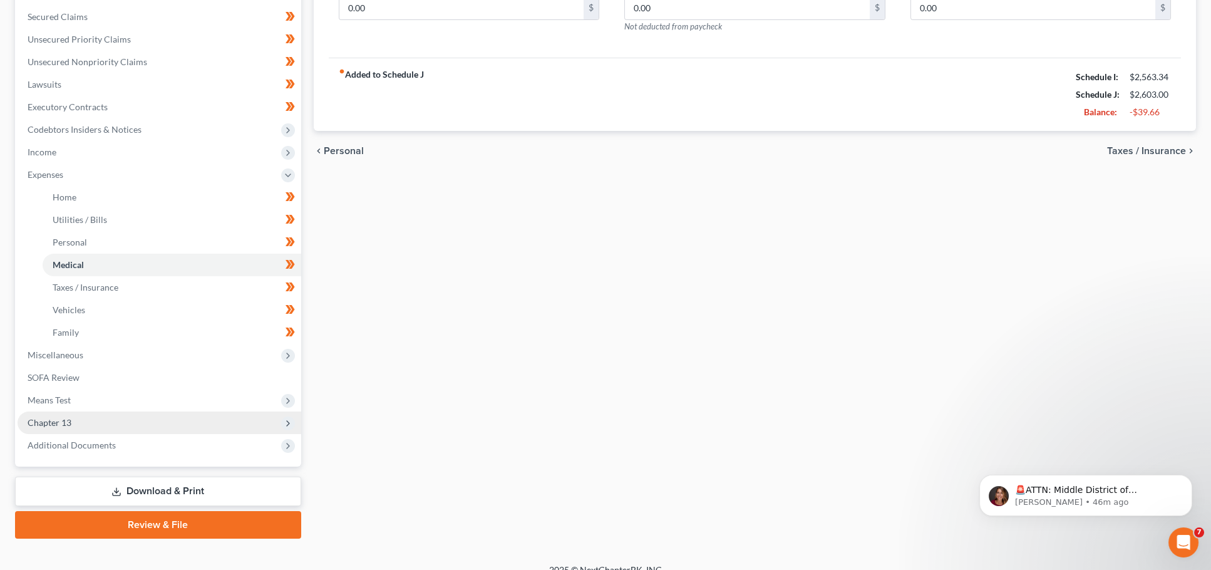
click at [56, 417] on span "Chapter 13" at bounding box center [50, 422] width 44 height 11
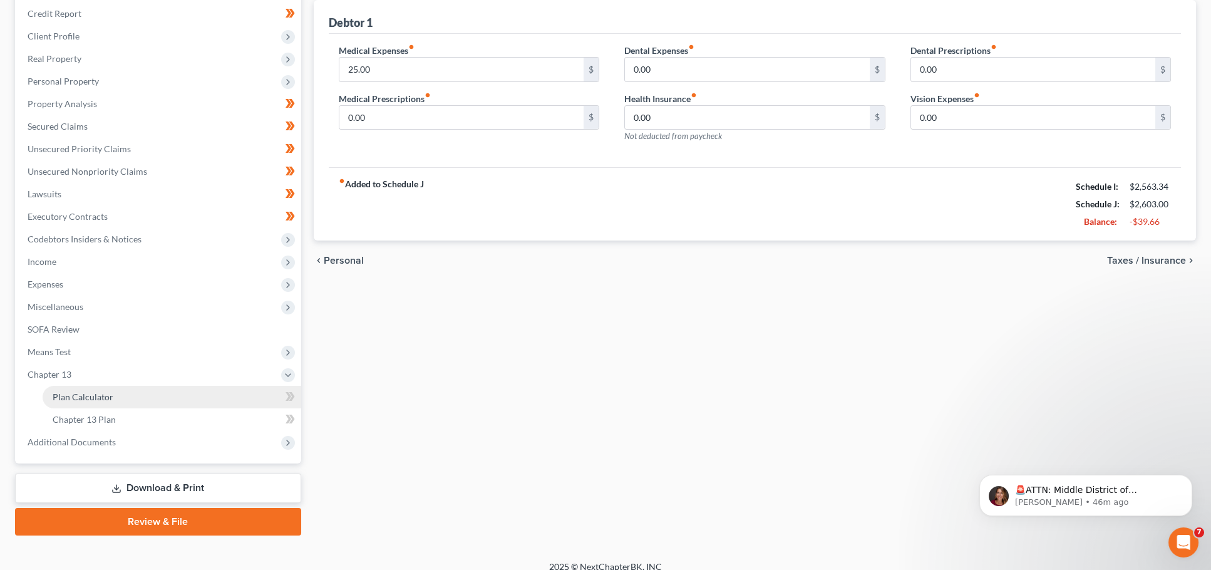
click at [81, 391] on span "Plan Calculator" at bounding box center [83, 396] width 61 height 11
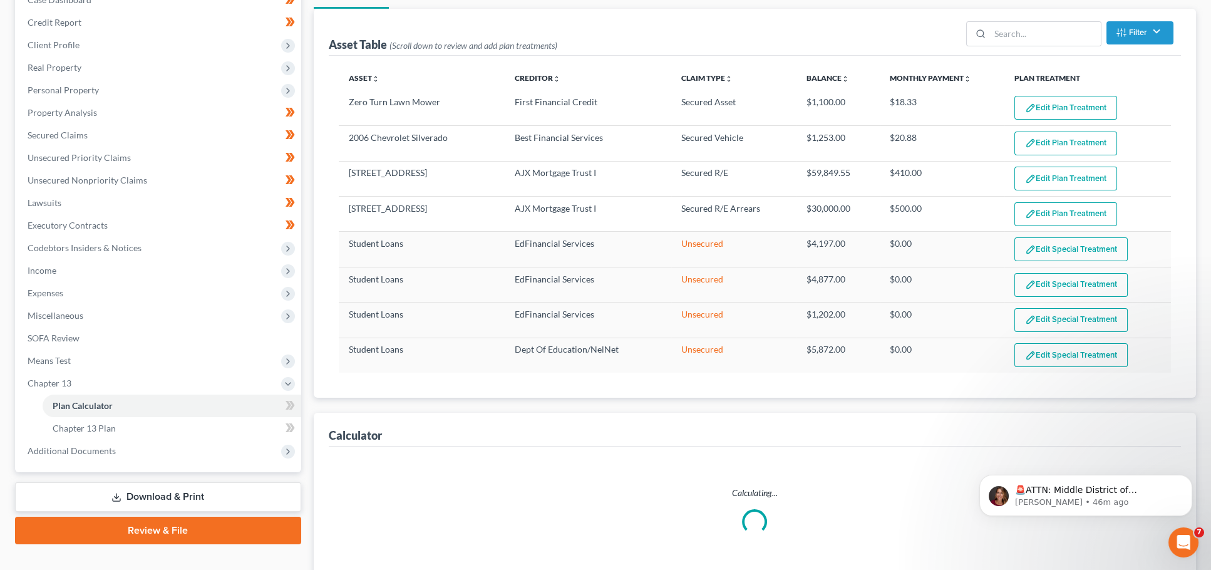
select select "59"
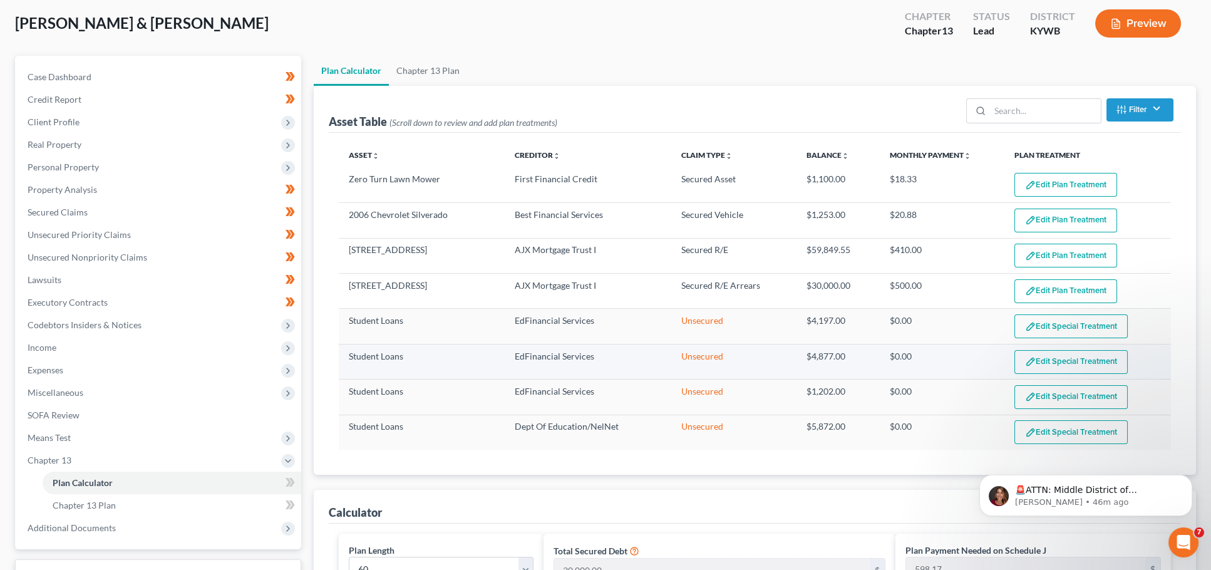
scroll to position [53, 0]
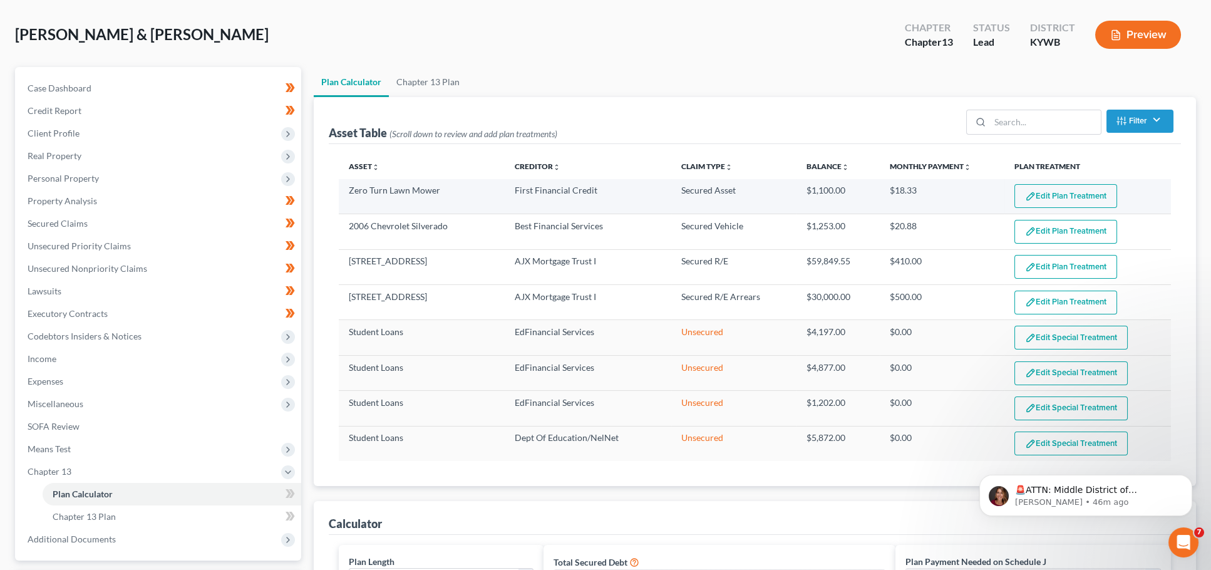
click at [1045, 192] on button "Edit Plan Treatment" at bounding box center [1065, 196] width 103 height 24
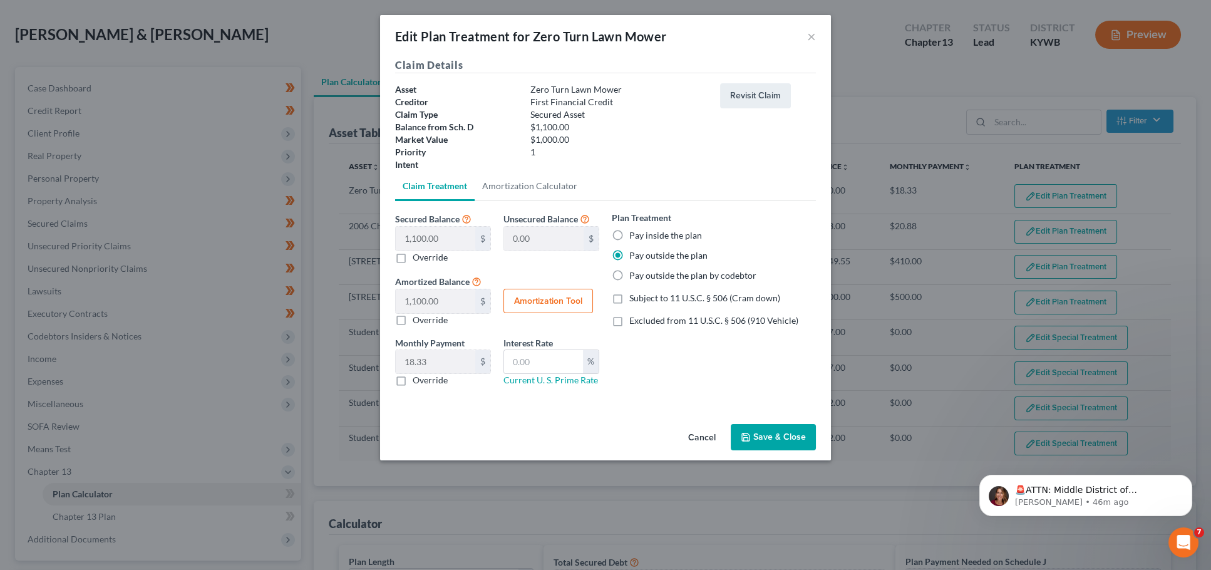
click at [764, 429] on button "Save & Close" at bounding box center [773, 437] width 85 height 26
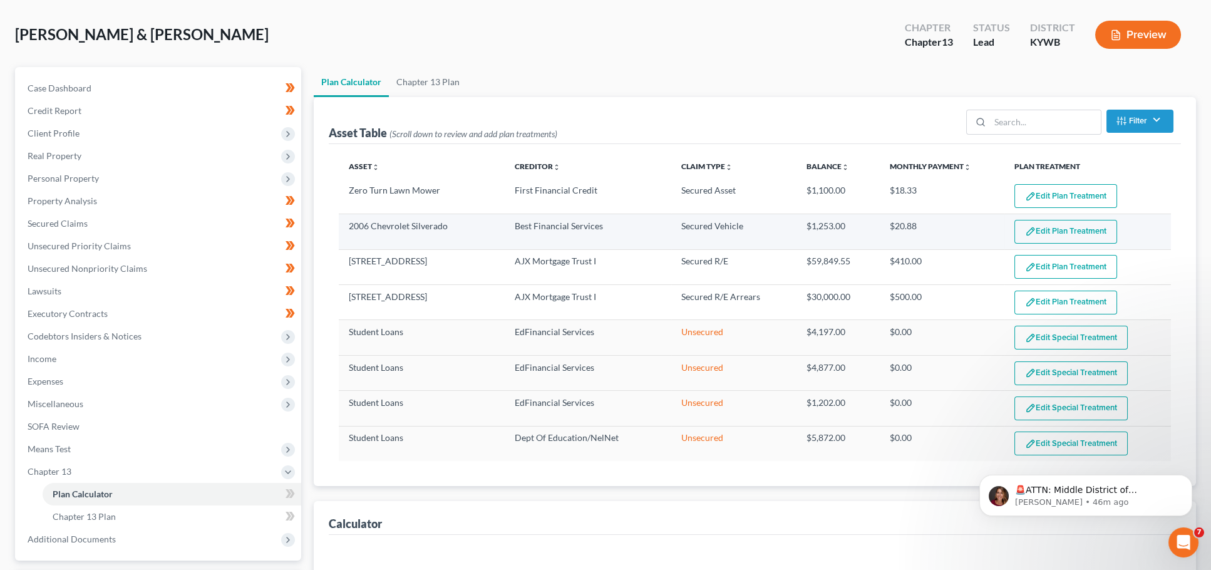
select select "59"
click at [1027, 227] on img "button" at bounding box center [1030, 231] width 11 height 11
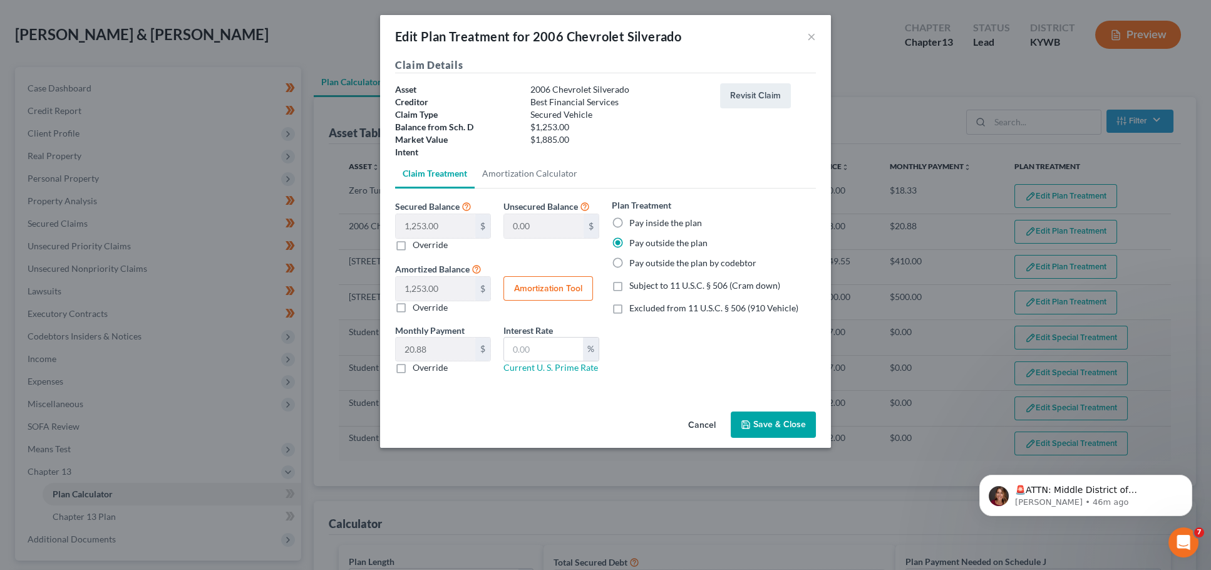
click at [767, 419] on button "Save & Close" at bounding box center [773, 424] width 85 height 26
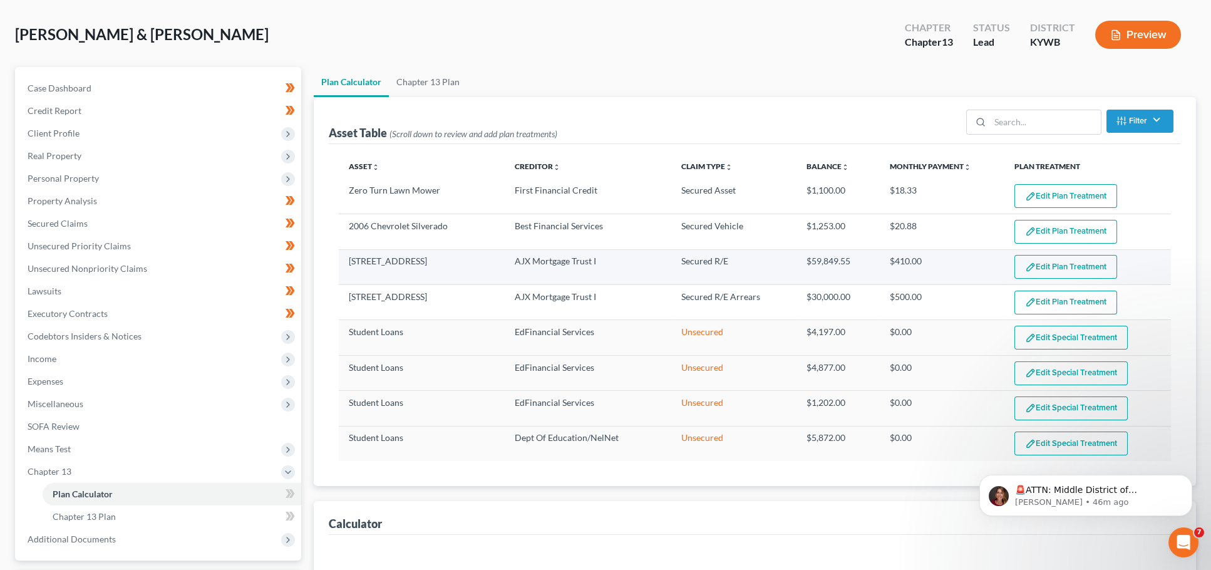
select select "59"
click at [1047, 267] on button "Edit Plan Treatment" at bounding box center [1065, 267] width 103 height 24
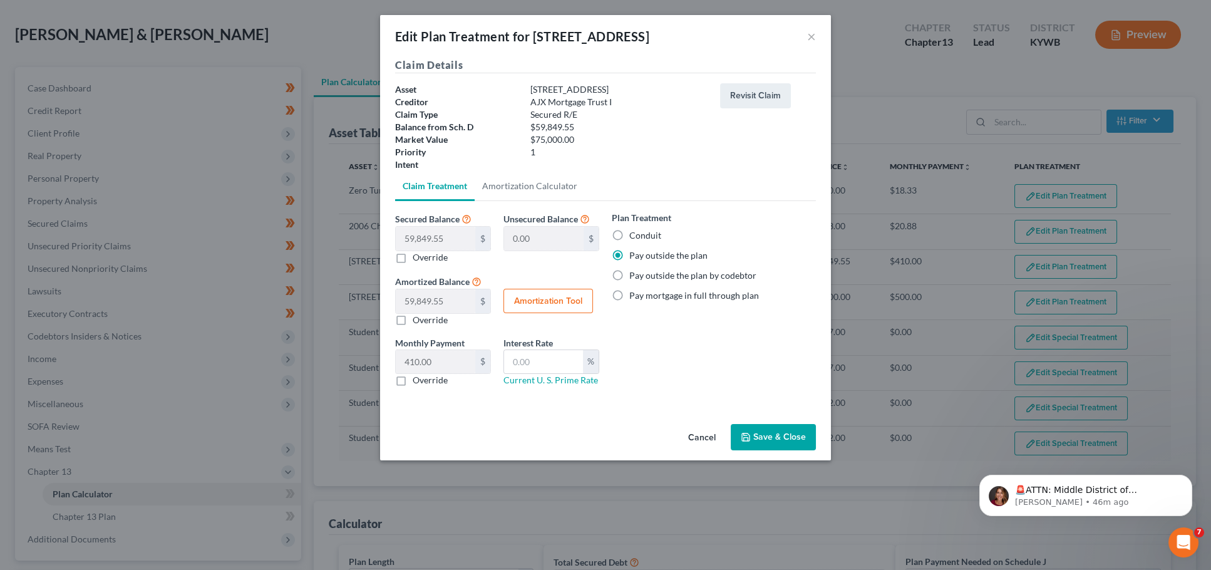
click at [749, 424] on button "Save & Close" at bounding box center [773, 437] width 85 height 26
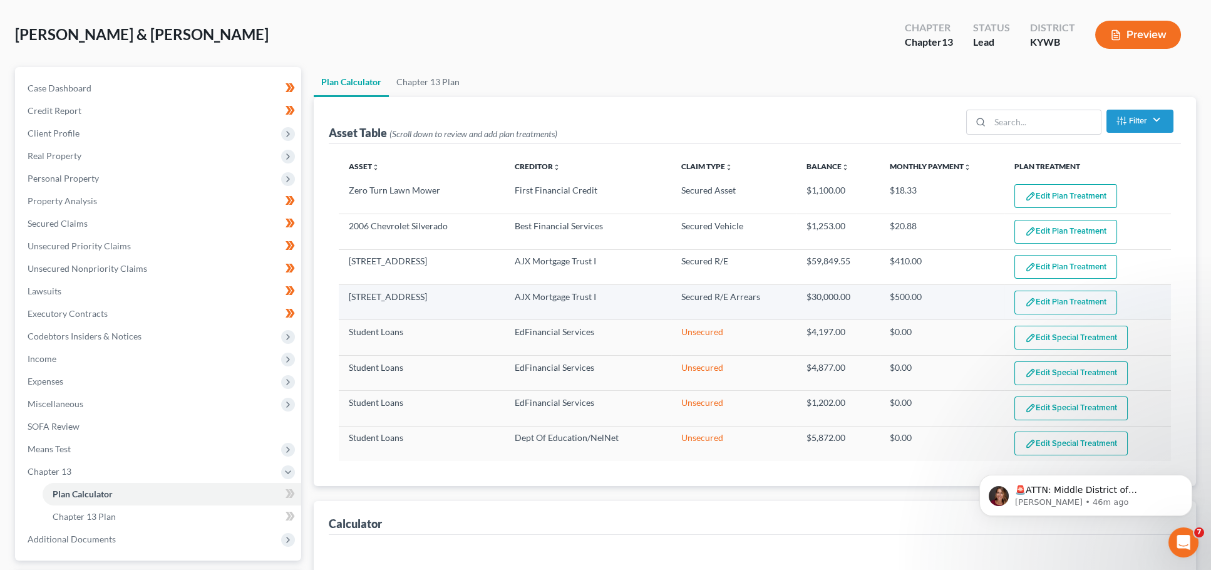
select select "59"
click at [1053, 298] on button "Edit Plan Treatment" at bounding box center [1065, 302] width 103 height 24
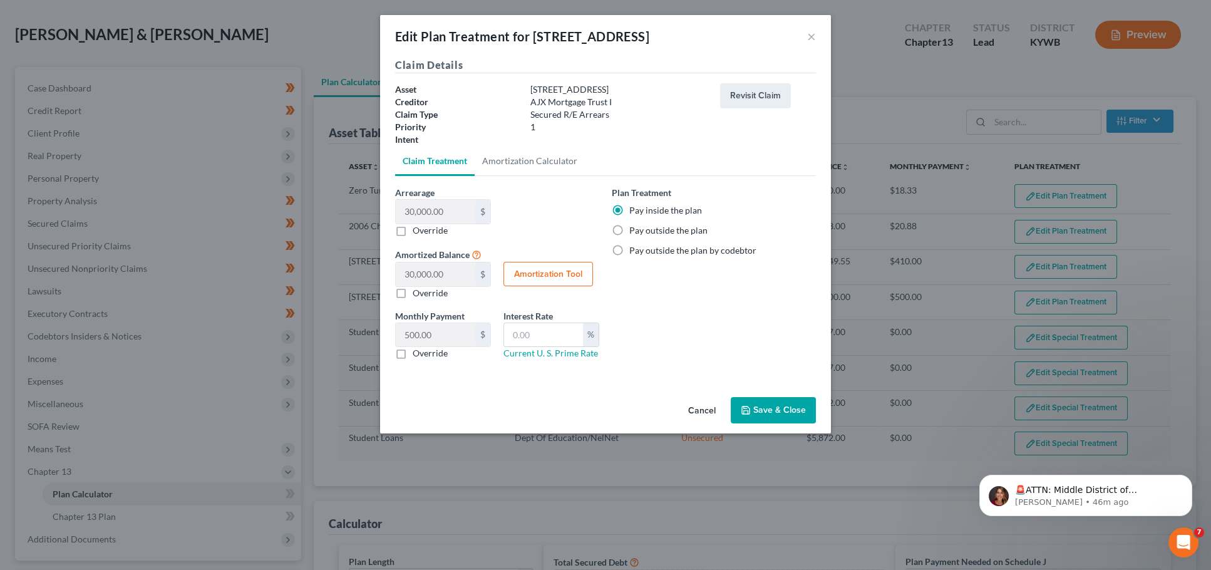
click at [791, 409] on button "Save & Close" at bounding box center [773, 410] width 85 height 26
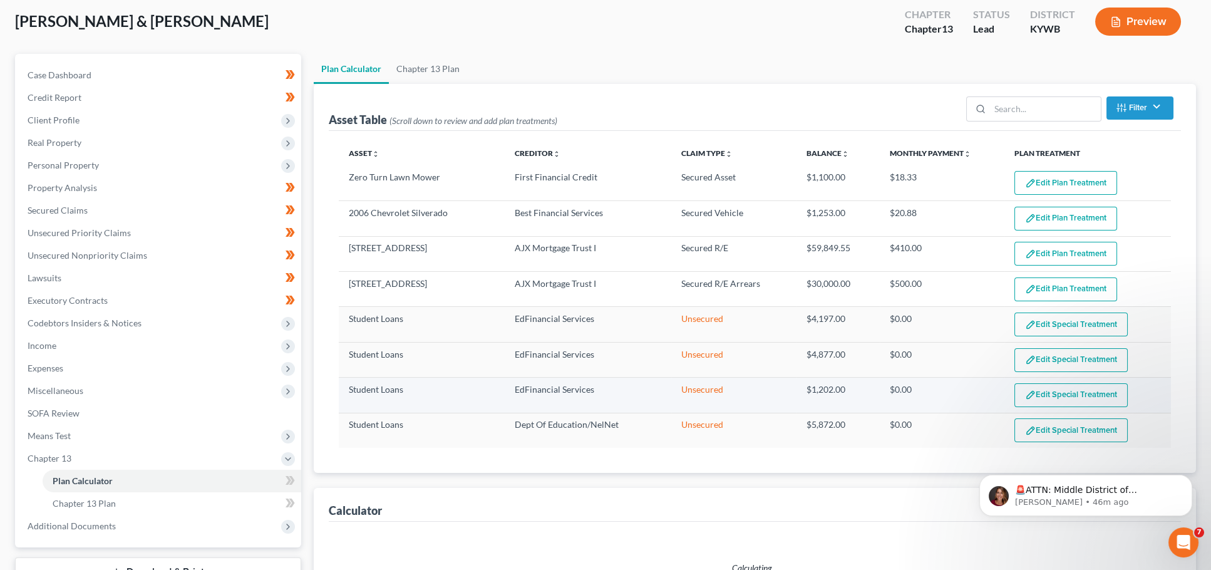
select select "59"
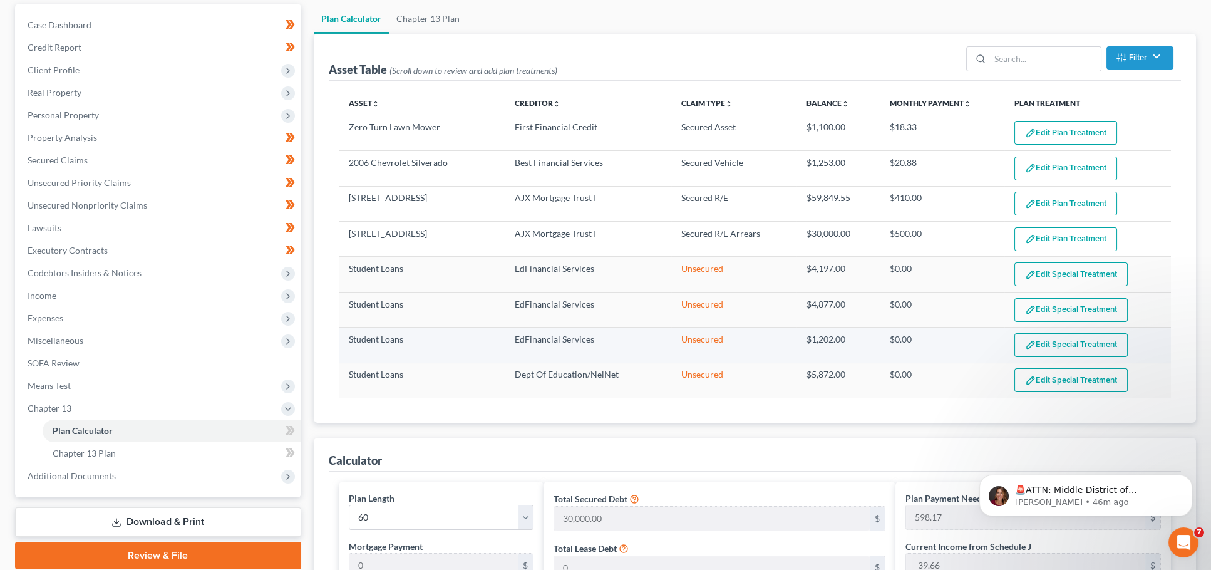
scroll to position [120, 0]
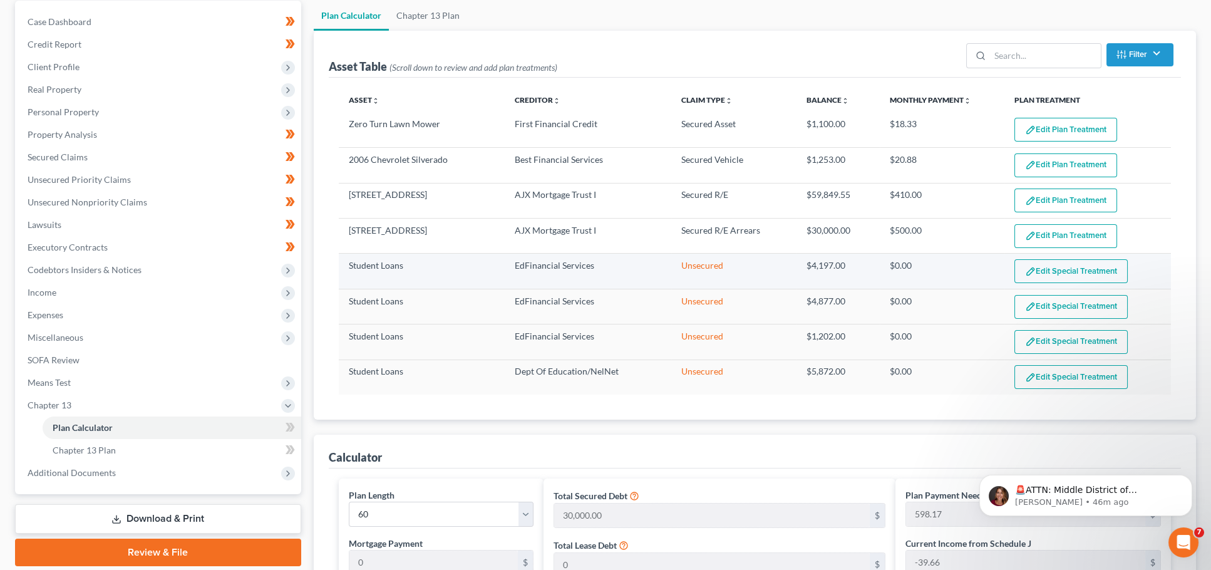
click at [1036, 270] on button "Edit Special Treatment" at bounding box center [1070, 271] width 113 height 24
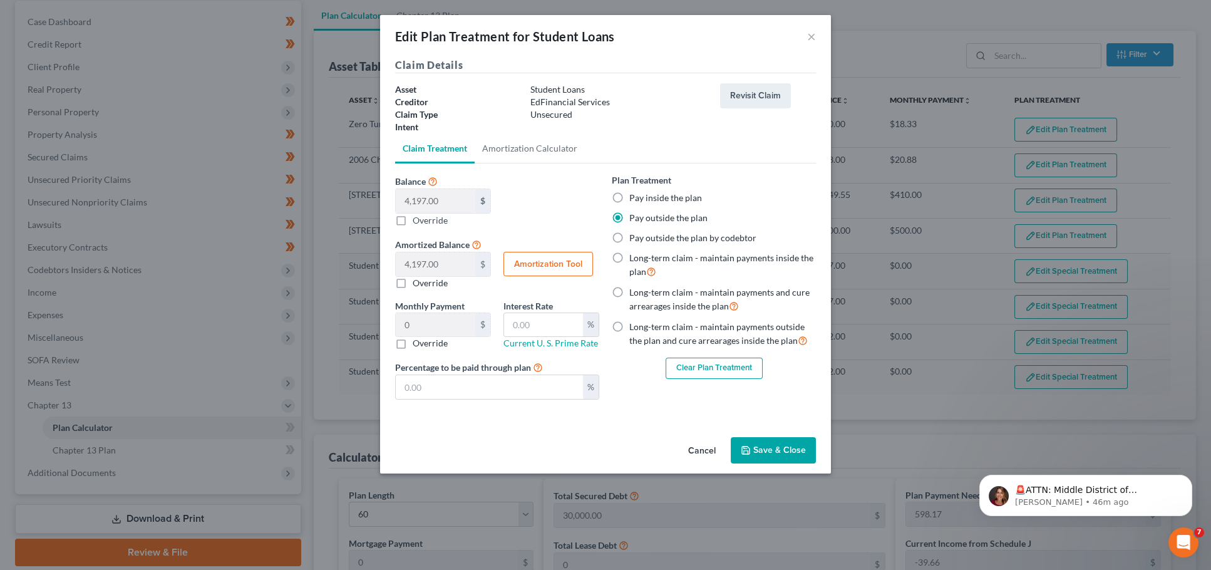
click at [790, 455] on button "Save & Close" at bounding box center [773, 450] width 85 height 26
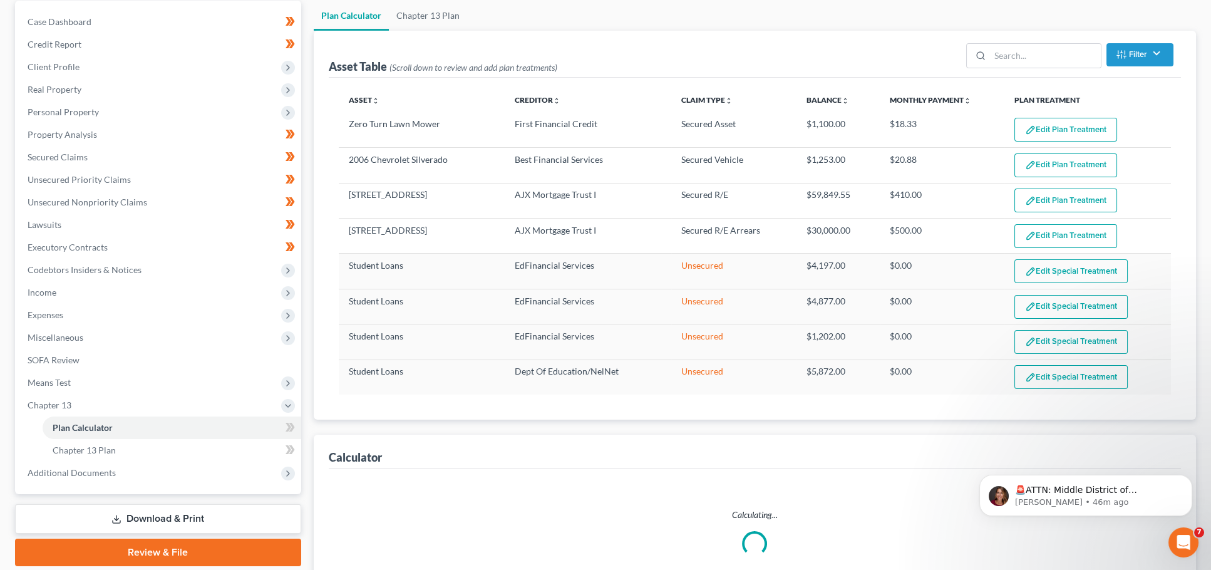
select select "59"
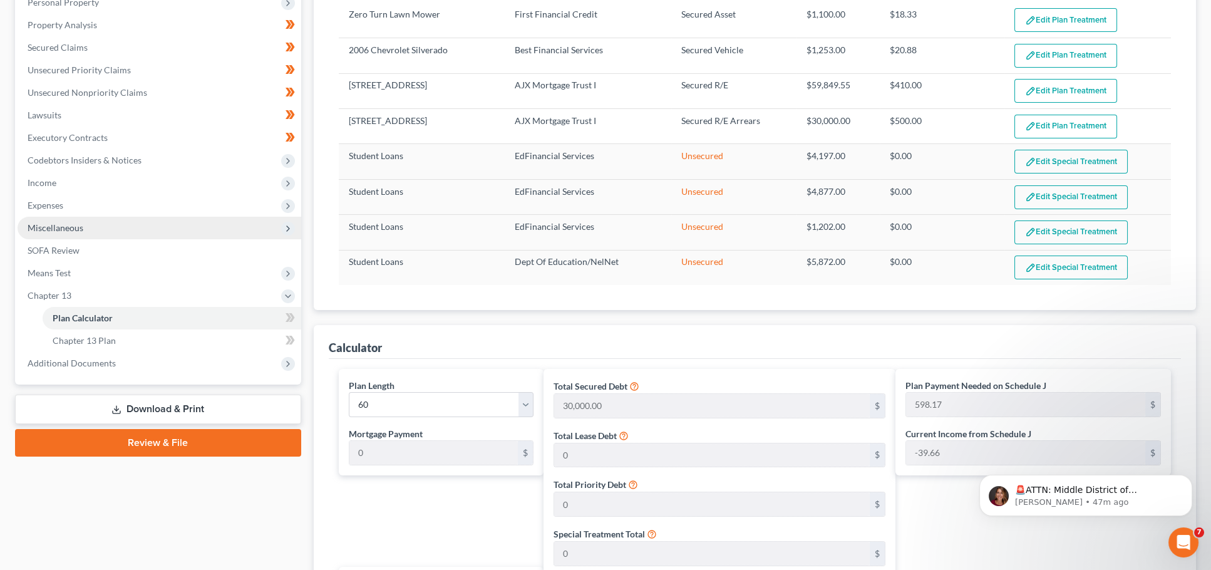
scroll to position [223, 0]
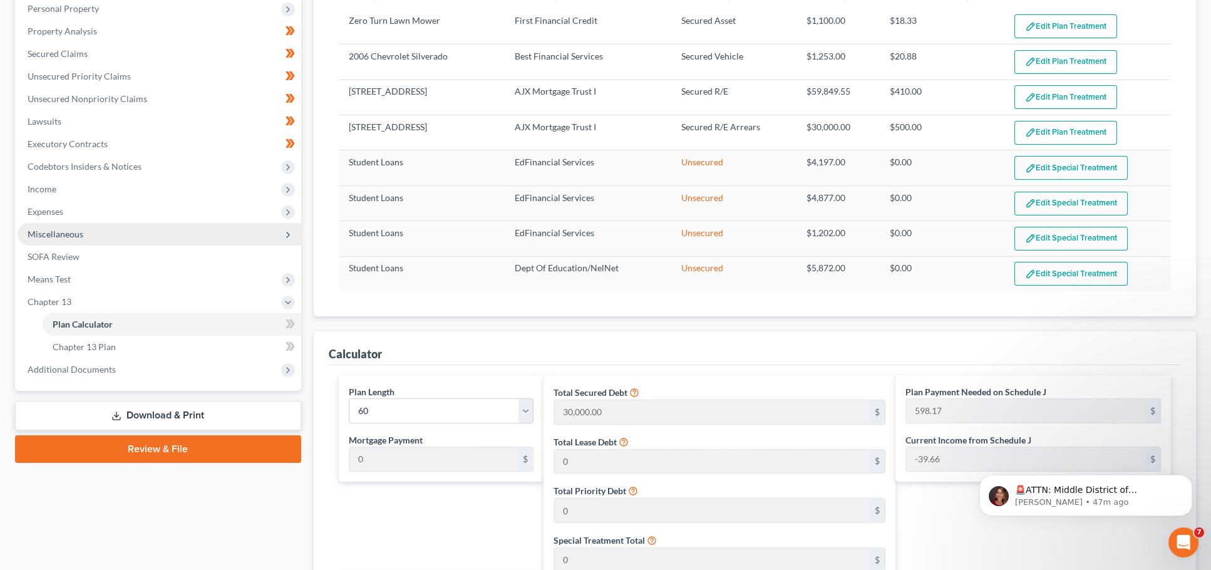
click at [91, 223] on span "Miscellaneous" at bounding box center [160, 234] width 284 height 23
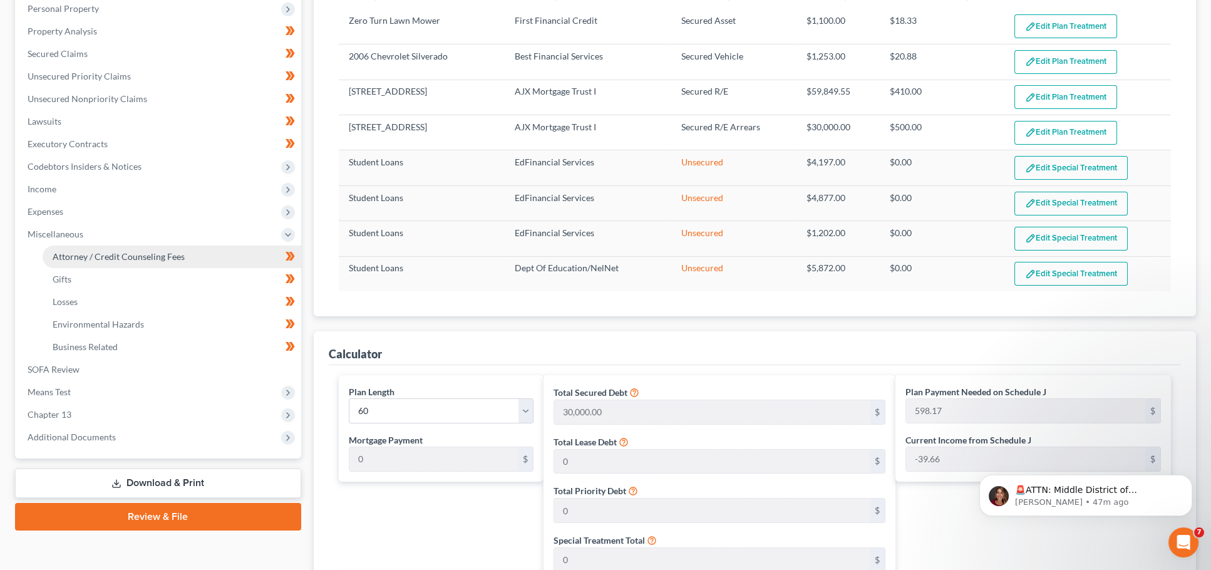
click at [138, 251] on span "Attorney / Credit Counseling Fees" at bounding box center [119, 256] width 132 height 11
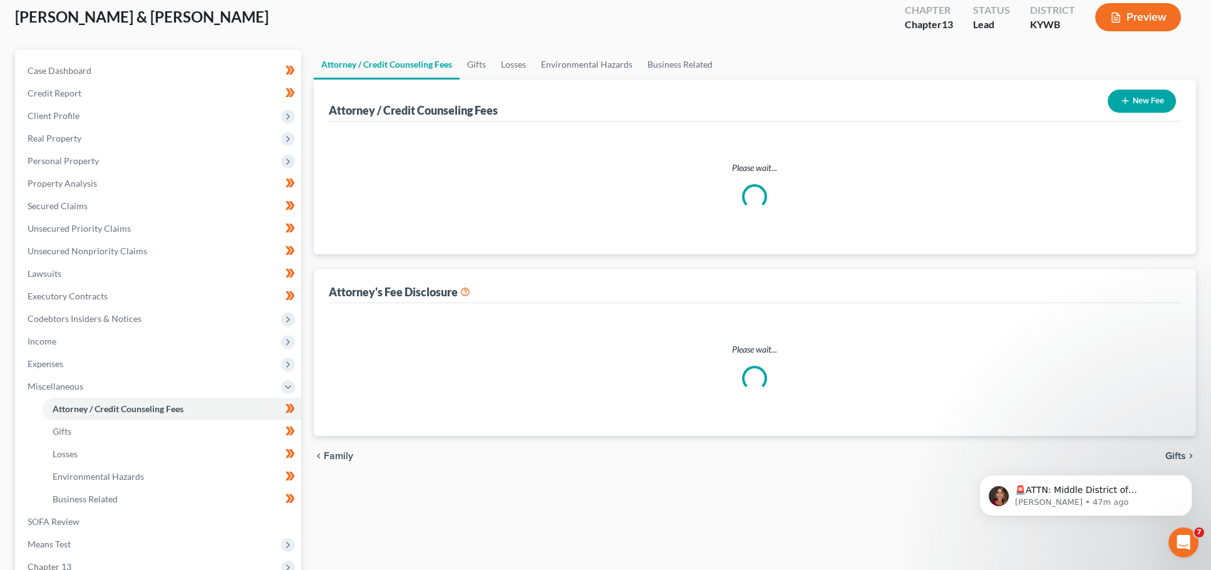
scroll to position [1, 0]
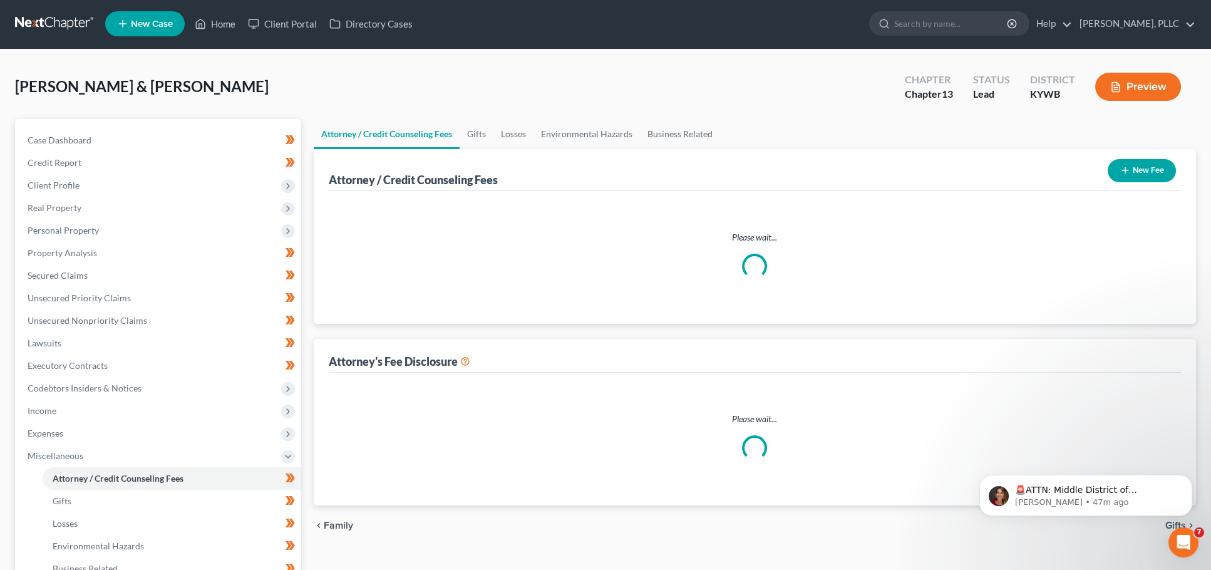
select select "0"
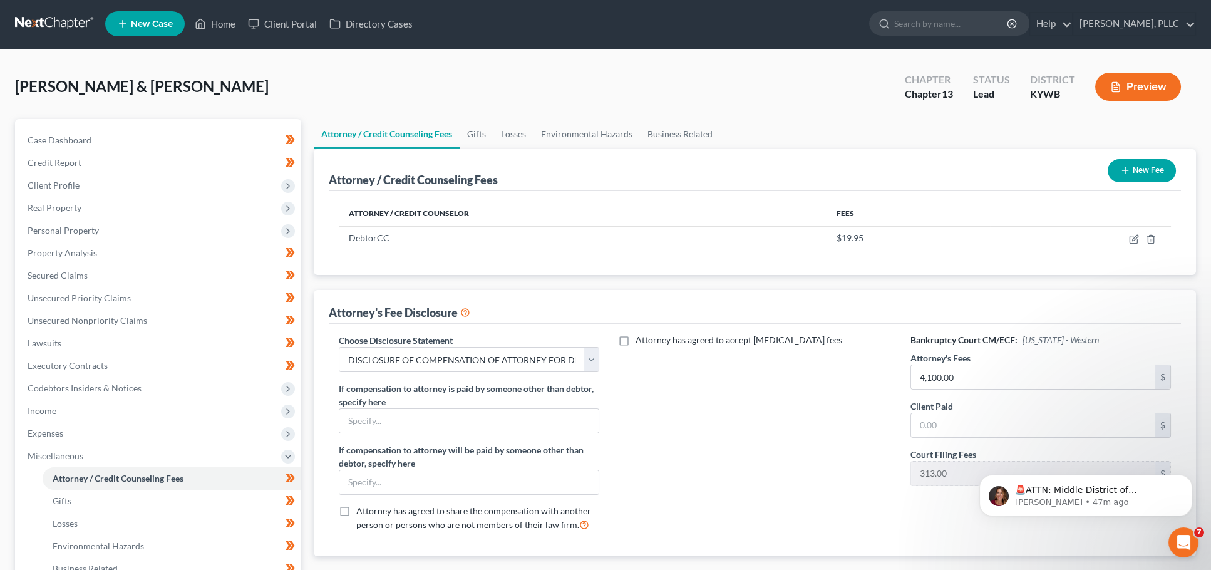
scroll to position [0, 0]
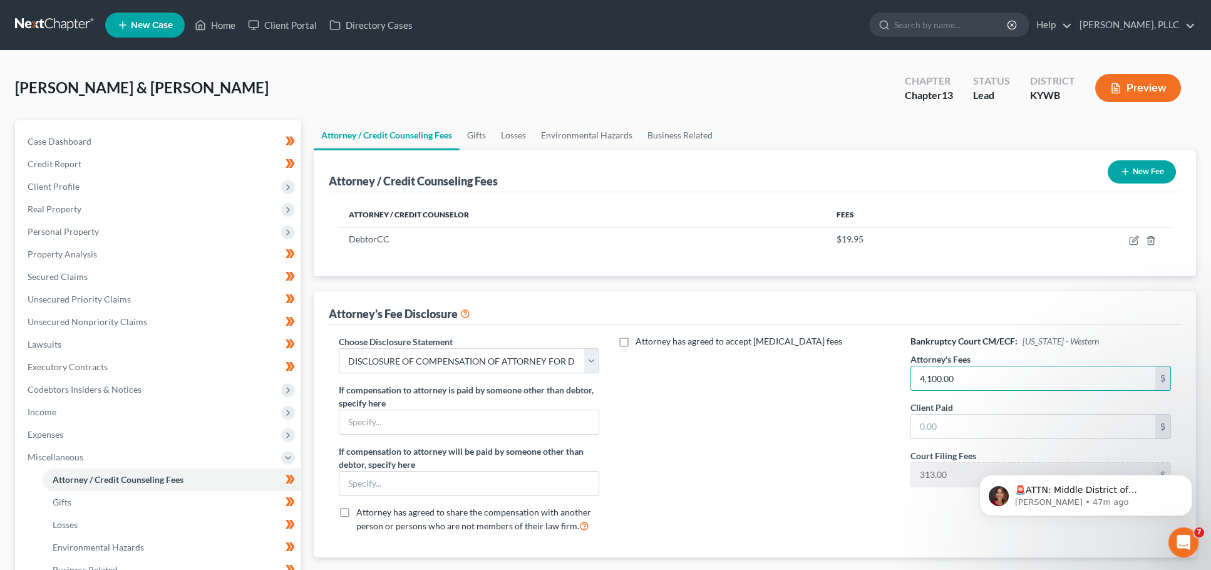
drag, startPoint x: 862, startPoint y: 357, endPoint x: 801, endPoint y: 351, distance: 61.0
click at [801, 351] on div "Choose Disclosure Statement Select DISCLOSURE OF COMPENSATION OF ATTORNEY FOR D…" at bounding box center [755, 438] width 858 height 207
type input "2"
type input "4,750"
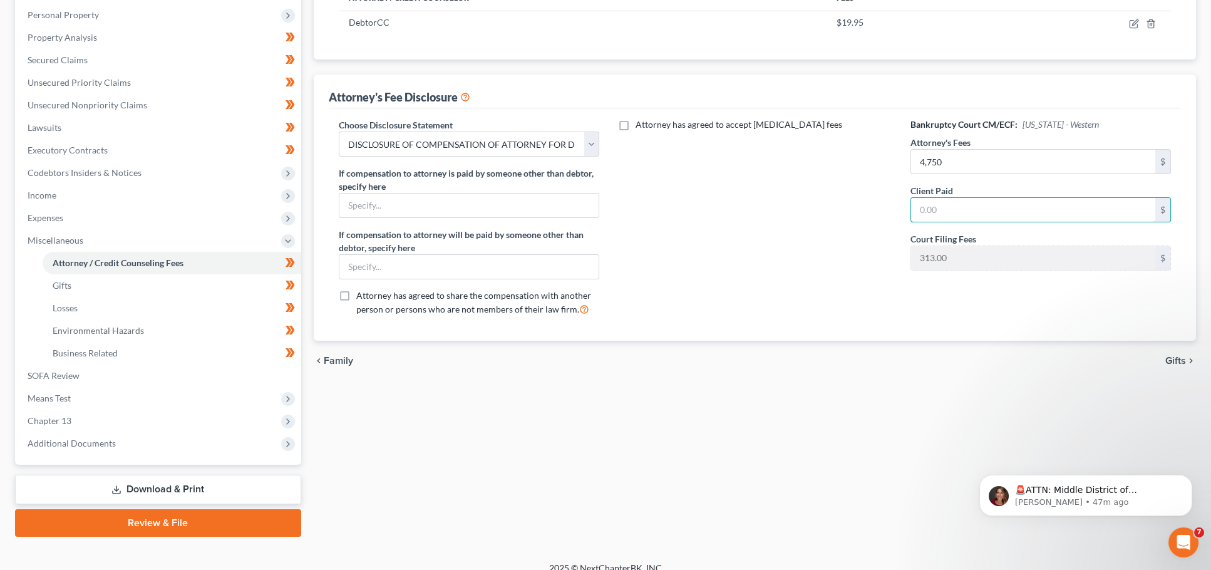
scroll to position [216, 0]
click at [118, 387] on span "Means Test" at bounding box center [160, 398] width 284 height 23
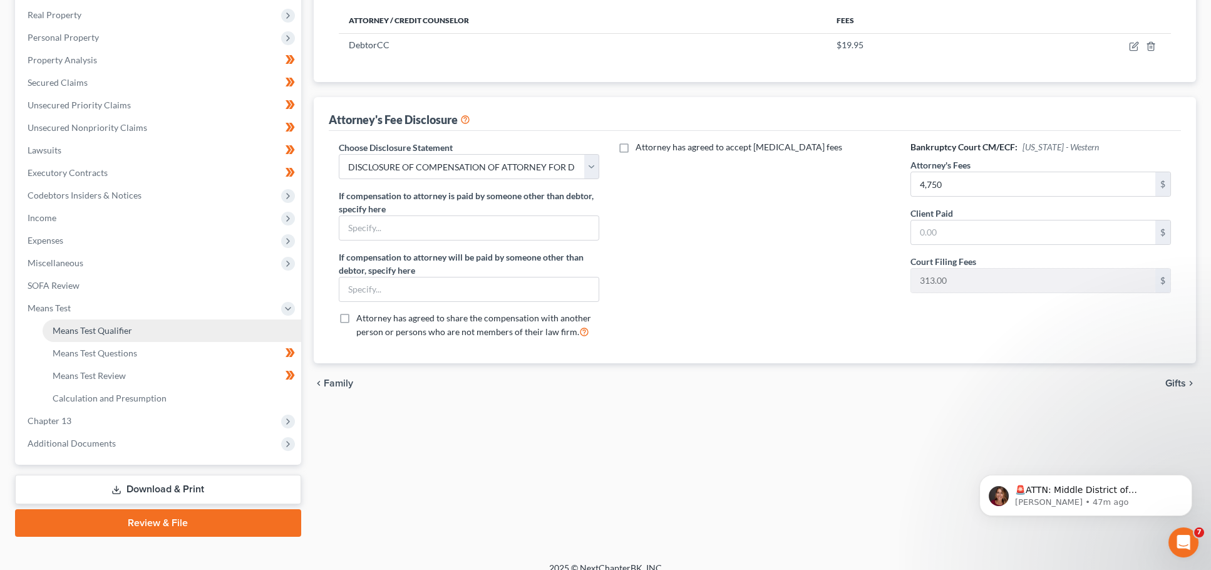
click at [125, 325] on span "Means Test Qualifier" at bounding box center [93, 330] width 80 height 11
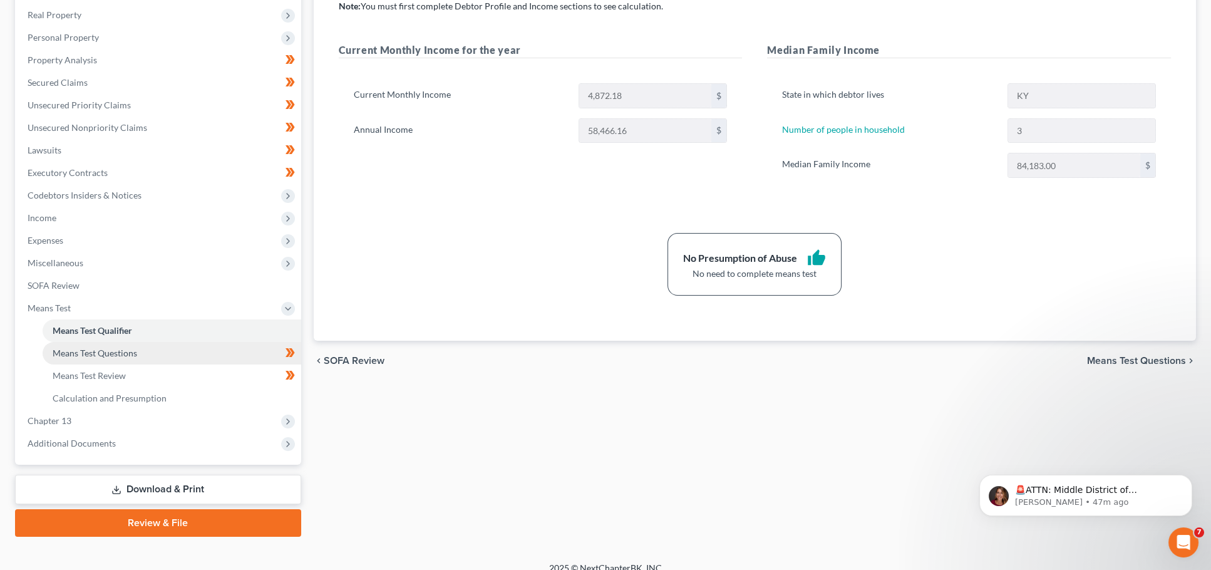
click at [138, 342] on link "Means Test Questions" at bounding box center [172, 353] width 259 height 23
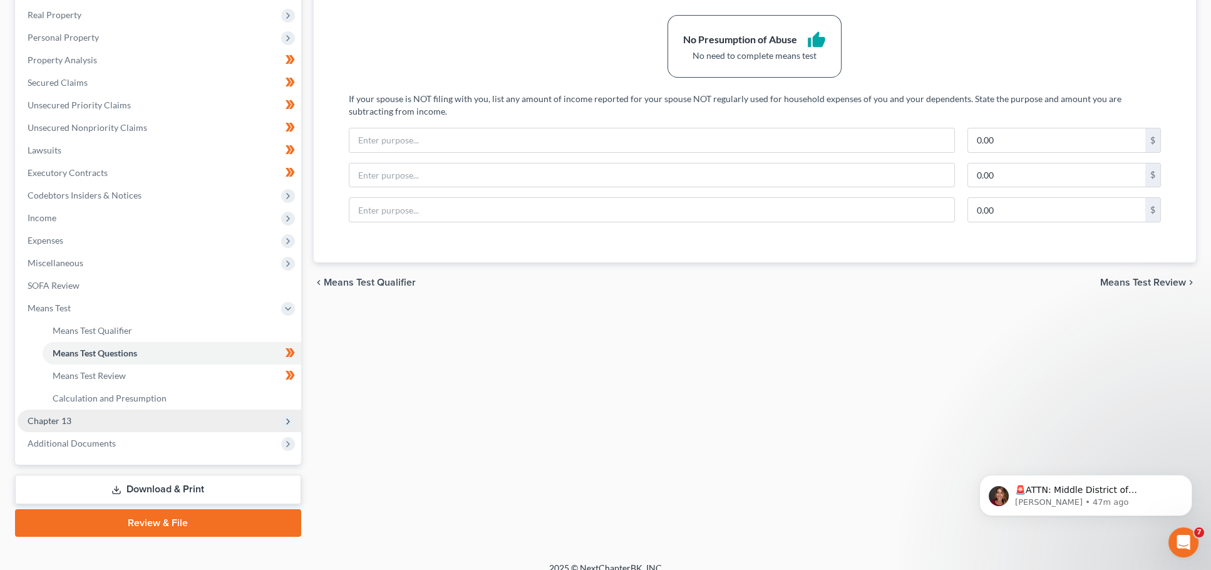
click at [87, 409] on span "Chapter 13" at bounding box center [160, 420] width 284 height 23
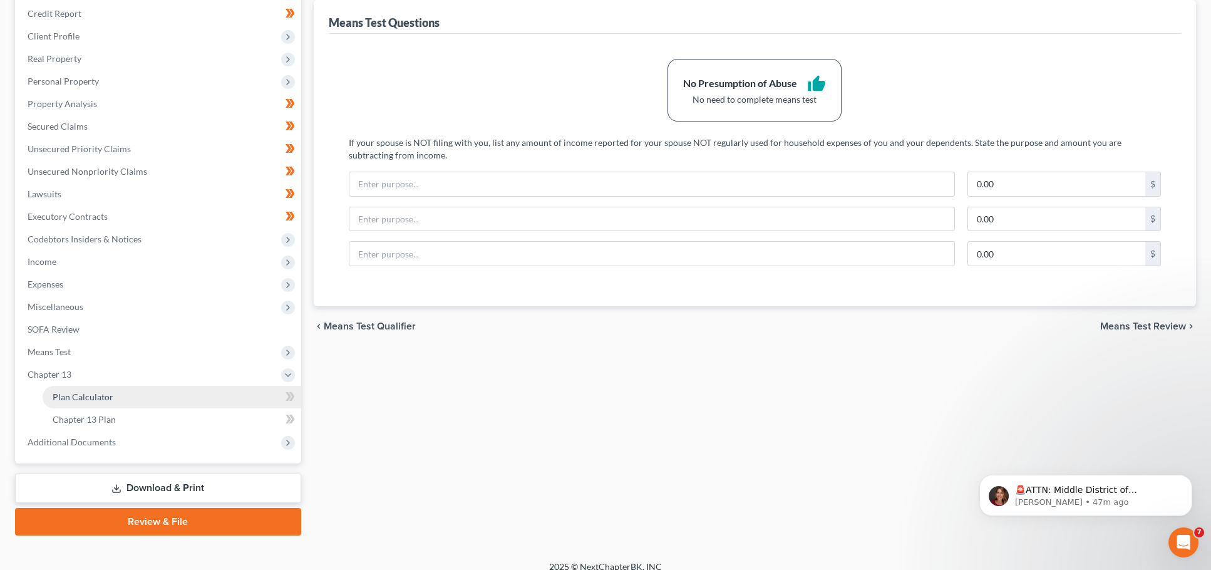
click at [96, 391] on span "Plan Calculator" at bounding box center [83, 396] width 61 height 11
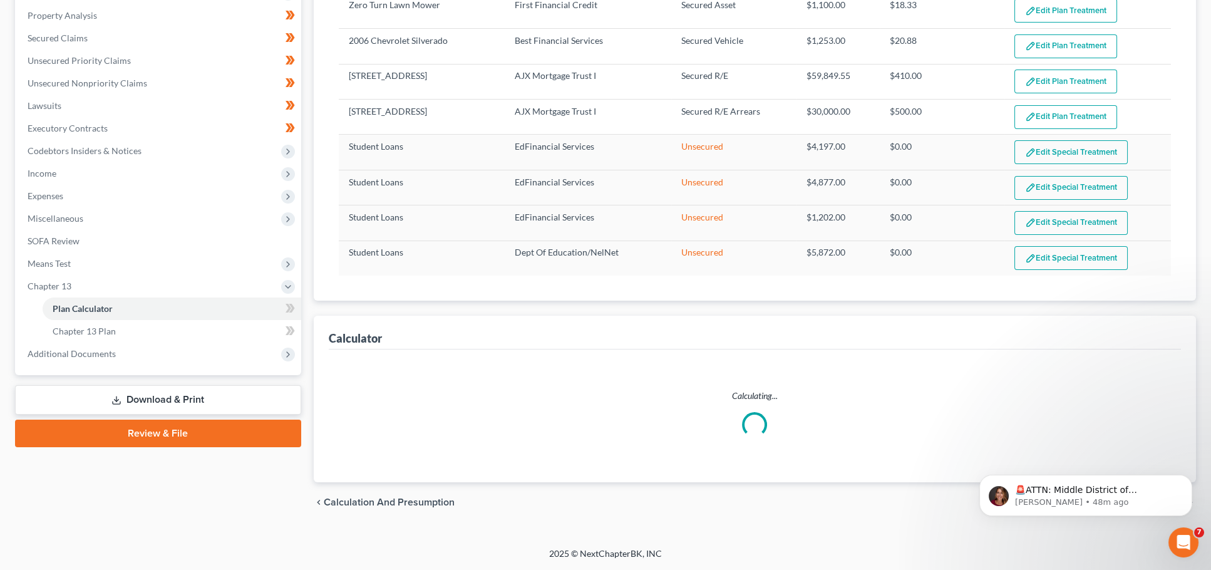
select select "59"
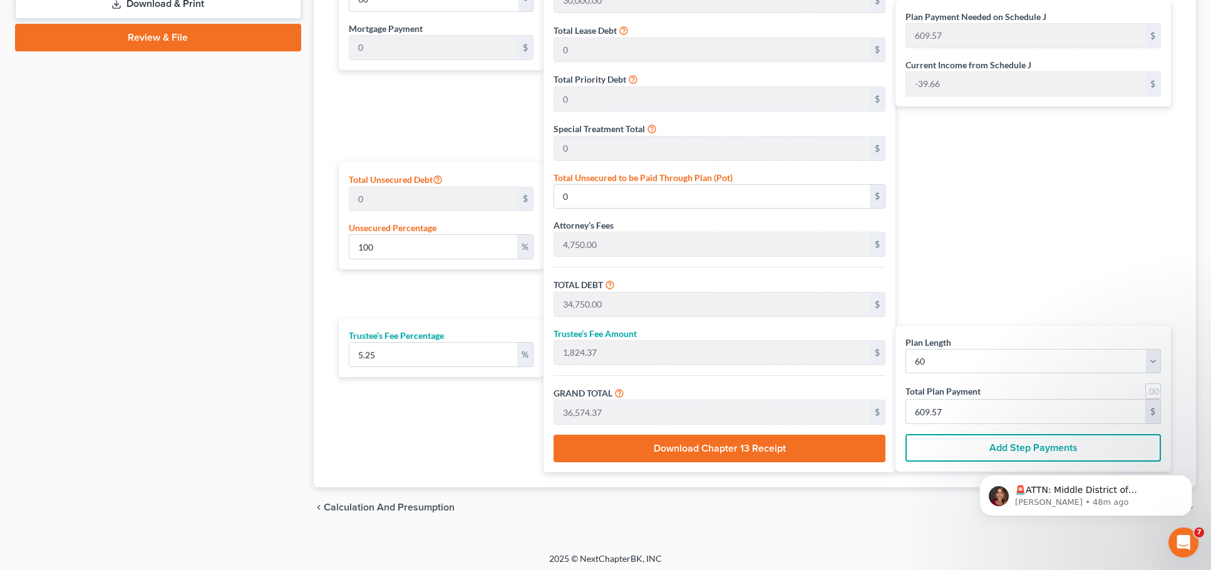
scroll to position [634, 0]
drag, startPoint x: 398, startPoint y: 357, endPoint x: 275, endPoint y: 351, distance: 122.9
click at [275, 351] on div "Petition Navigation Case Dashboard Payments Invoices Payments Payments Credit R…" at bounding box center [605, 7] width 1193 height 1041
type input "4"
type input "1,390.00"
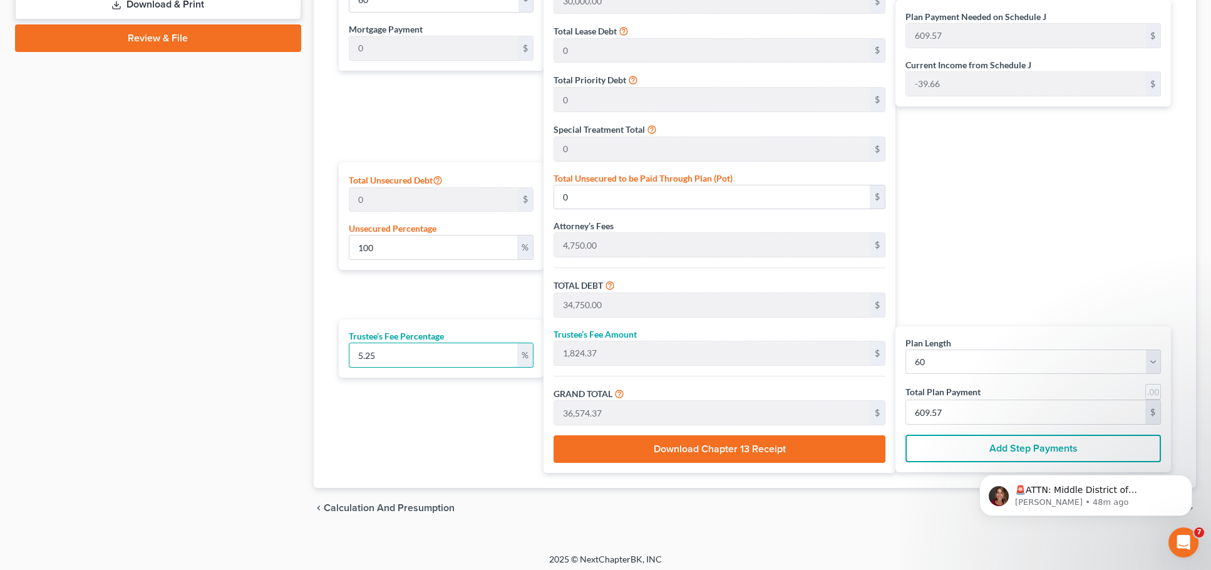
type input "36,140.00"
type input "602.33"
type input "4.7"
type input "1,633.25"
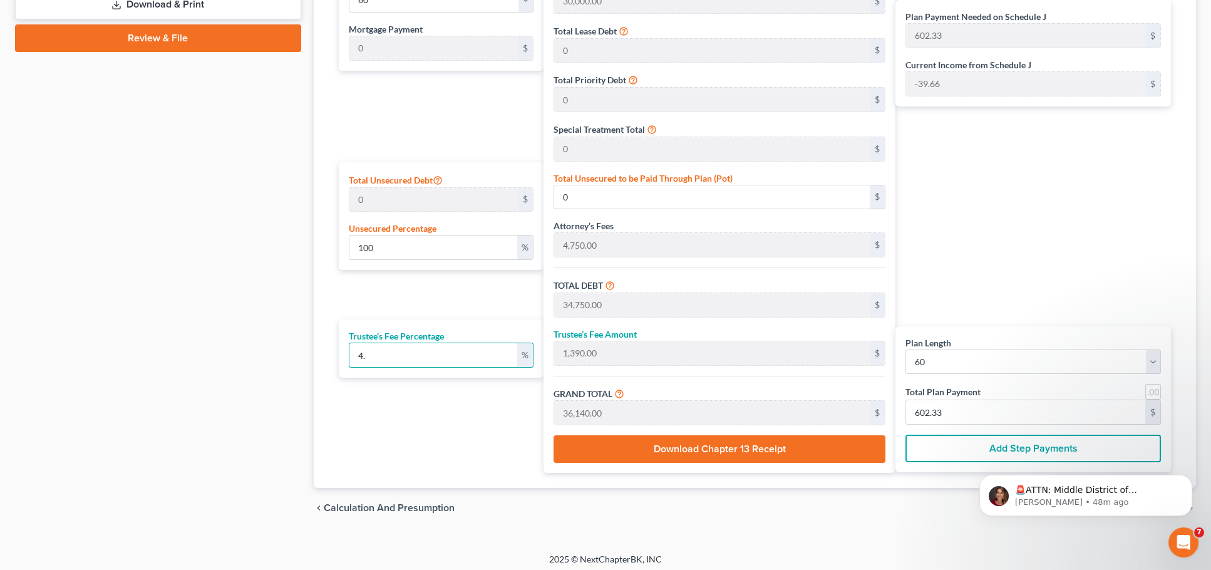
type input "36,383.25"
type input "606.38"
type input "4.75"
type input "1,650.62"
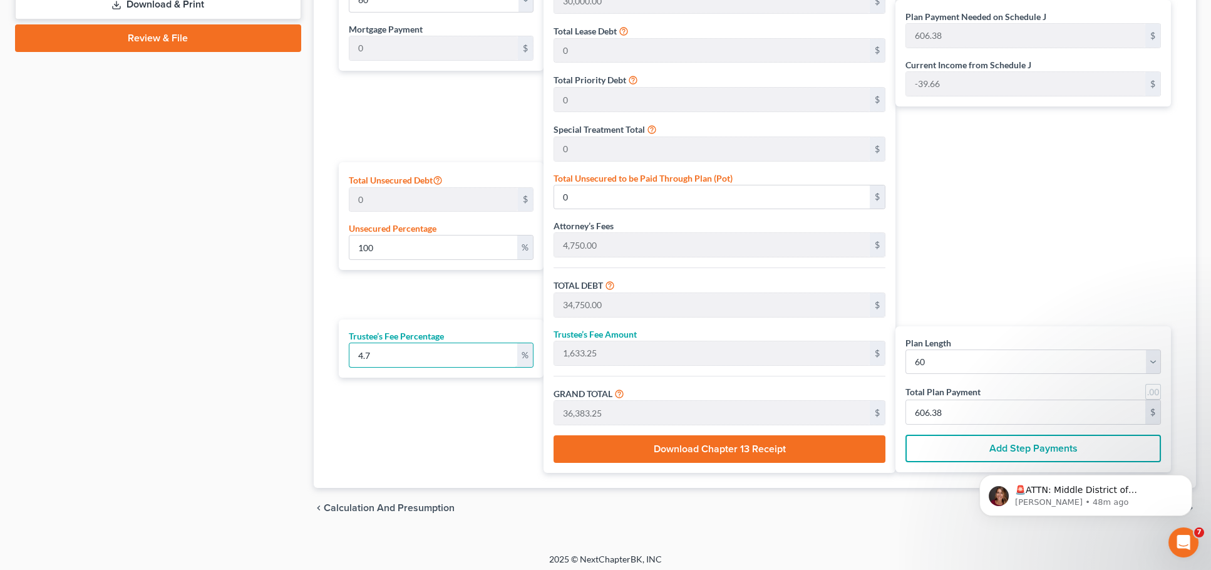
type input "36,400.62"
type input "606.67"
type input "4.75"
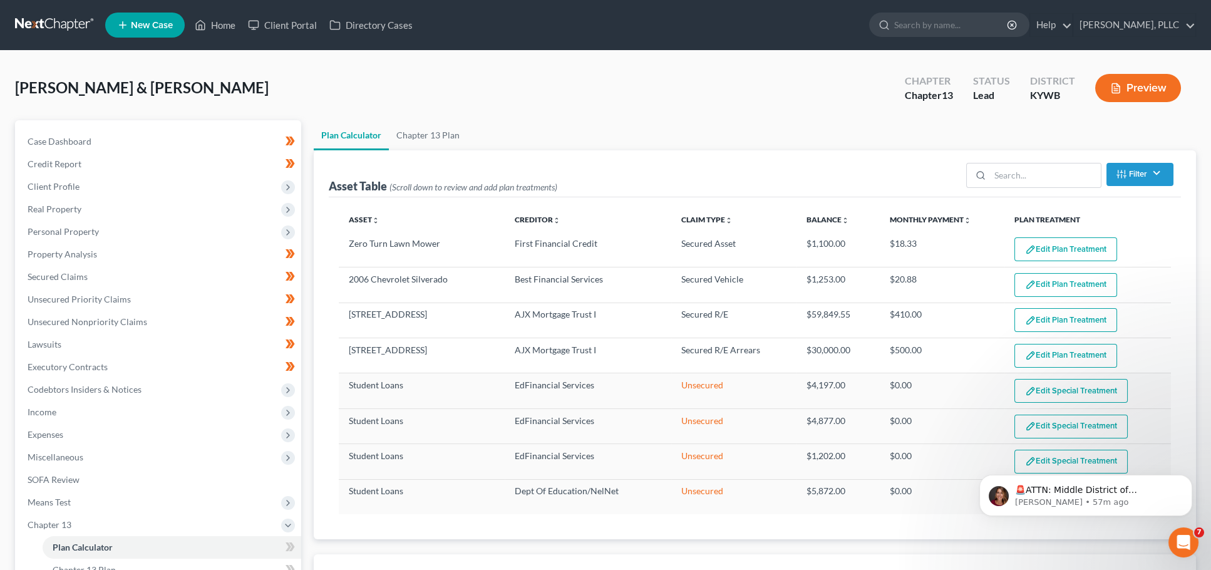
scroll to position [0, 0]
click at [46, 23] on link at bounding box center [55, 25] width 80 height 23
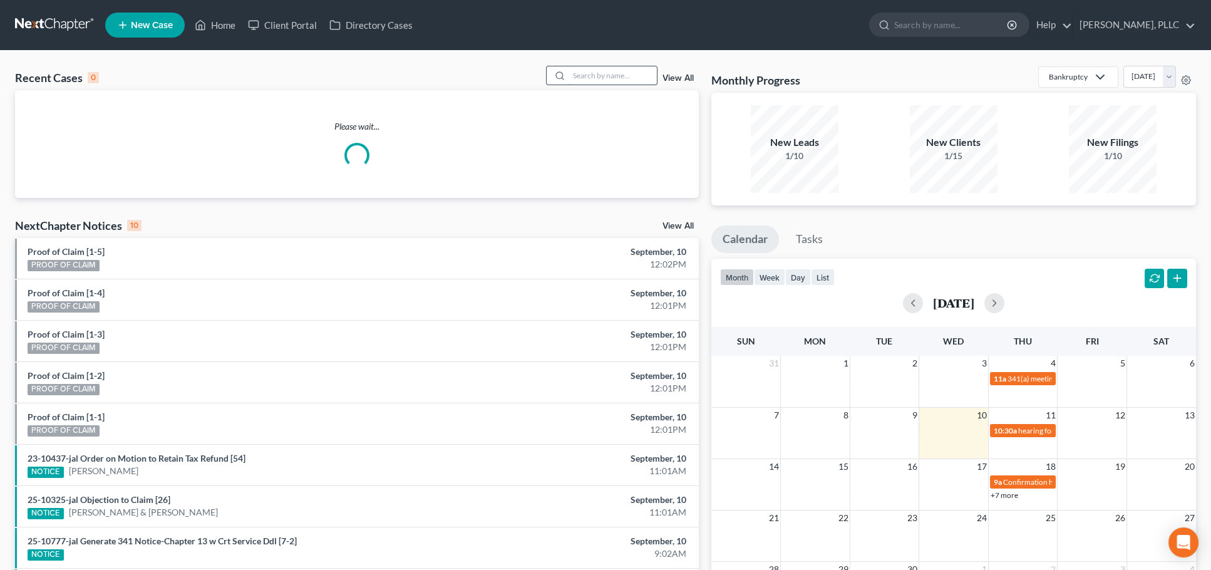
click at [622, 81] on input "search" at bounding box center [613, 75] width 88 height 18
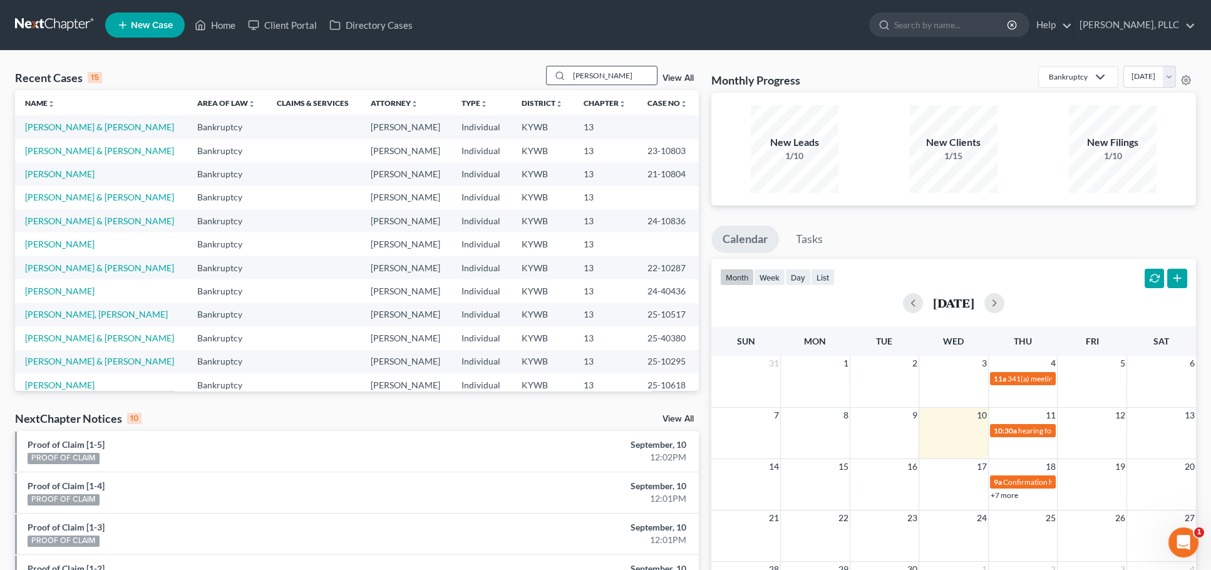
type input "[PERSON_NAME]"
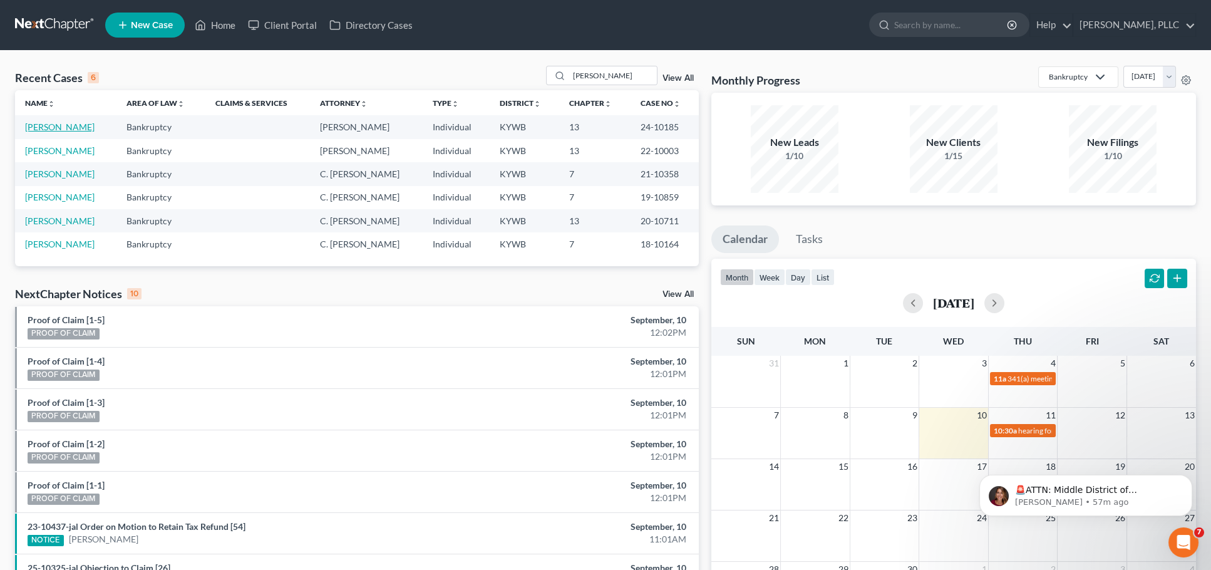
click at [46, 127] on link "[PERSON_NAME]" at bounding box center [59, 126] width 69 height 11
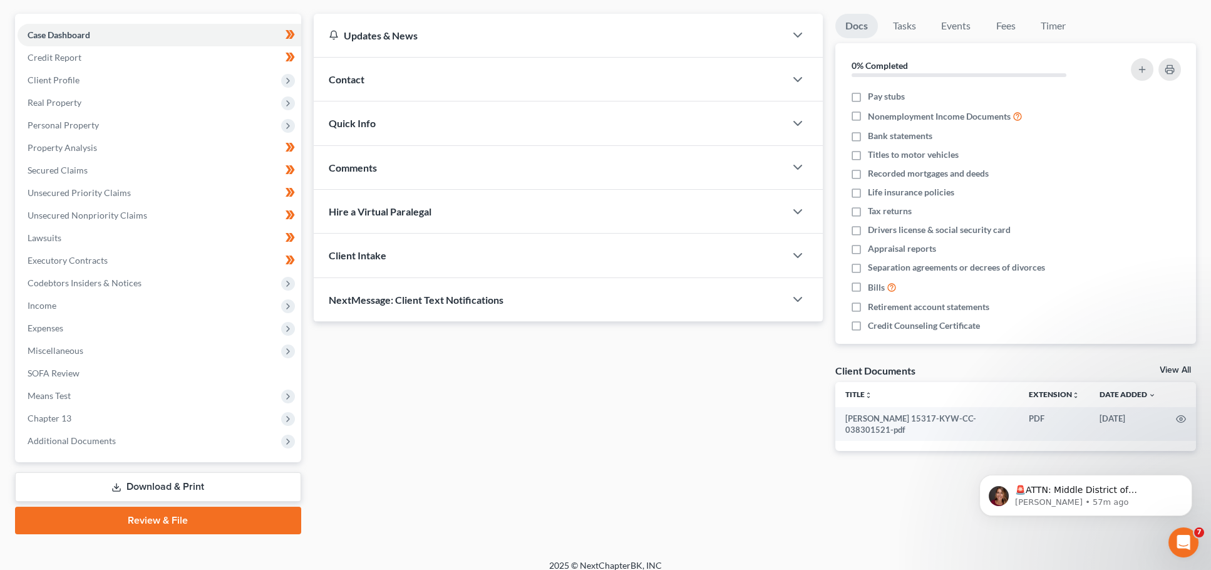
scroll to position [106, 0]
click at [150, 434] on span "Additional Documents" at bounding box center [160, 441] width 284 height 23
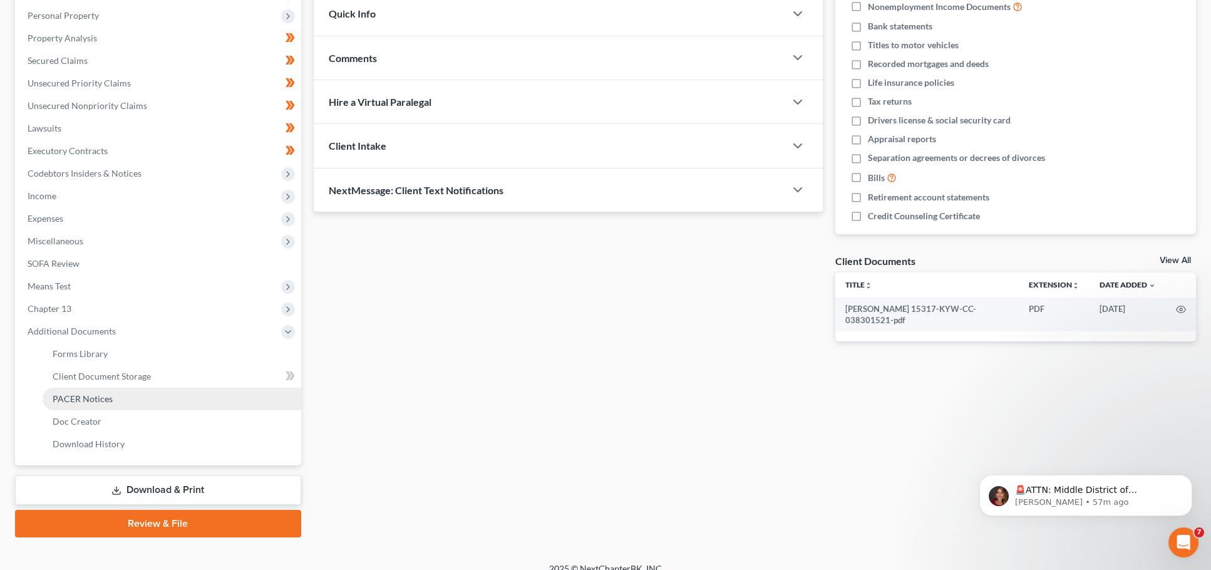
click at [114, 387] on link "PACER Notices" at bounding box center [172, 398] width 259 height 23
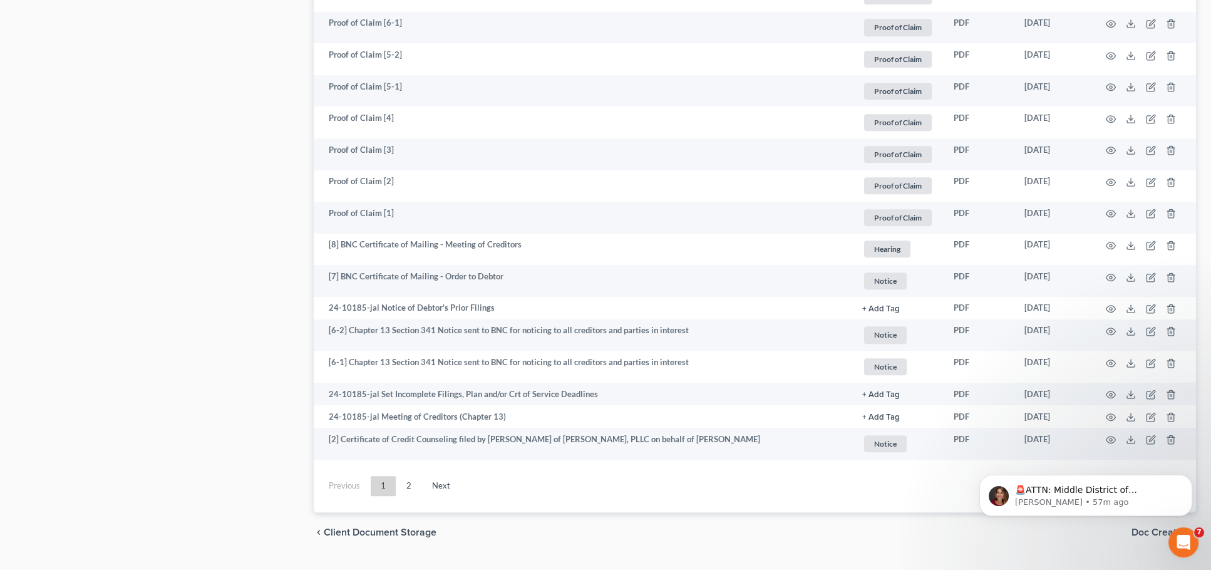
scroll to position [2177, 0]
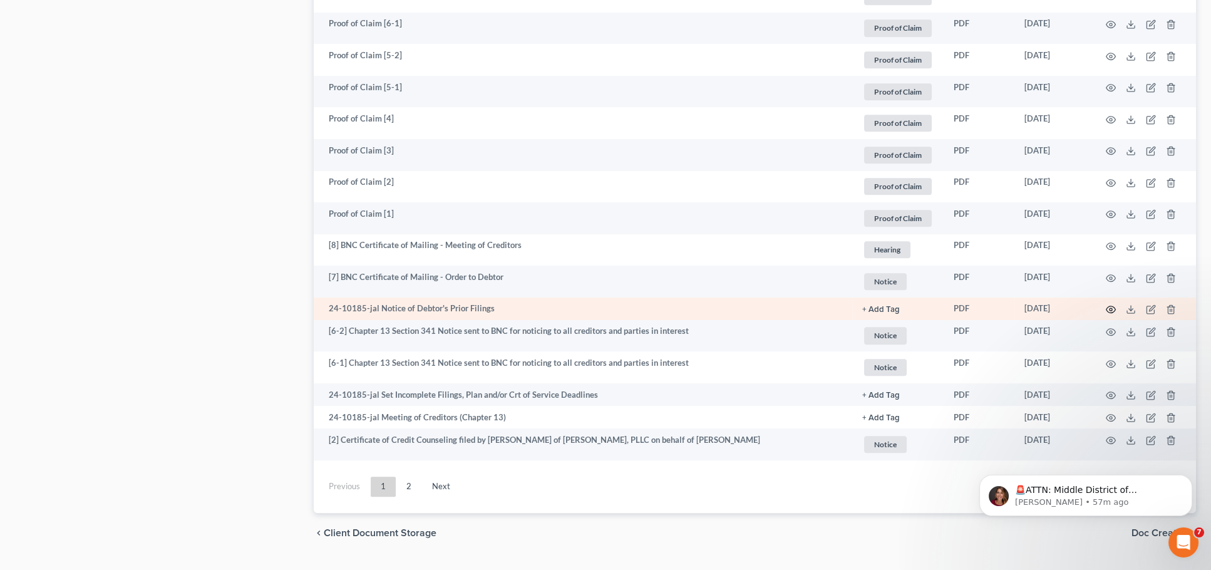
click at [1109, 304] on icon "button" at bounding box center [1111, 309] width 10 height 10
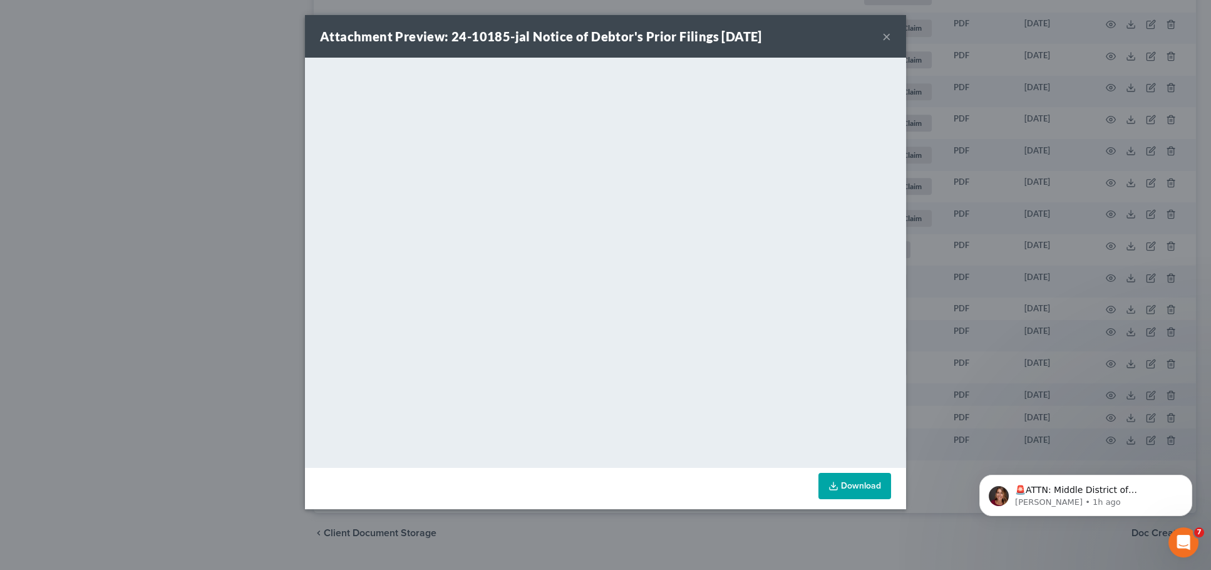
click at [888, 37] on button "×" at bounding box center [886, 36] width 9 height 15
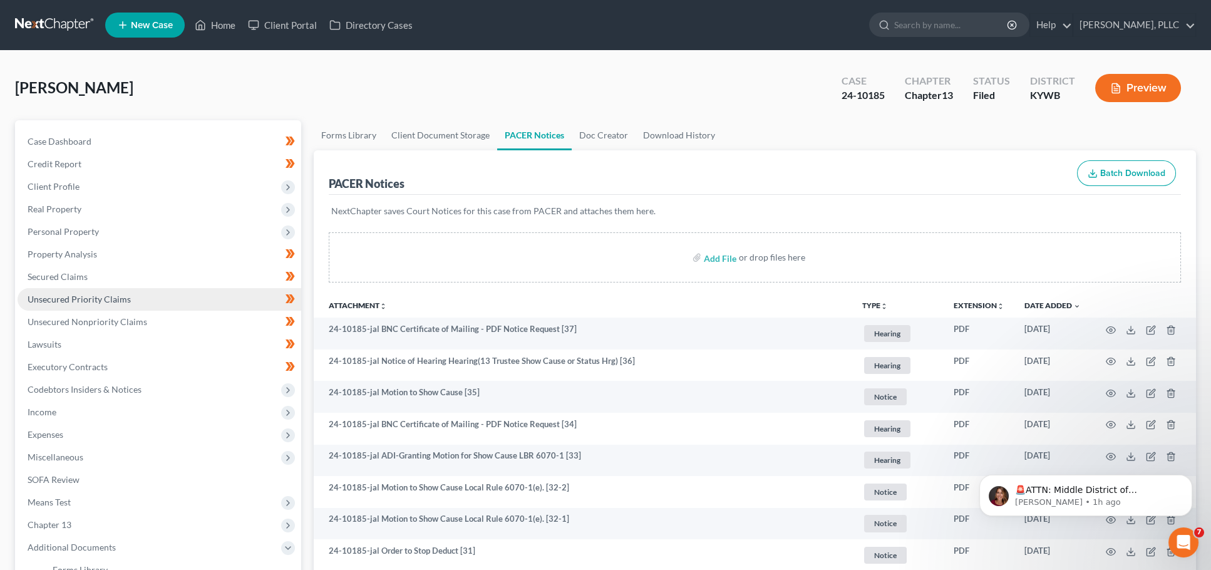
scroll to position [0, 0]
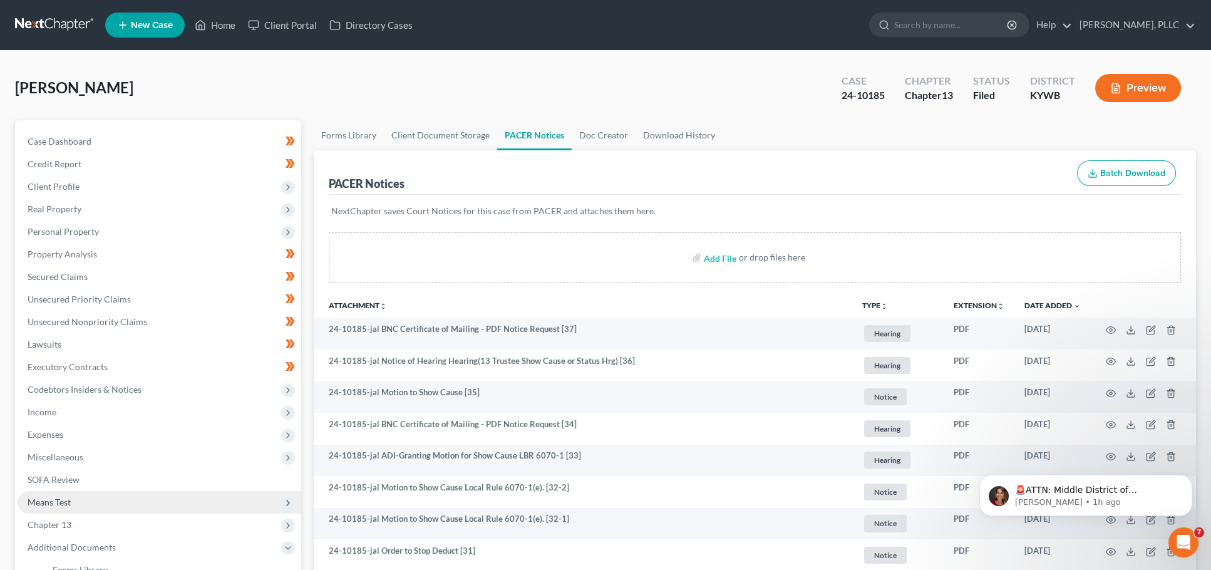
click at [91, 493] on span "Means Test" at bounding box center [160, 502] width 284 height 23
click at [96, 519] on span "Means Test Qualifier" at bounding box center [93, 524] width 80 height 11
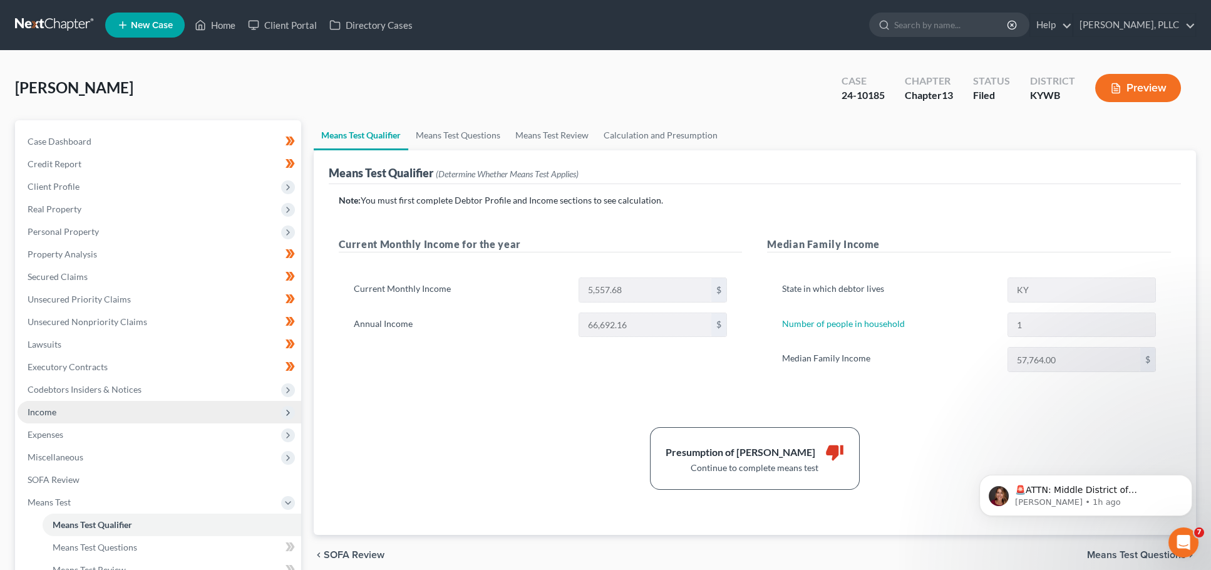
click at [81, 401] on span "Income" at bounding box center [160, 412] width 284 height 23
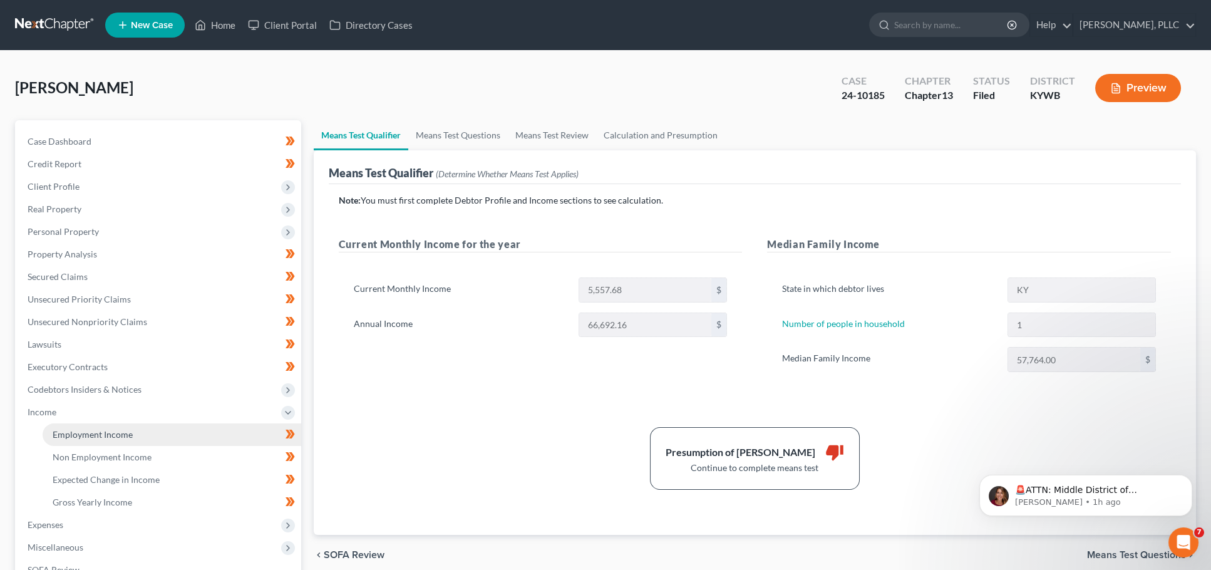
click at [88, 429] on span "Employment Income" at bounding box center [93, 434] width 80 height 11
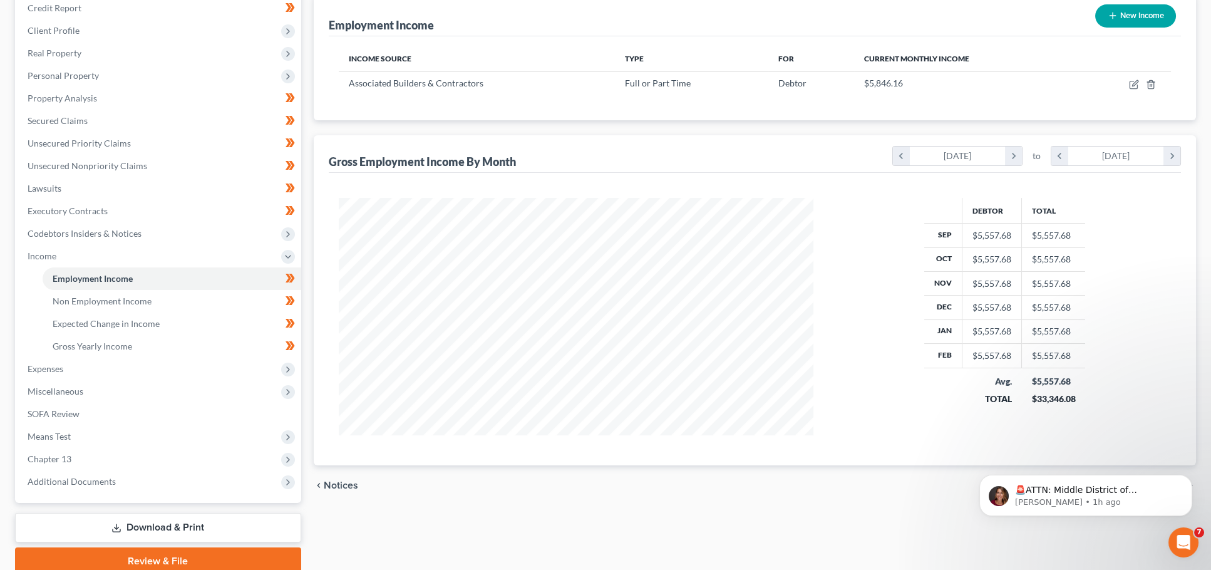
scroll to position [154, 0]
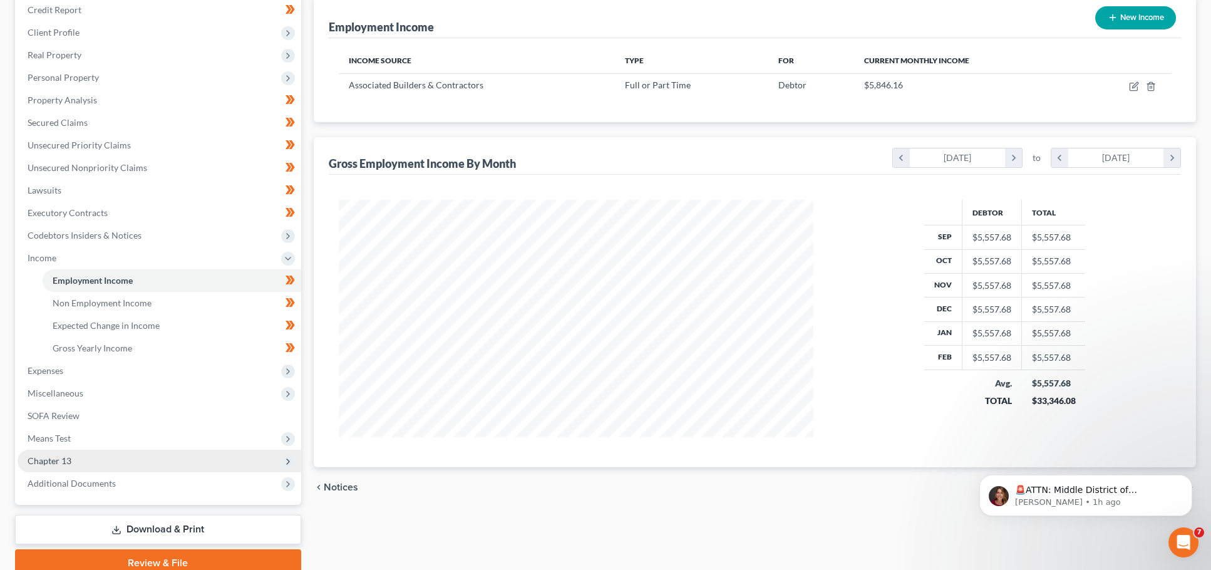
click at [155, 449] on span "Chapter 13" at bounding box center [160, 460] width 284 height 23
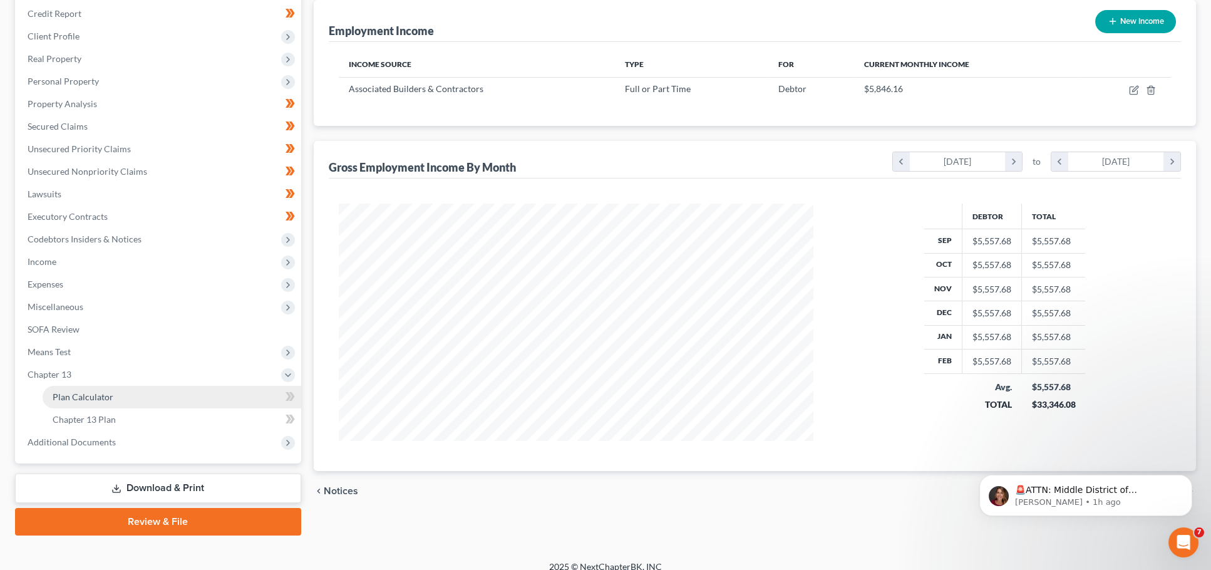
click at [130, 393] on link "Plan Calculator" at bounding box center [172, 397] width 259 height 23
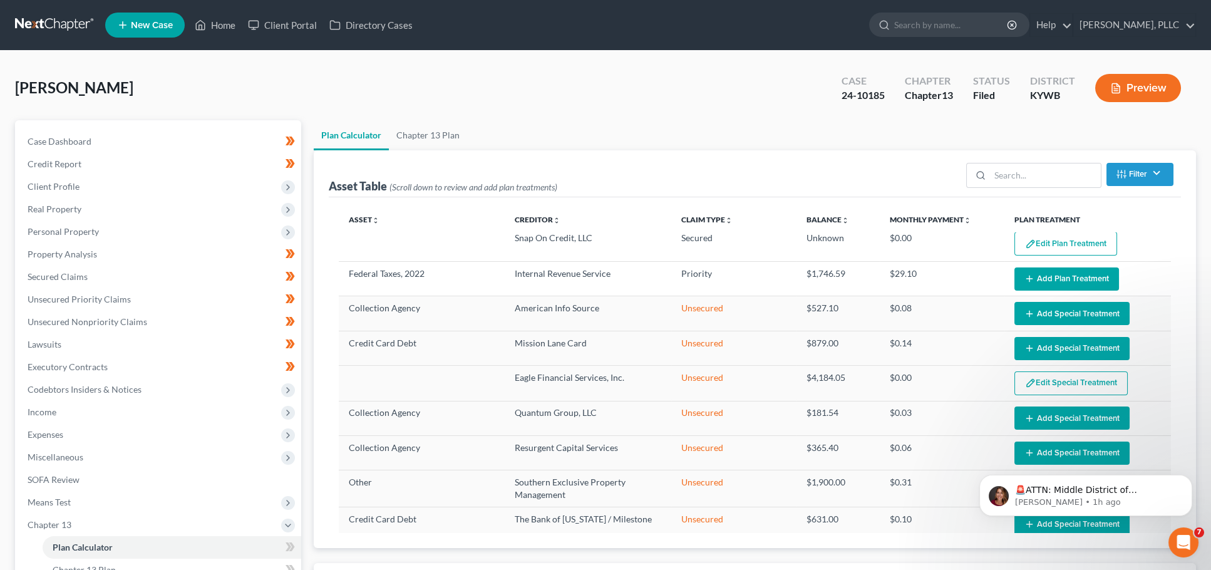
scroll to position [46, 0]
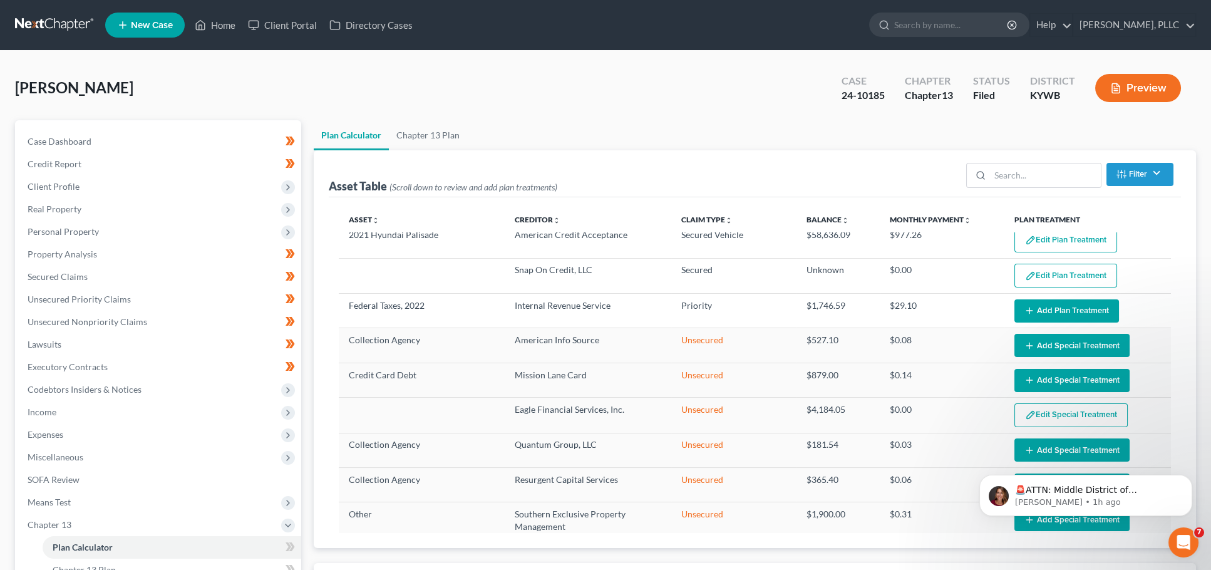
select select "59"
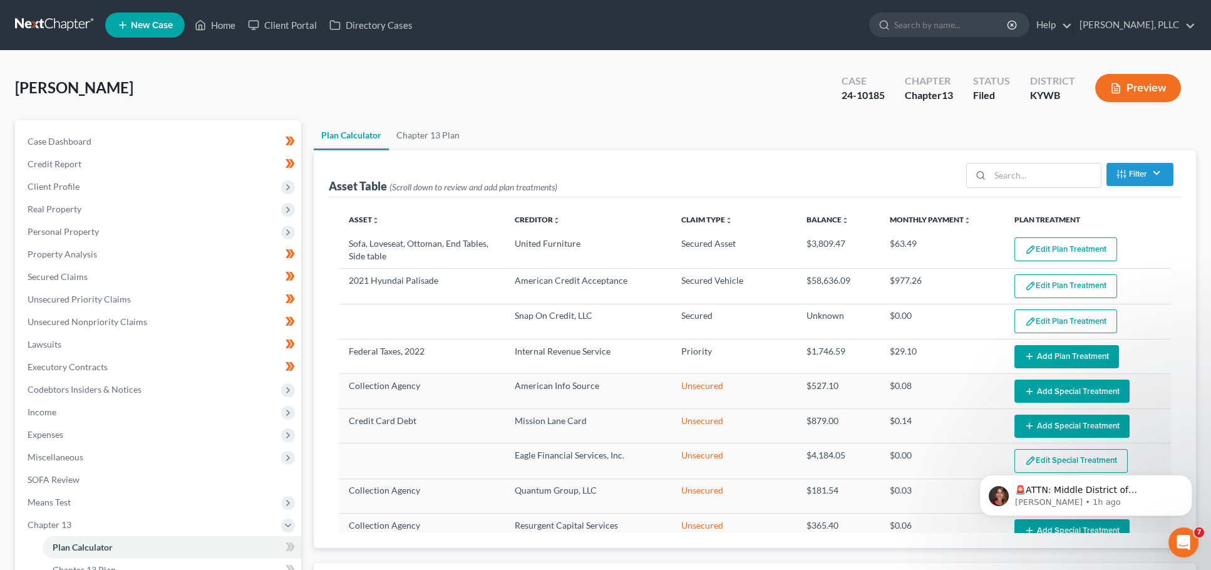
scroll to position [0, 0]
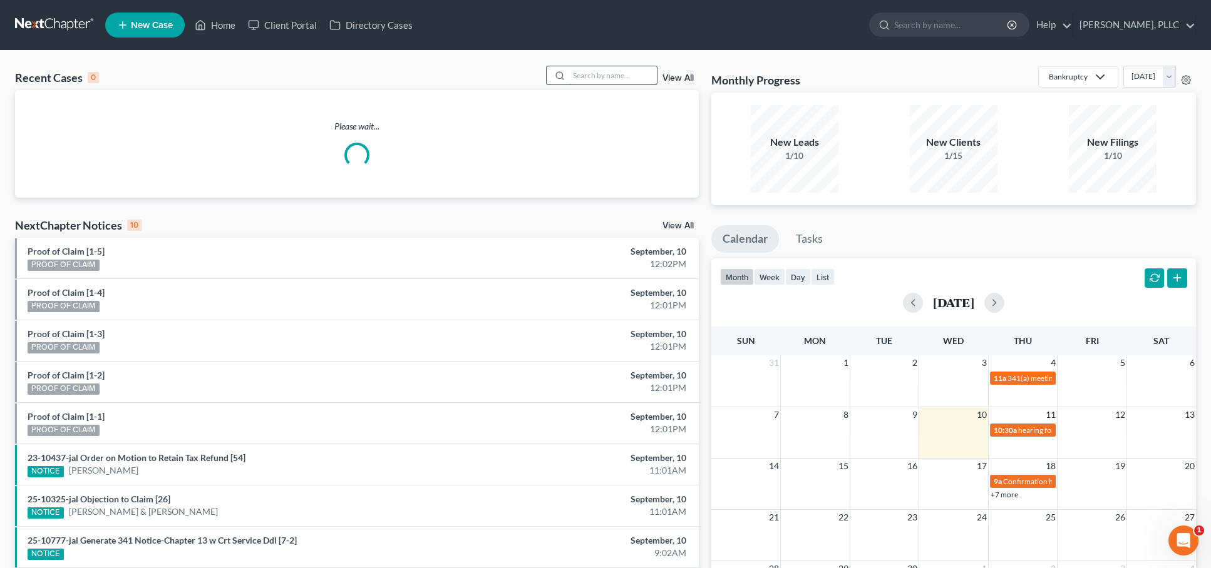
click at [598, 76] on input "search" at bounding box center [613, 75] width 88 height 18
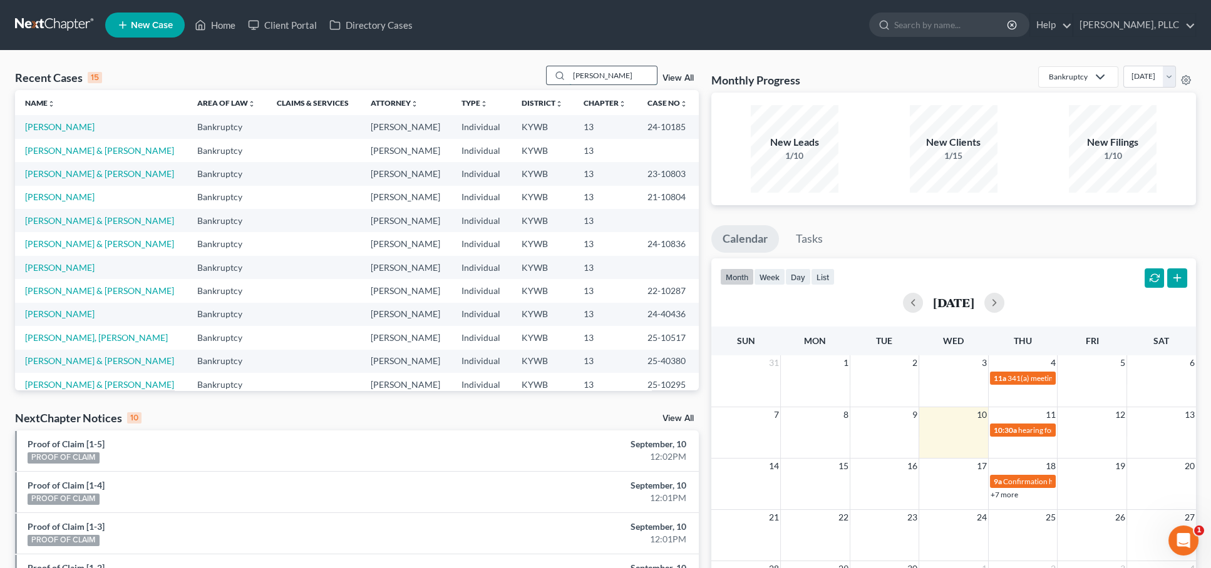
type input "[PERSON_NAME]"
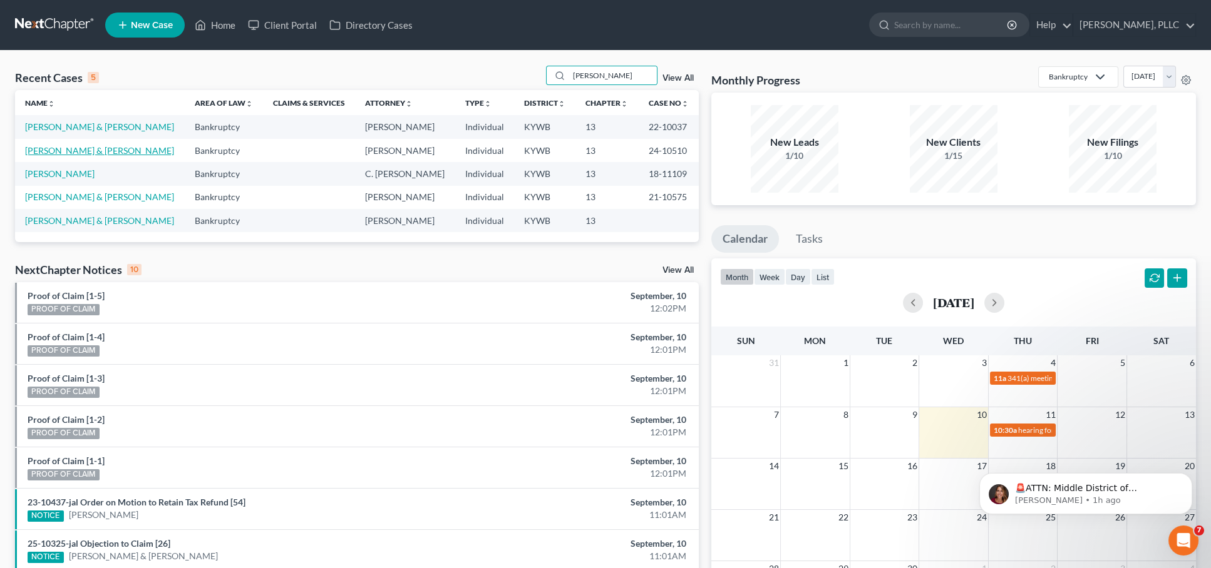
click at [81, 150] on link "[PERSON_NAME] & [PERSON_NAME]" at bounding box center [99, 150] width 149 height 11
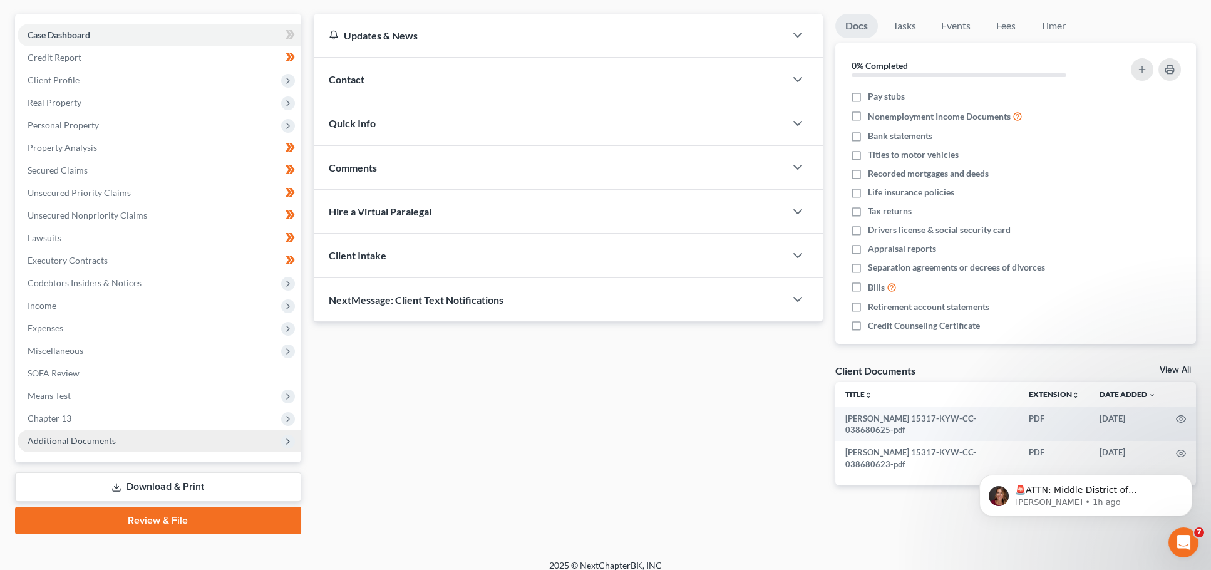
scroll to position [106, 0]
click at [110, 436] on span "Additional Documents" at bounding box center [72, 441] width 88 height 11
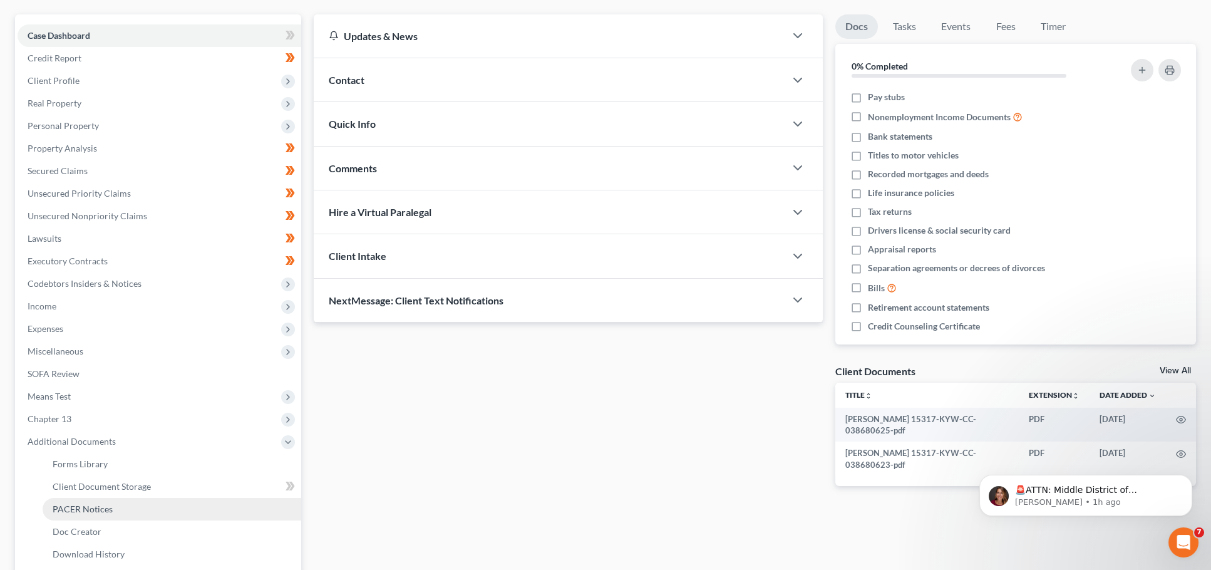
click at [96, 503] on span "PACER Notices" at bounding box center [83, 508] width 60 height 11
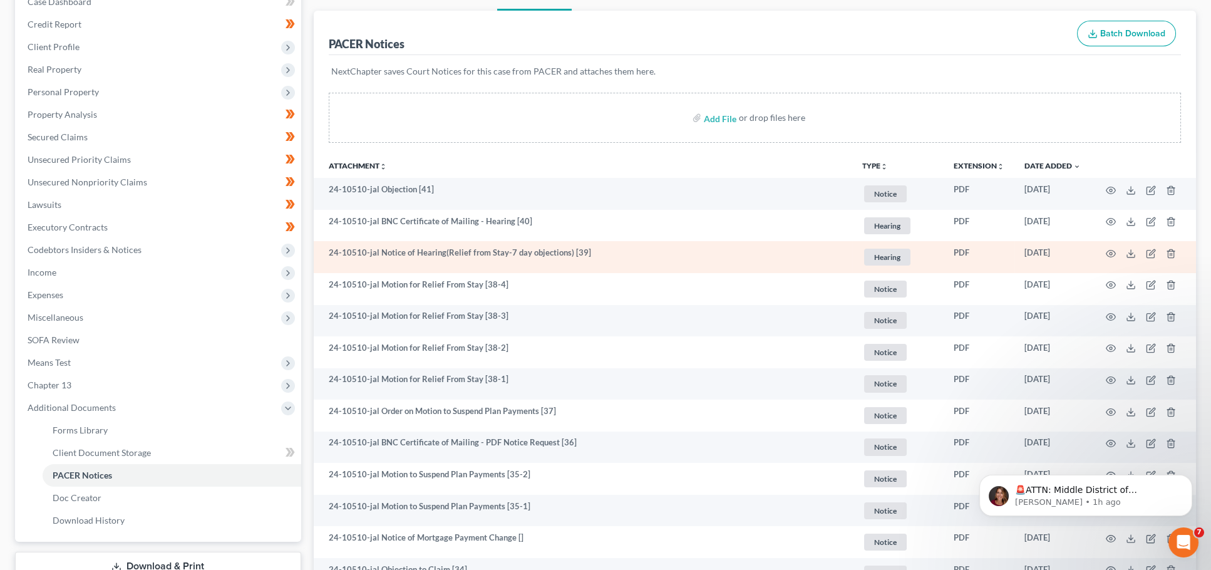
scroll to position [141, 0]
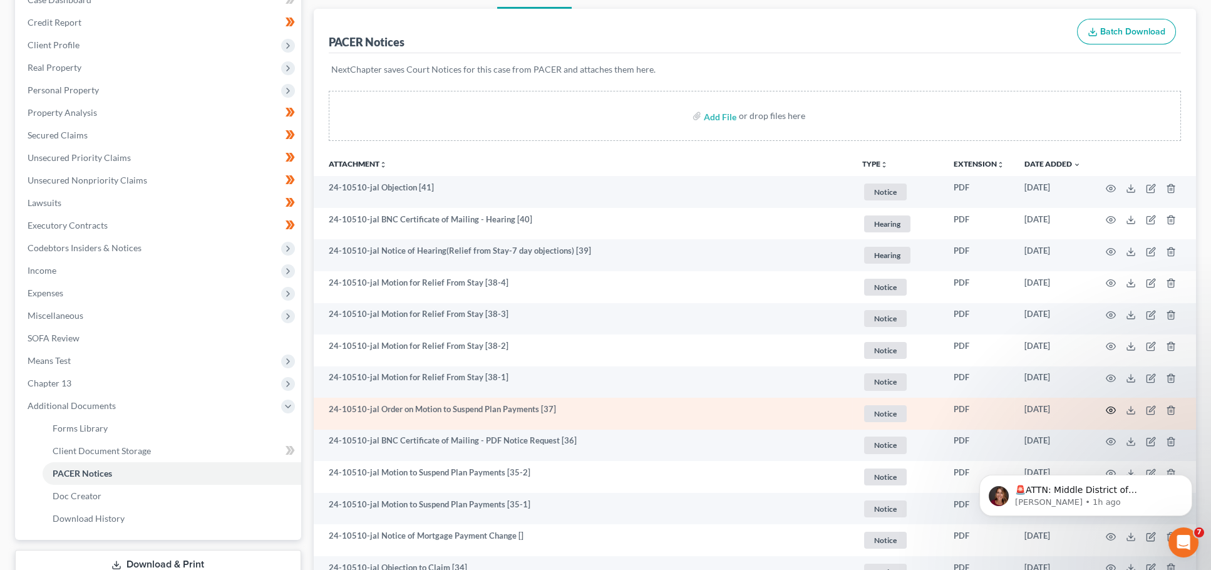
click at [1111, 405] on icon "button" at bounding box center [1111, 410] width 10 height 10
